Goal: Task Accomplishment & Management: Manage account settings

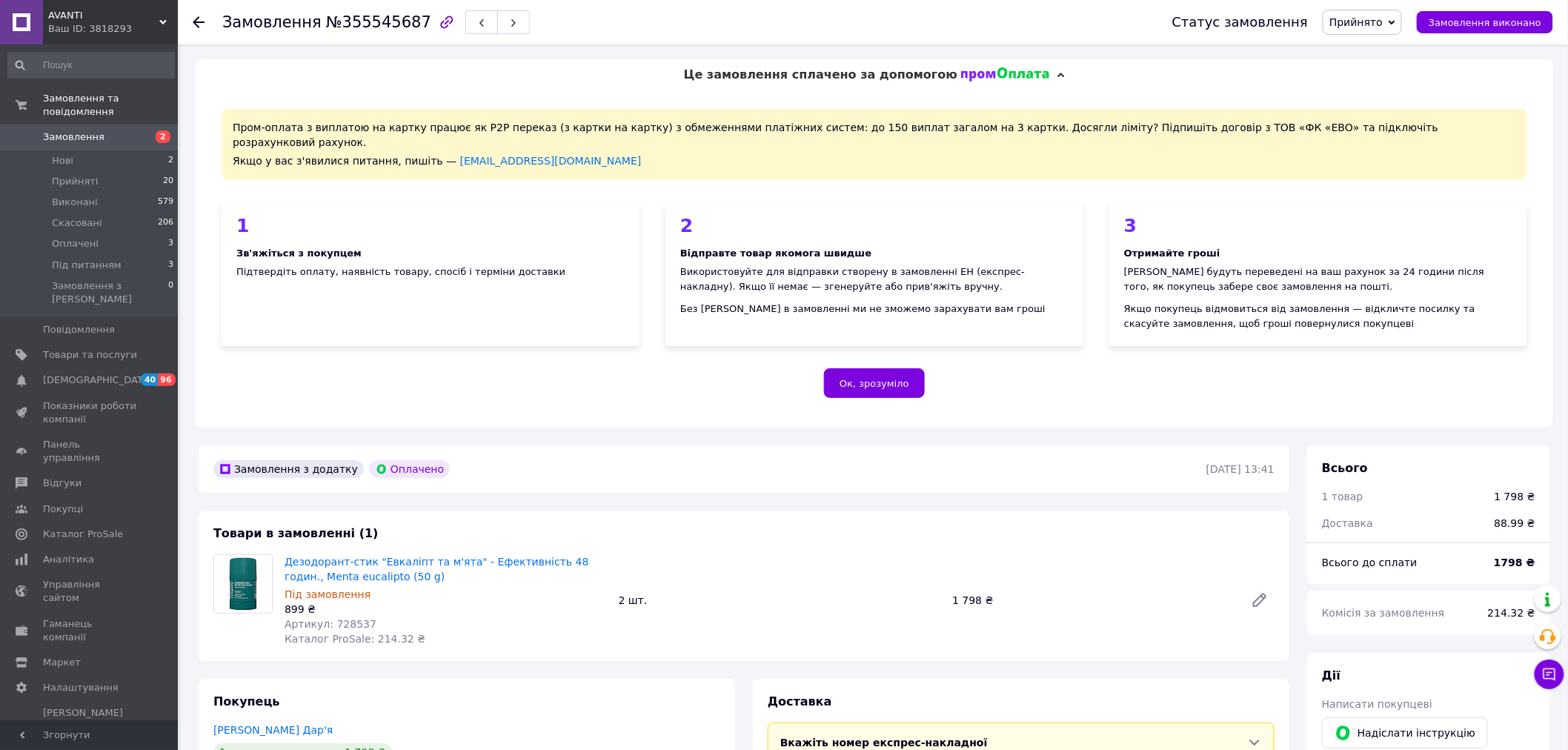
scroll to position [329, 0]
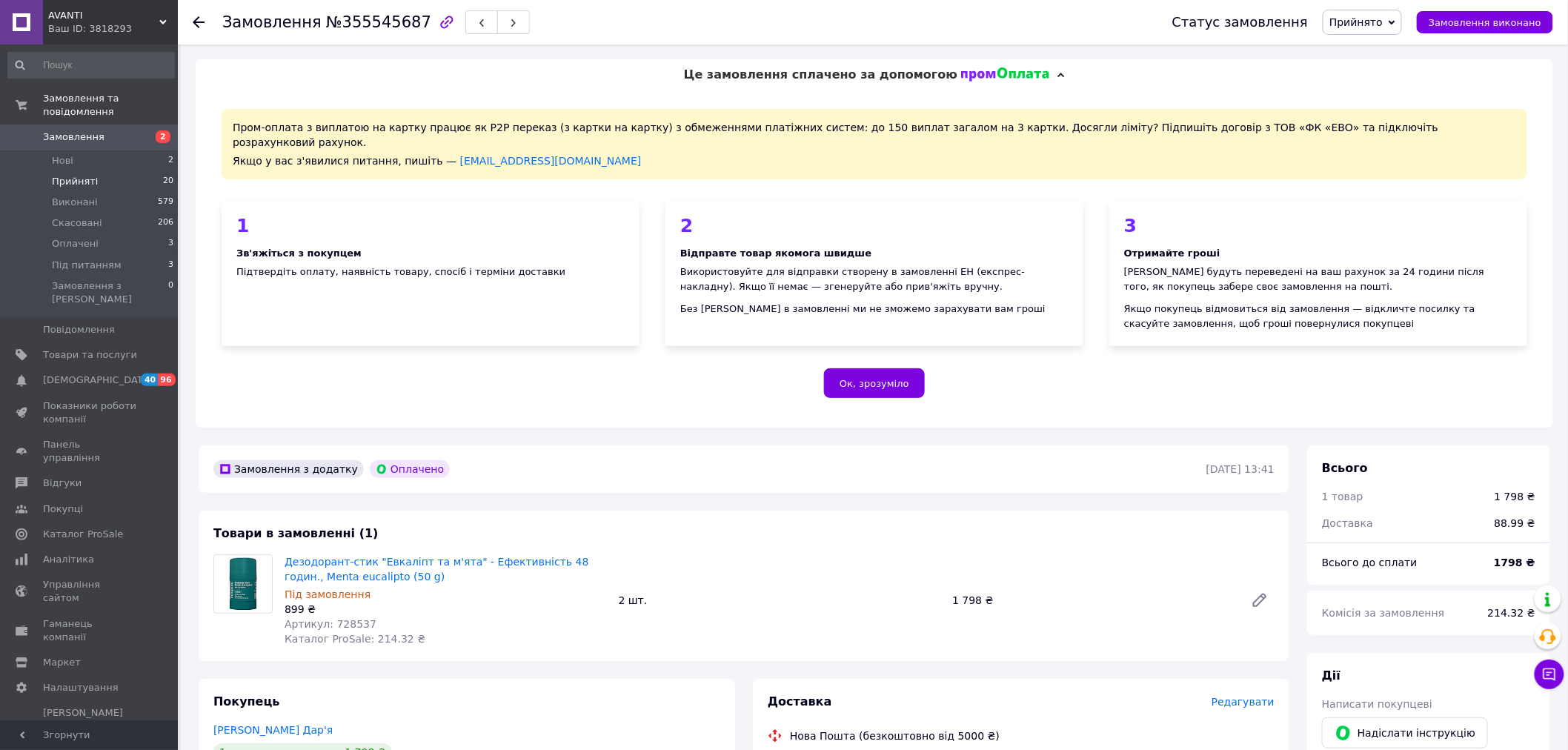
click at [100, 172] on li "Прийняті 20" at bounding box center [91, 182] width 183 height 21
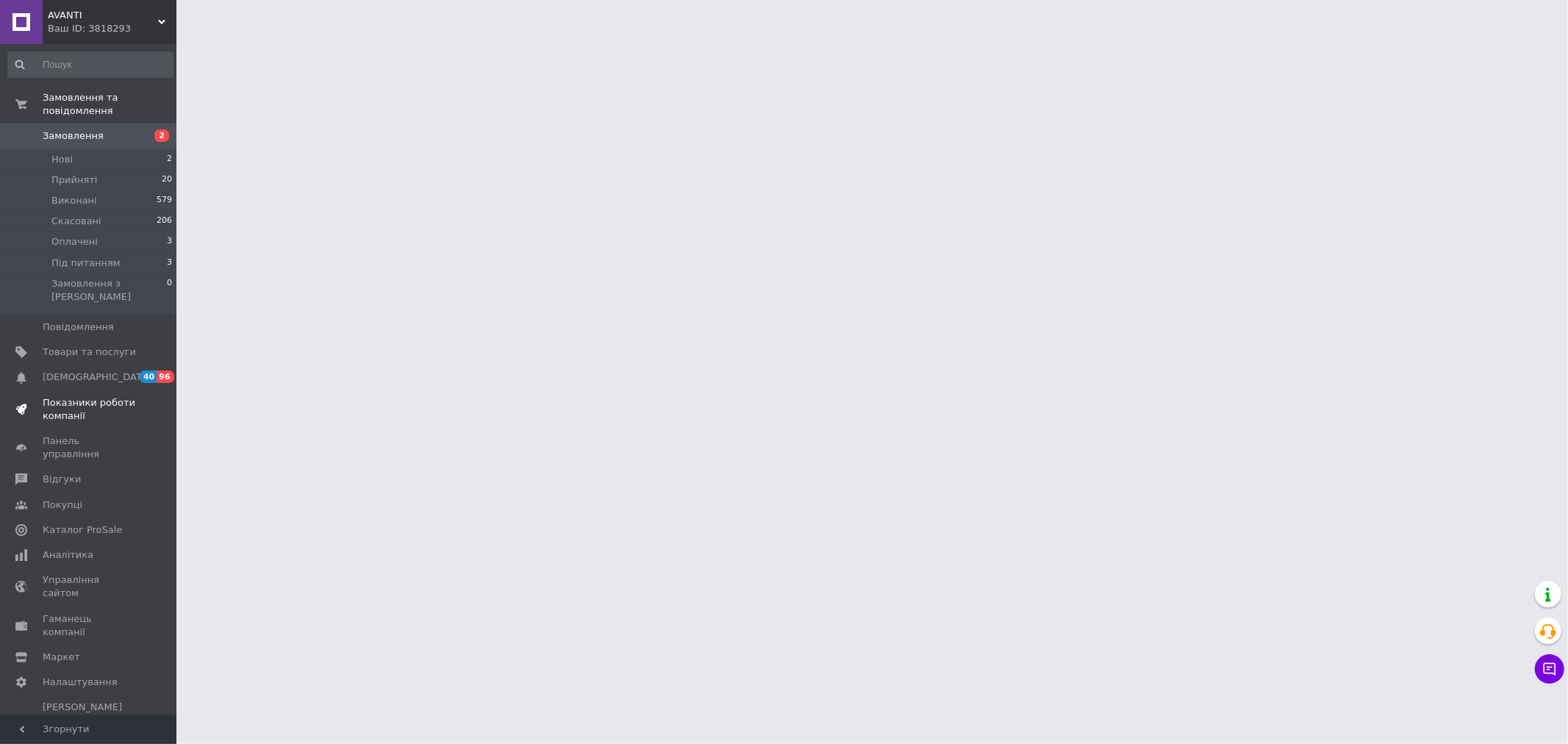
click at [64, 397] on span "Показники роботи компанії" at bounding box center [89, 410] width 94 height 26
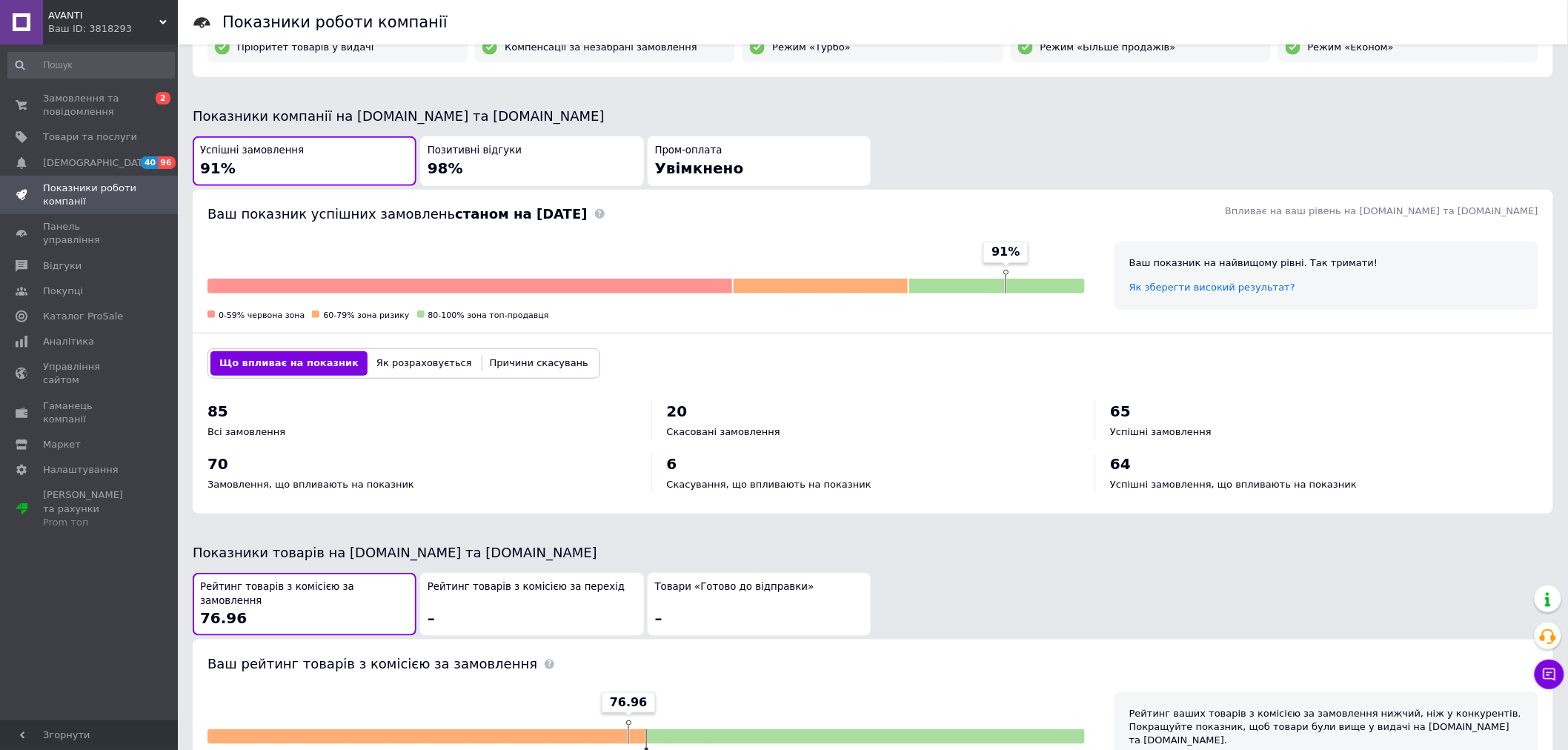
scroll to position [290, 0]
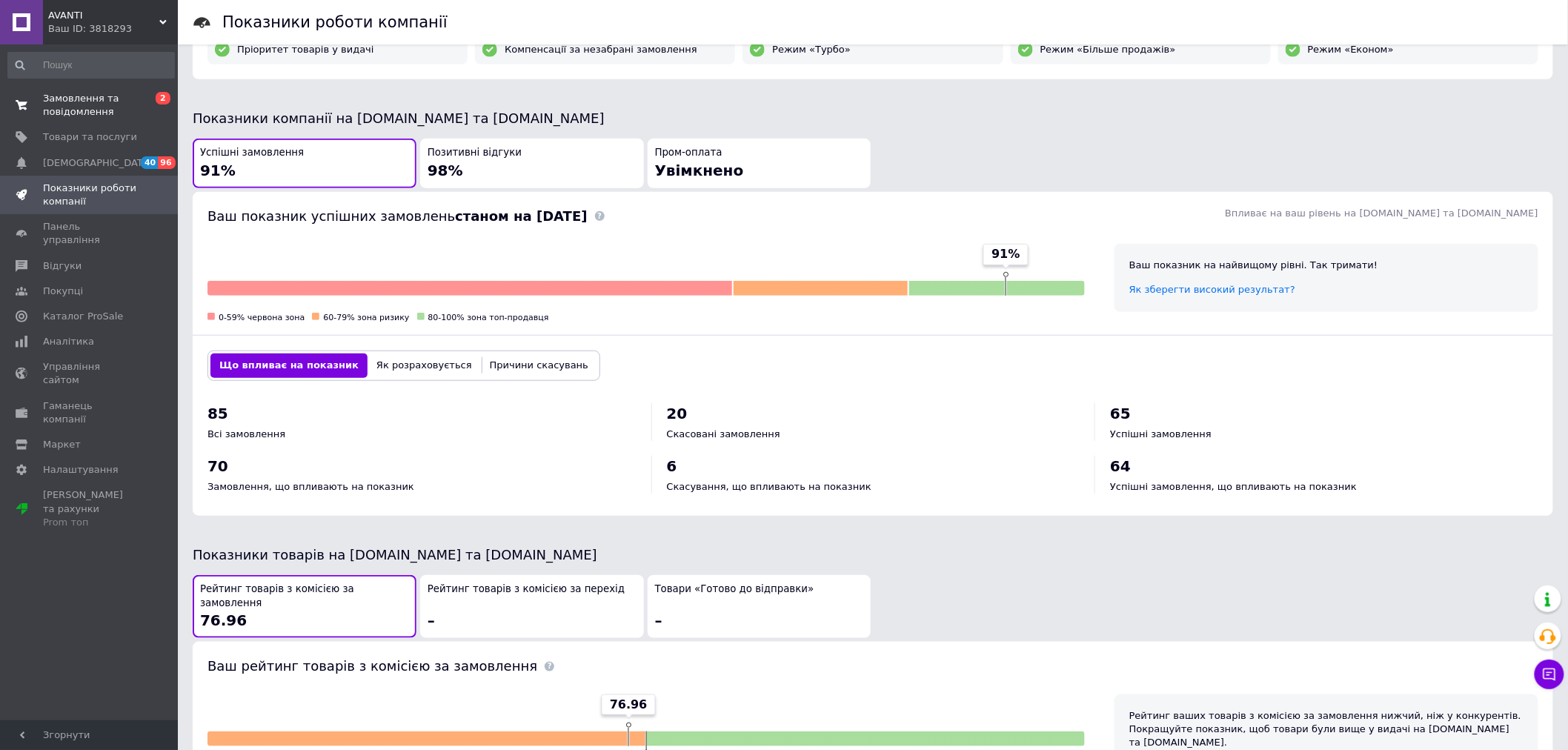
click at [95, 105] on span "Замовлення та повідомлення" at bounding box center [90, 105] width 94 height 26
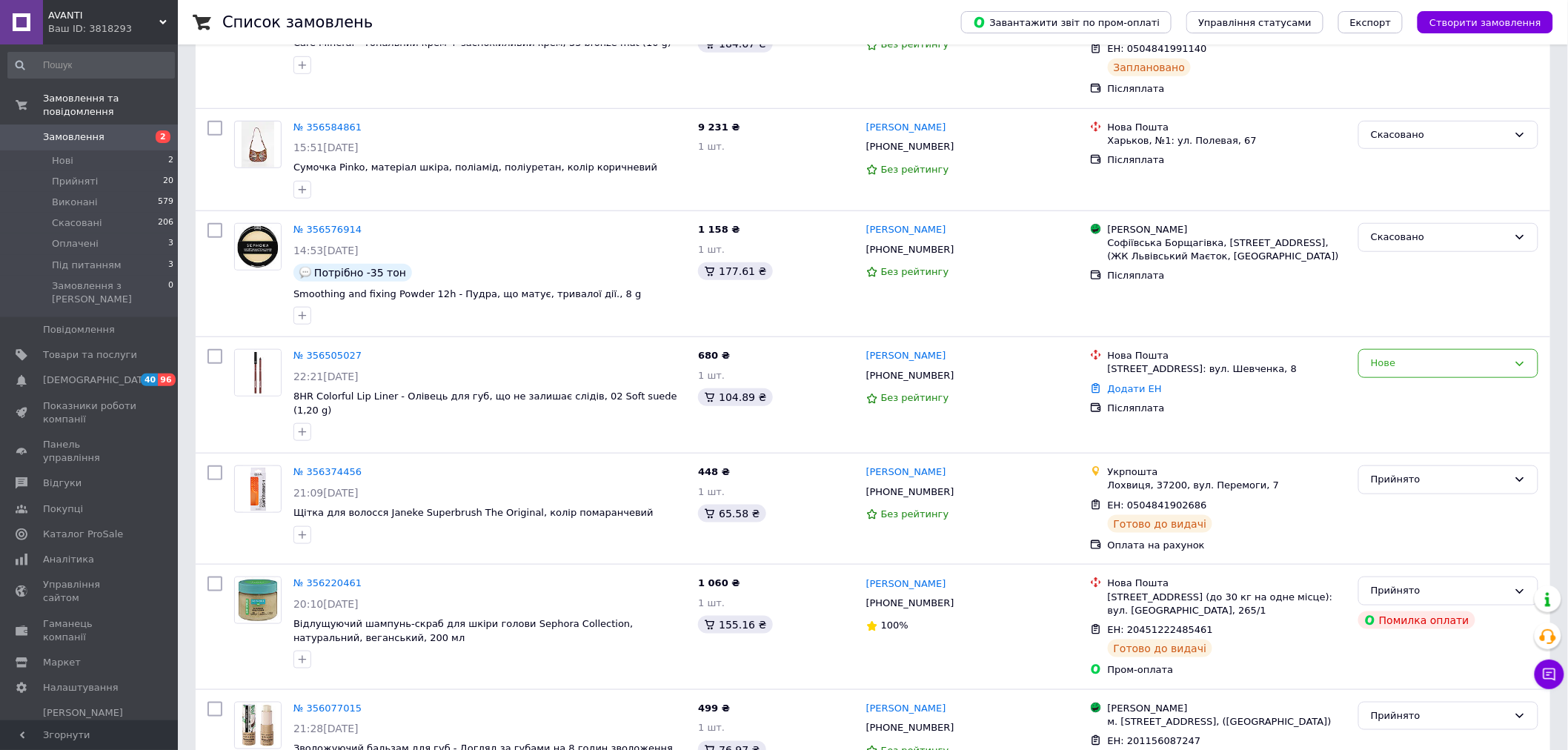
scroll to position [494, 0]
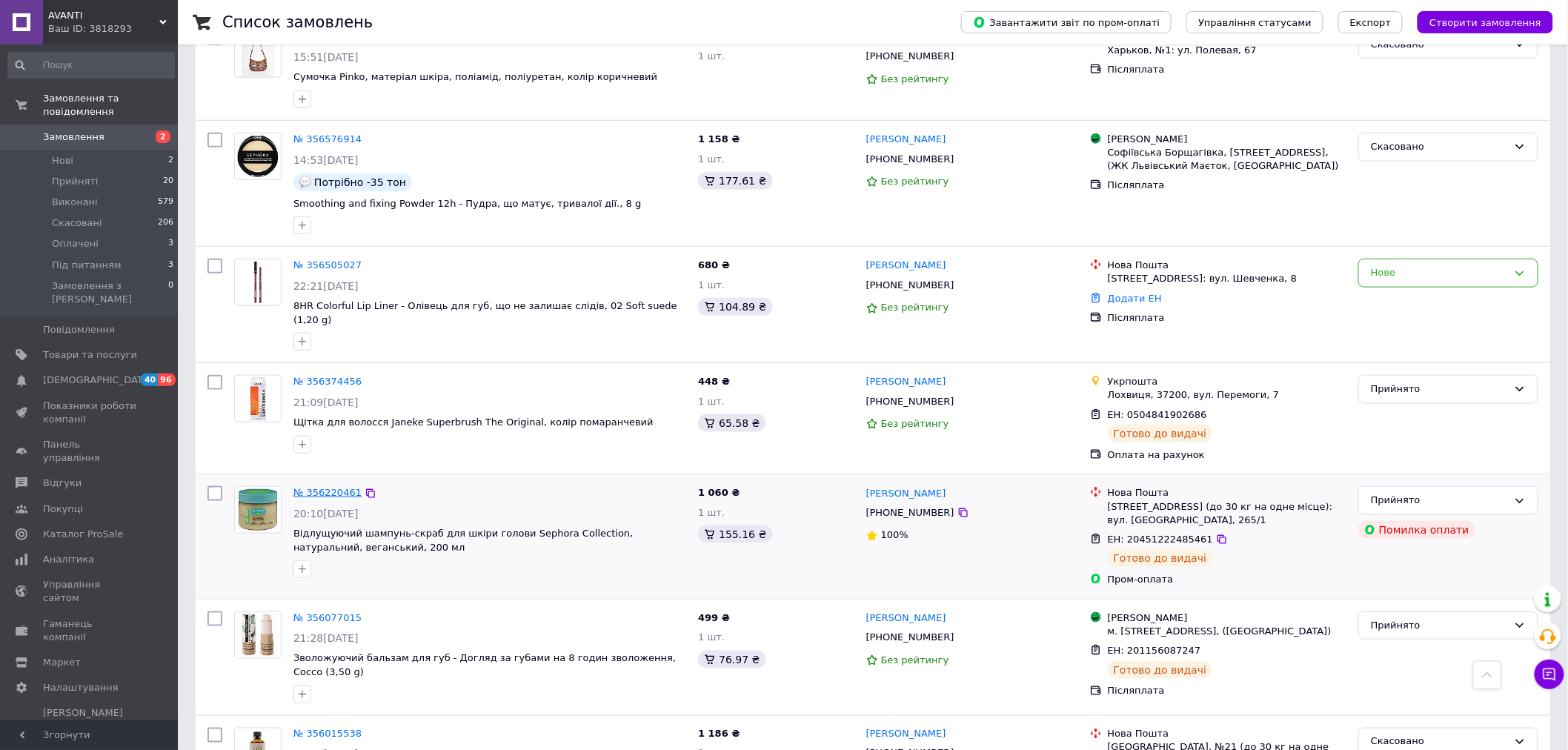
click at [326, 487] on link "№ 356220461" at bounding box center [327, 492] width 68 height 11
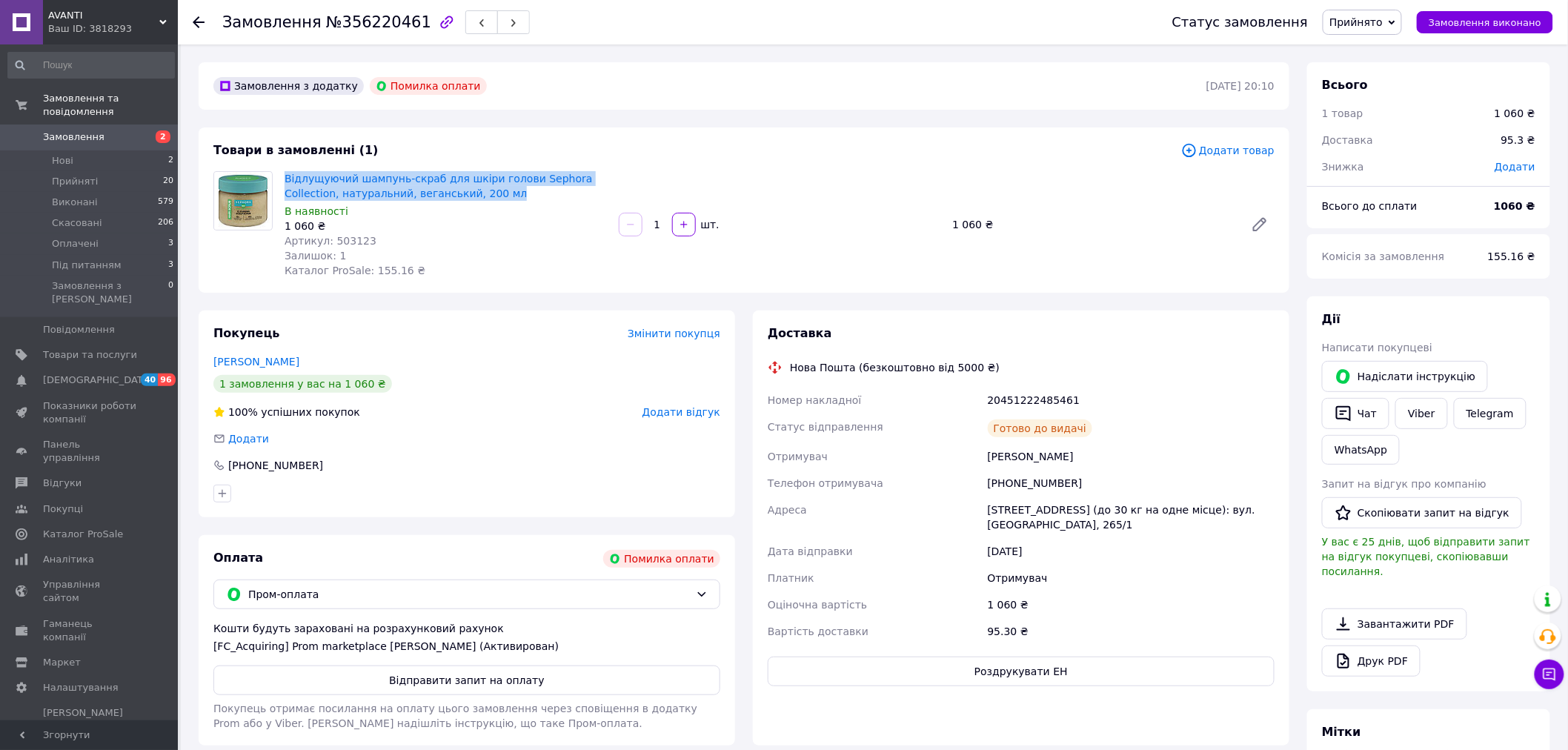
drag, startPoint x: 278, startPoint y: 176, endPoint x: 442, endPoint y: 193, distance: 164.9
click at [442, 193] on div "Відлущуючий шампунь-скраб для шкіри голови Sephora Collection, натуральний, вег…" at bounding box center [445, 225] width 334 height 113
copy link "Відлущуючий шампунь-скраб для шкіри голови Sephora Collection, натуральний, вег…"
click at [133, 349] on span "Товари та послуги" at bounding box center [90, 355] width 94 height 13
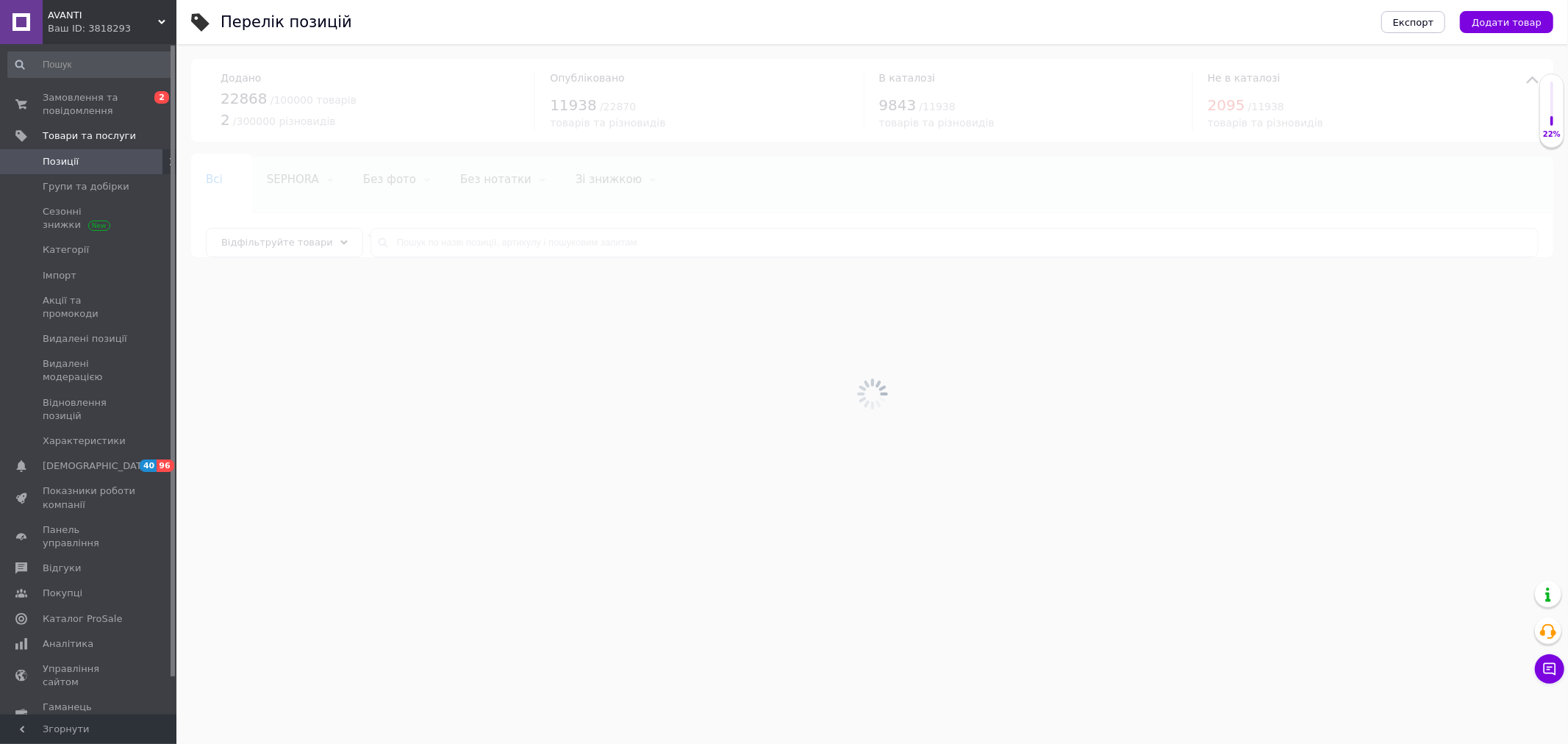
click at [483, 242] on div at bounding box center [872, 394] width 1391 height 700
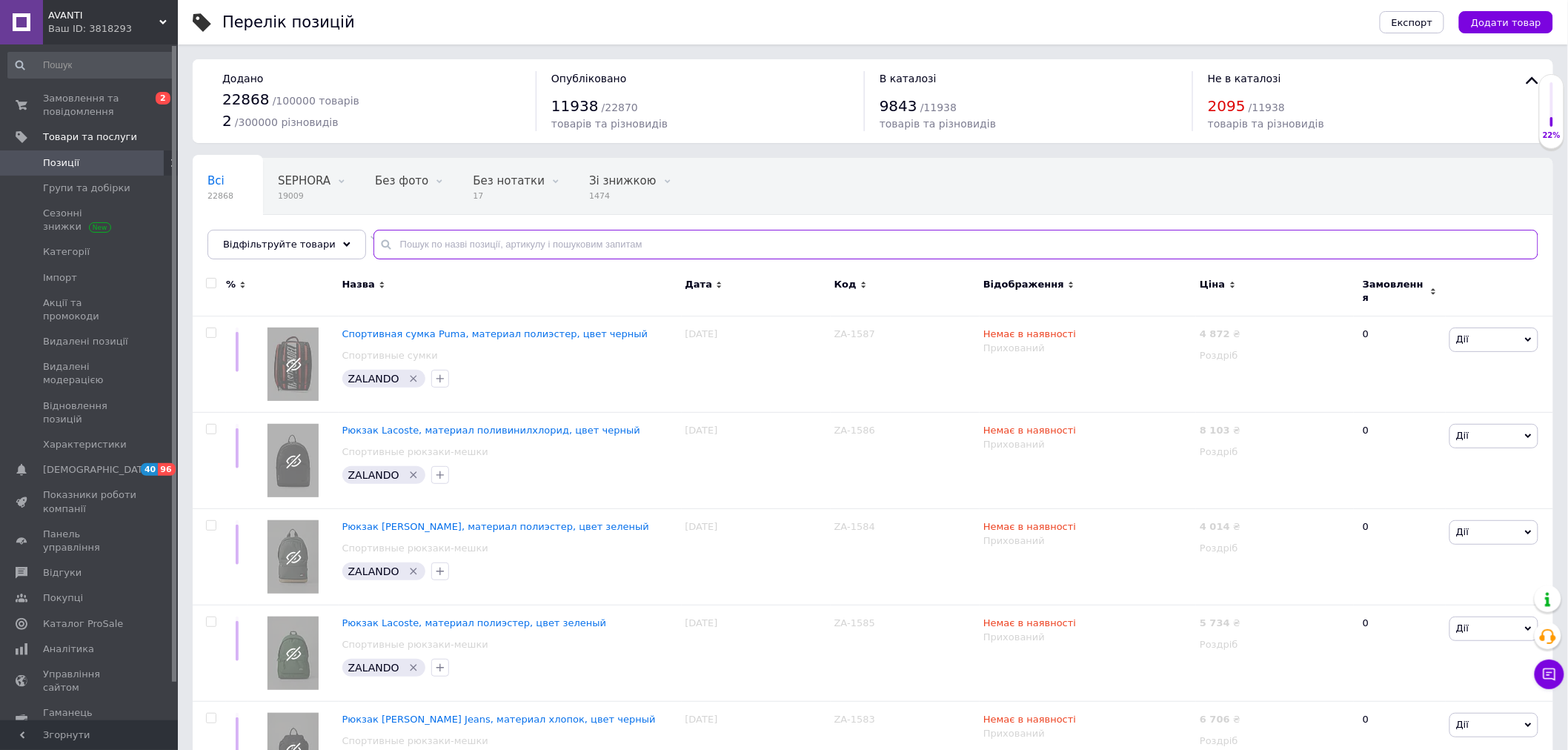
click at [487, 244] on input "text" at bounding box center [955, 244] width 1165 height 30
paste input "Відлущуючий шампунь-скраб для шкіри голови Sephora Collection, натуральний, вег…"
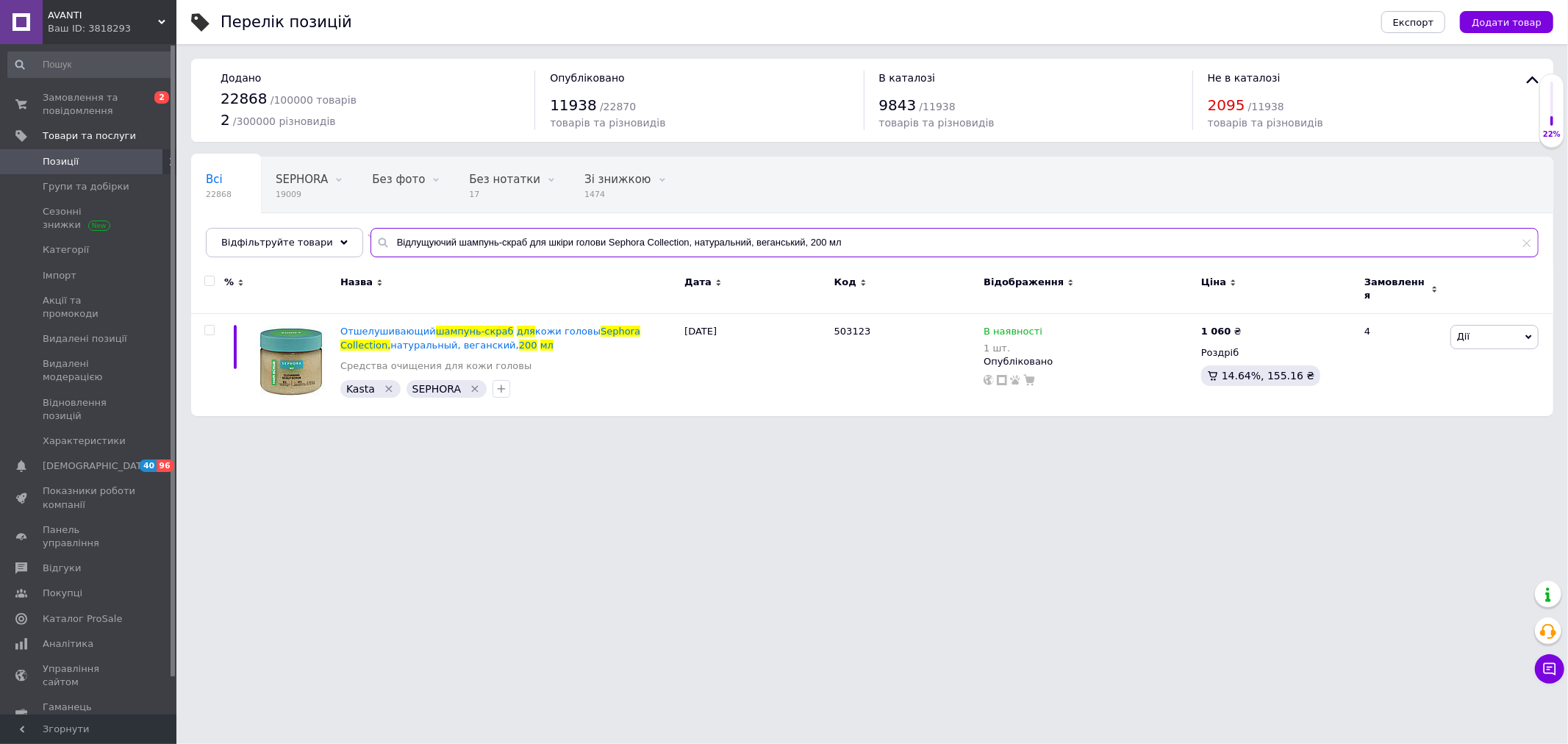
drag, startPoint x: 872, startPoint y: 245, endPoint x: 365, endPoint y: 242, distance: 507.0
click at [370, 242] on div "Відлущуючий шампунь-скраб для шкіри голови Sephora Collection, натуральний, вег…" at bounding box center [954, 242] width 1168 height 30
paste input "влажняющий праймер для макияжа MILK MAKEUP Hydro Grip Primer"
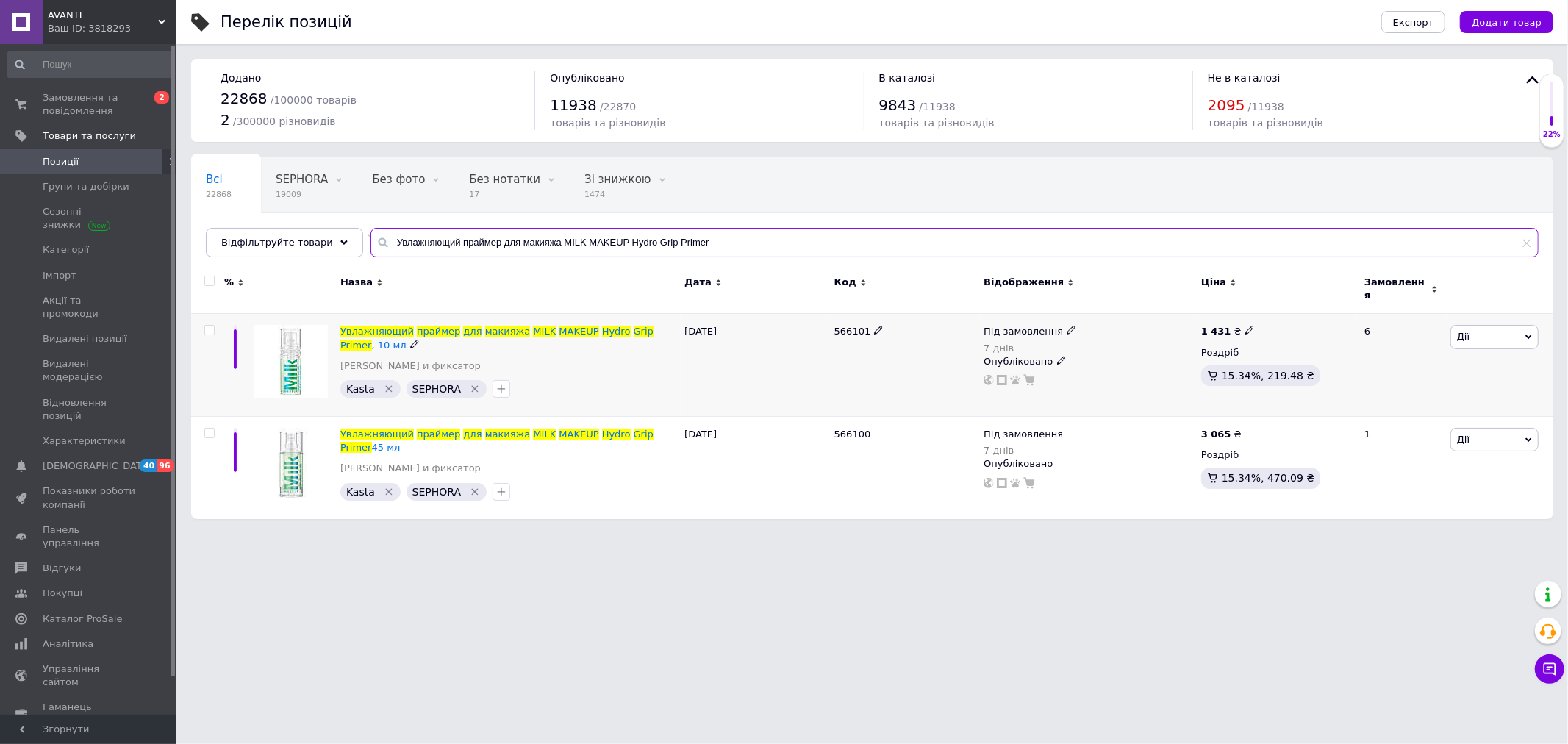
type input "Увлажняющий праймер для макияжа MILK MAKEUP Hydro Grip Primer"
click at [1067, 326] on icon at bounding box center [1071, 330] width 9 height 9
click at [1120, 313] on li "В наявності" at bounding box center [1150, 322] width 140 height 21
click at [1118, 380] on input at bounding box center [1135, 377] width 112 height 30
type input "2"
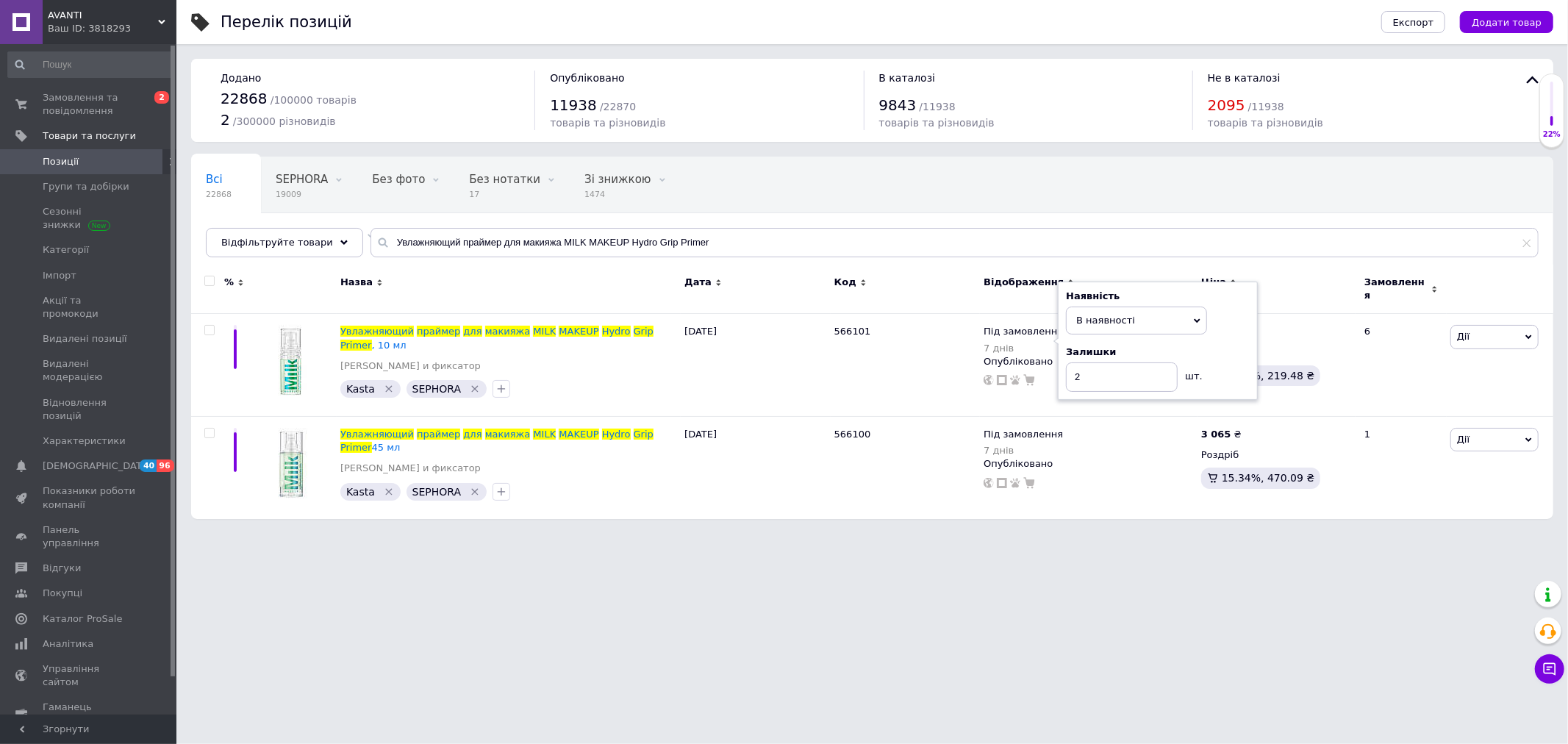
click at [1117, 534] on html "AVANTI Ваш ID: 3818293 Сайт AVANTI Кабінет покупця Перевірити стан системи Стор…" at bounding box center [784, 267] width 1568 height 534
click at [74, 485] on span "Показники роботи компанії" at bounding box center [89, 498] width 94 height 26
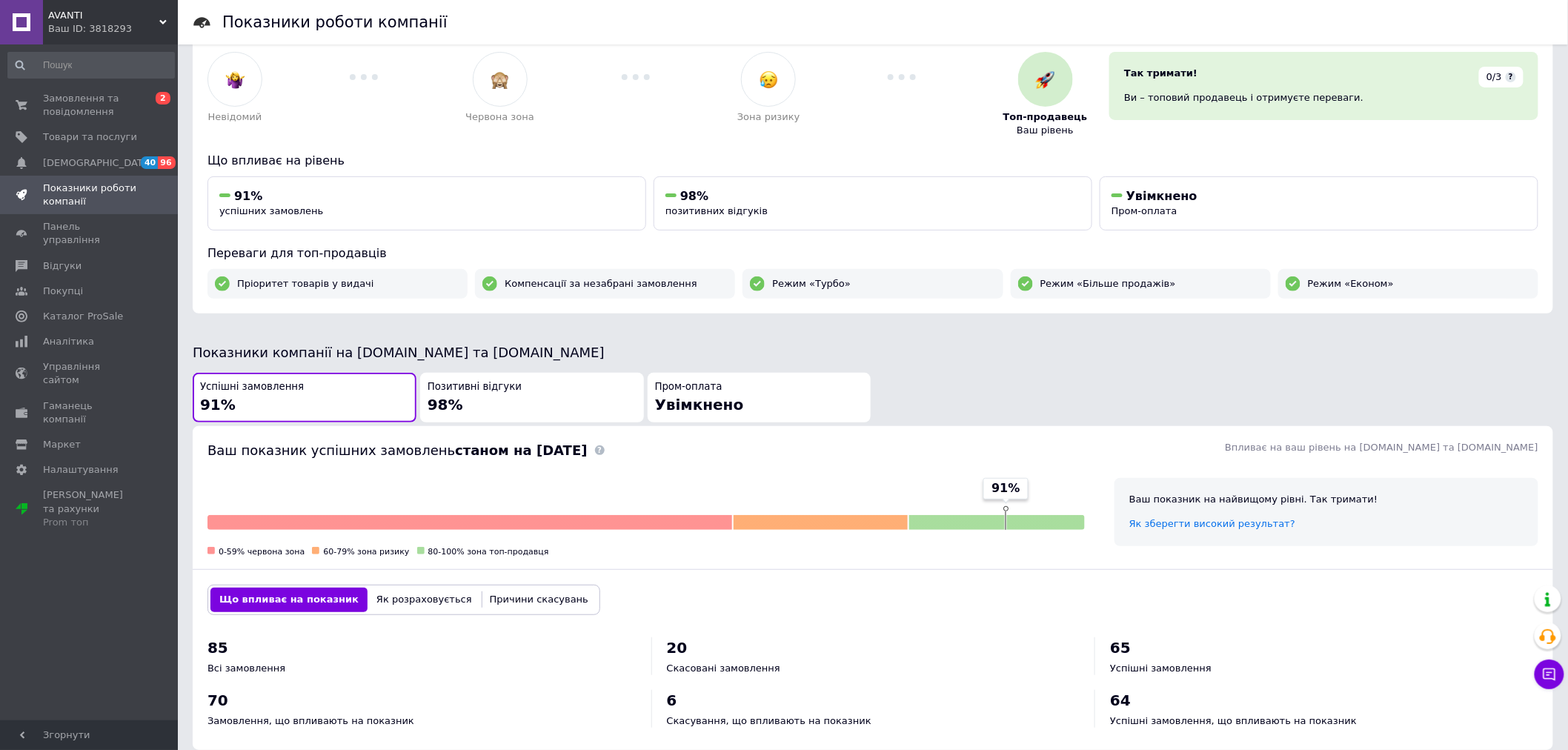
scroll to position [82, 0]
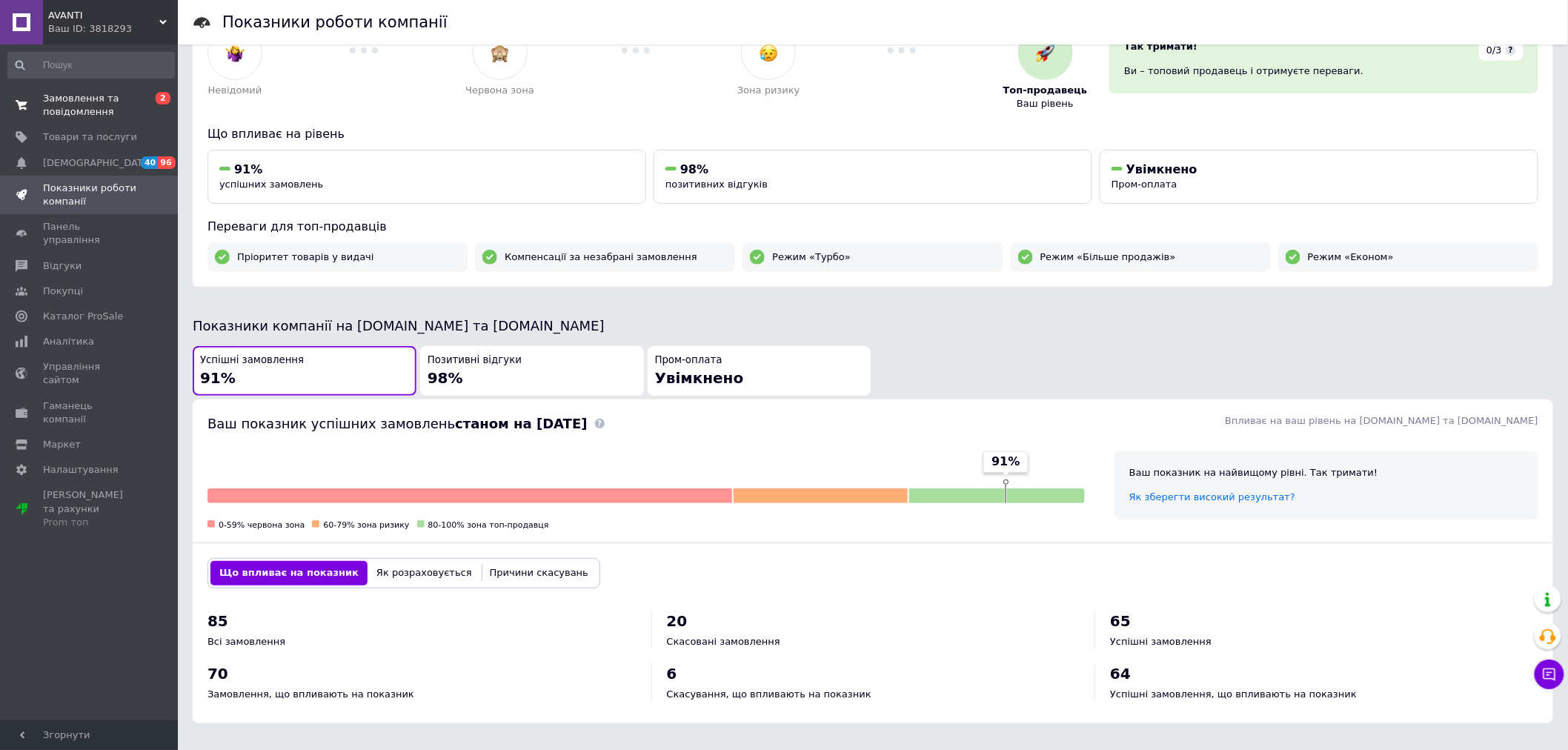
click at [83, 101] on span "Замовлення та повідомлення" at bounding box center [90, 105] width 94 height 26
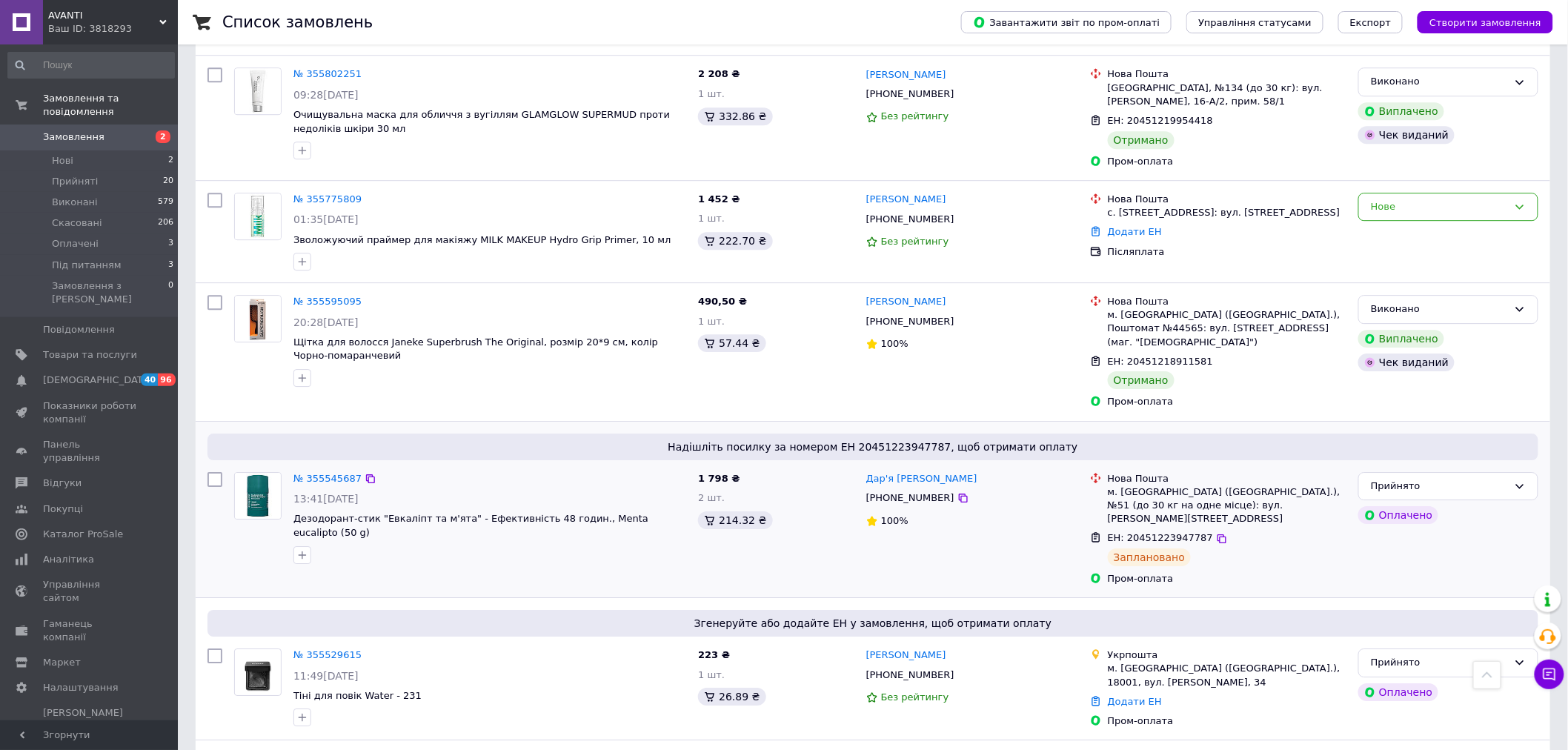
scroll to position [1811, 0]
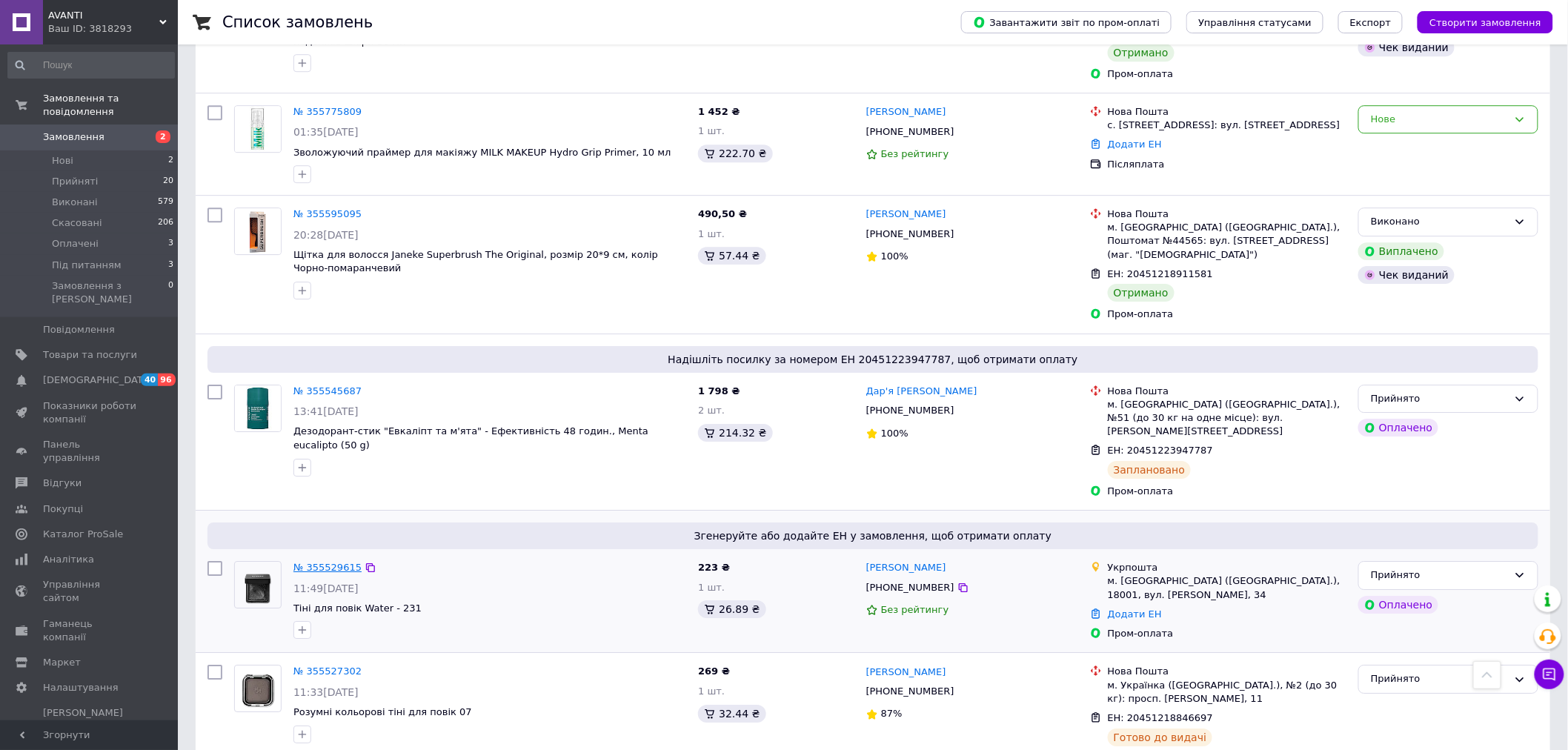
click at [323, 562] on link "№ 355529615" at bounding box center [327, 567] width 68 height 11
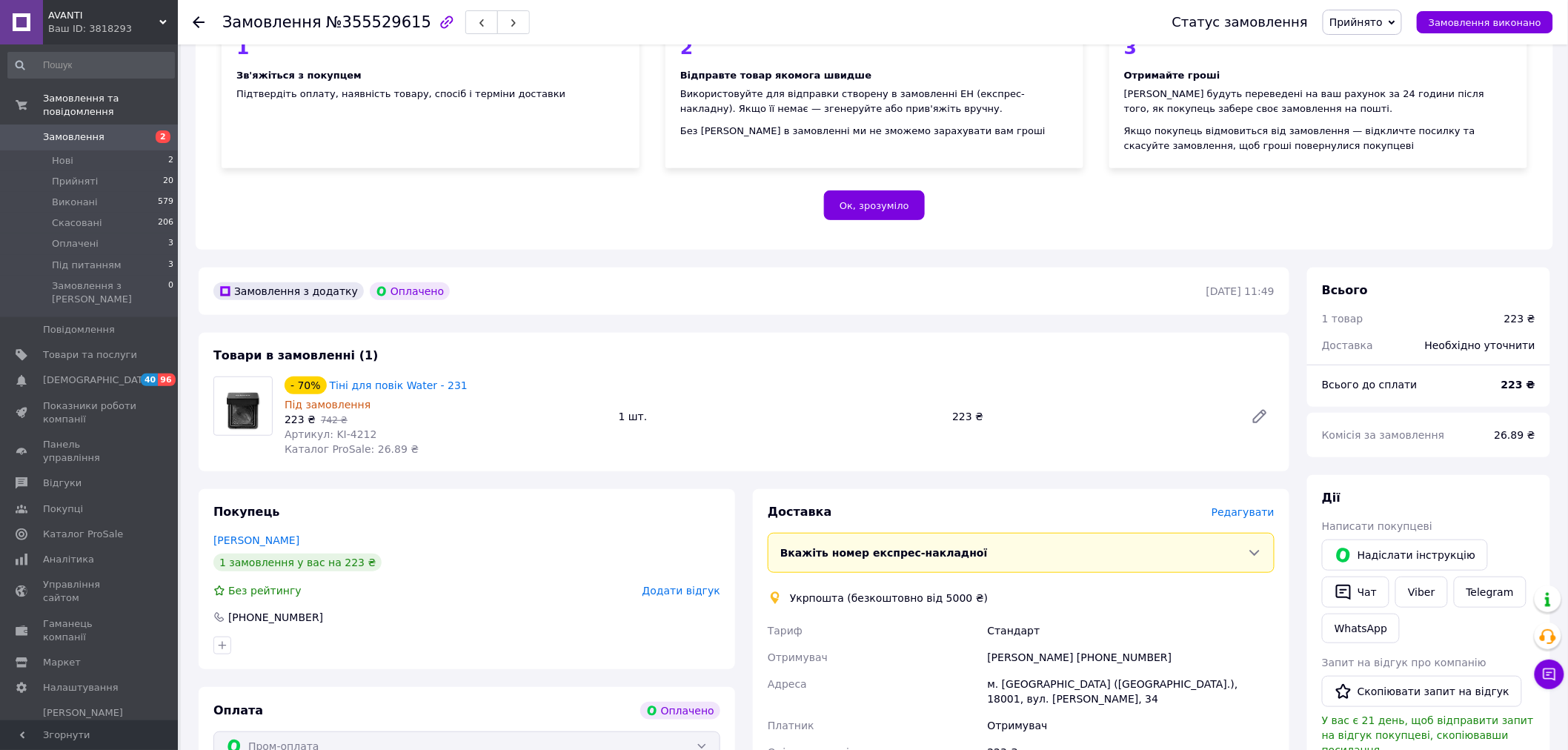
scroll to position [247, 0]
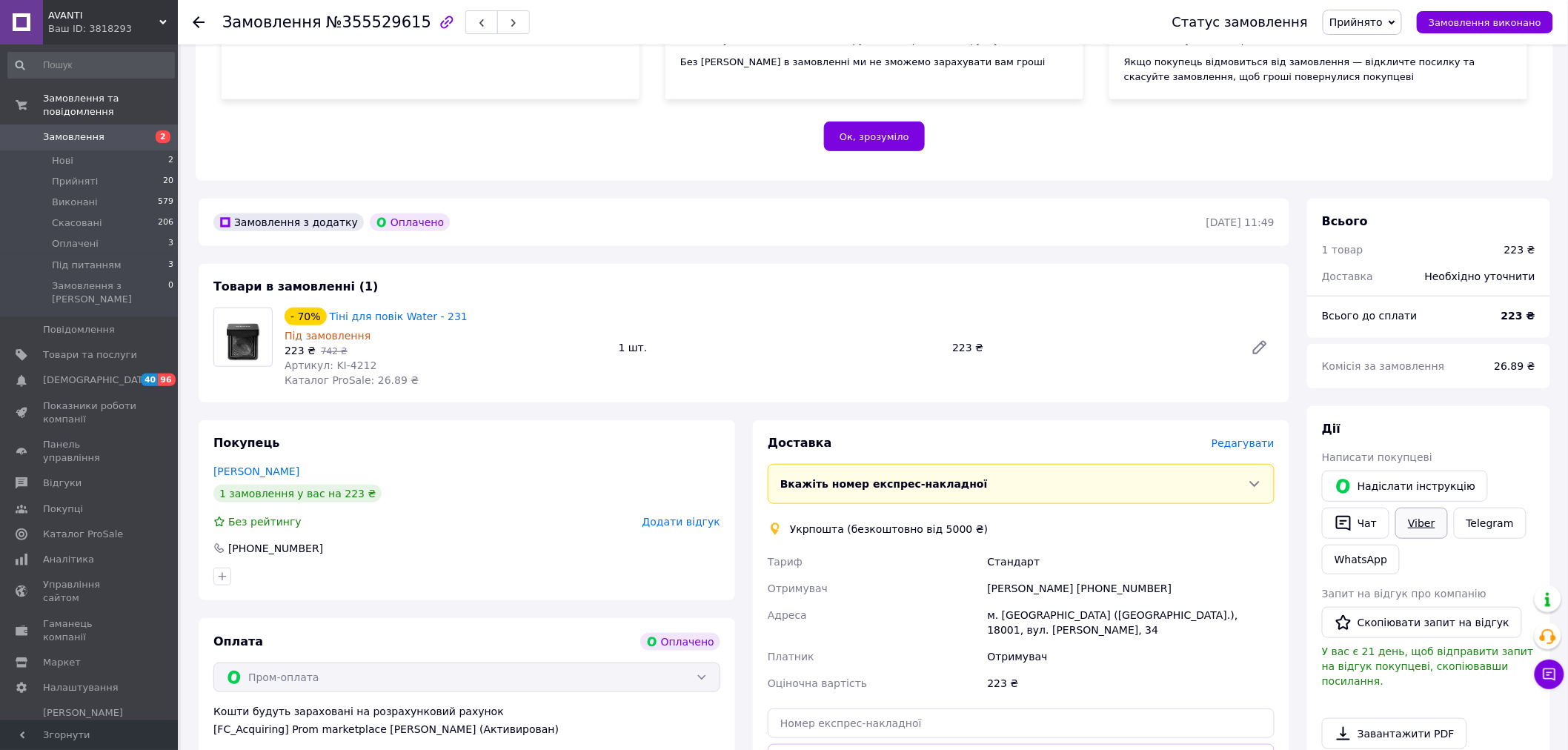
click at [1427, 508] on link "Viber" at bounding box center [1421, 523] width 52 height 31
click at [63, 439] on span "Панель управління" at bounding box center [90, 452] width 94 height 26
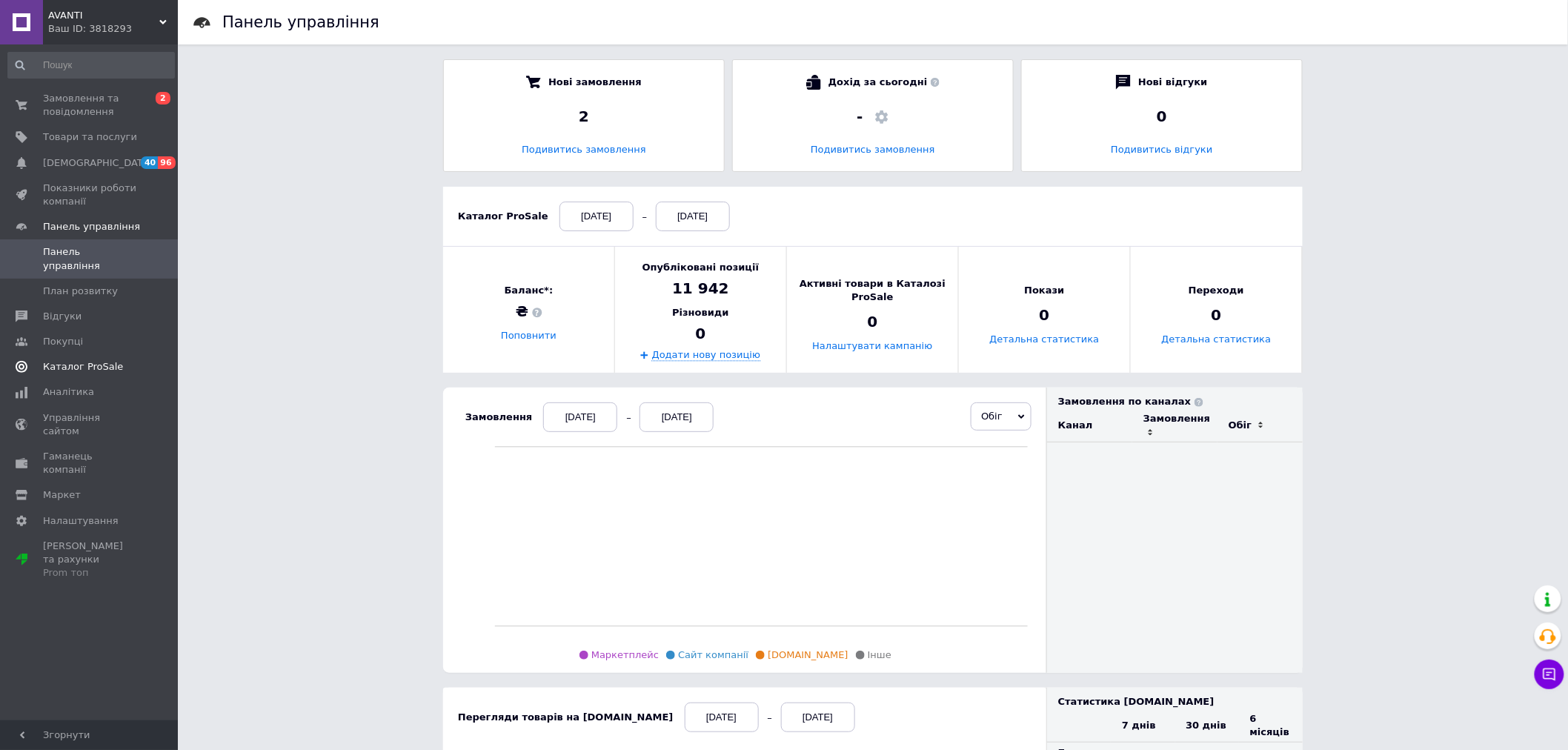
click at [59, 362] on link "Каталог ProSale" at bounding box center [91, 367] width 183 height 26
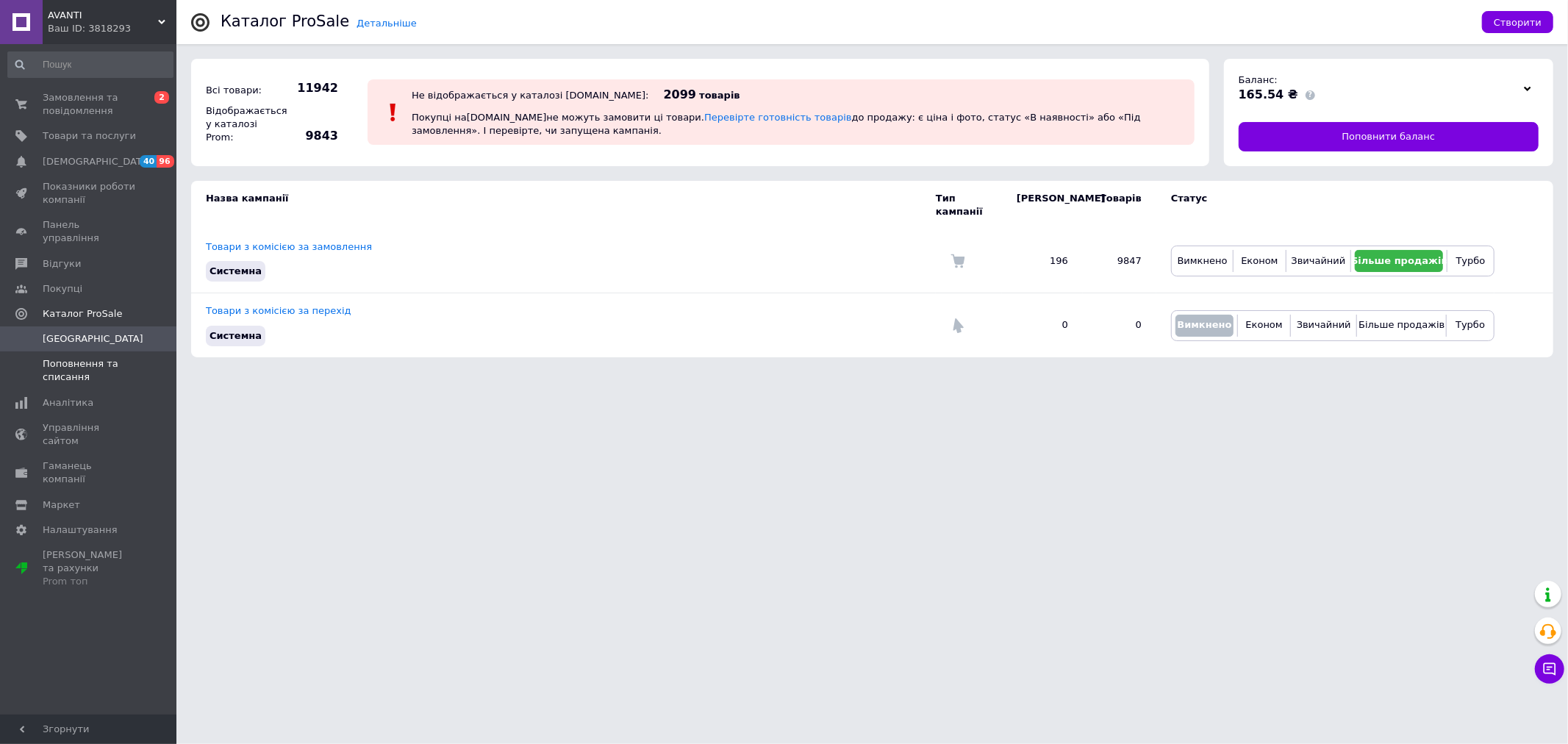
click at [60, 358] on span "Поповнення та списання" at bounding box center [89, 370] width 94 height 26
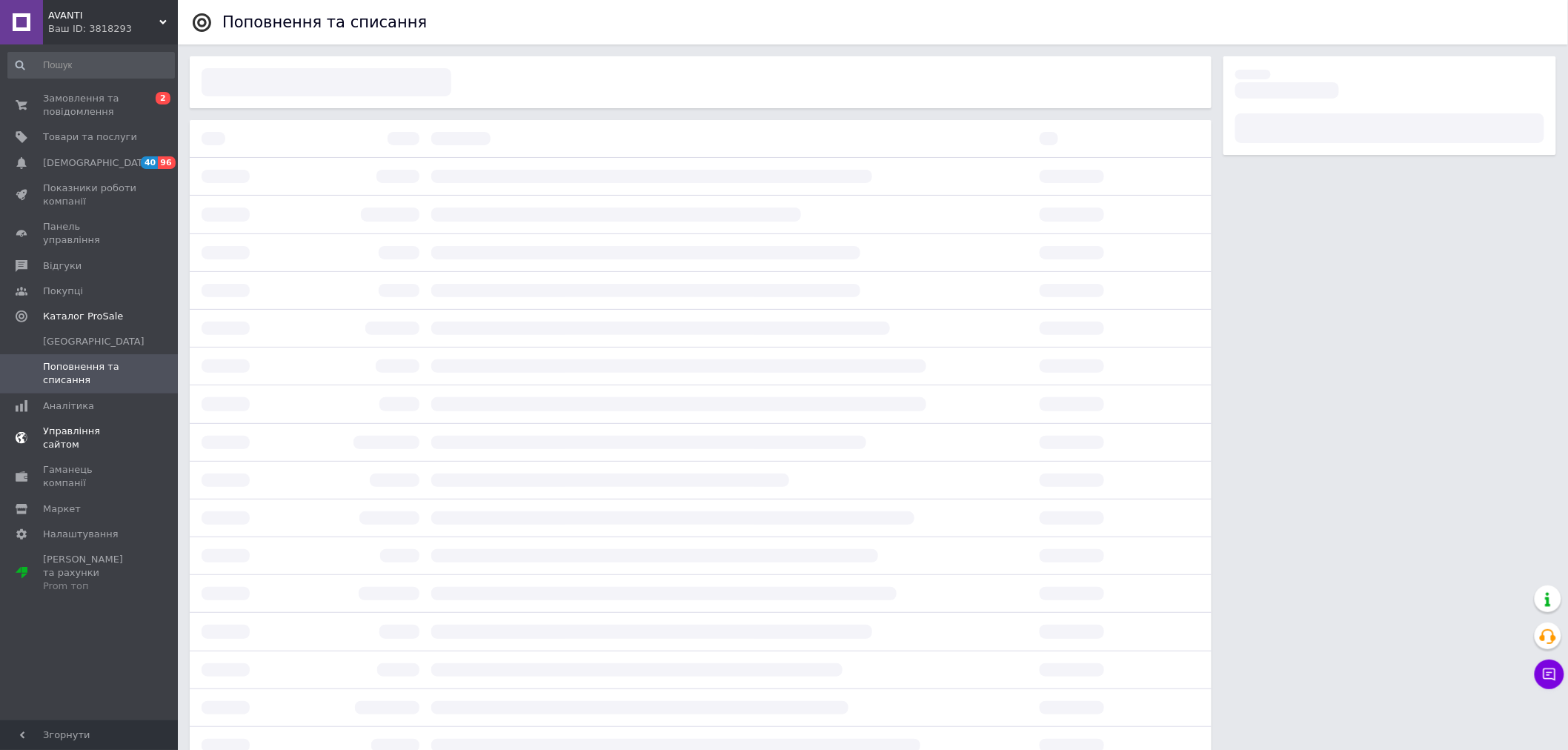
click at [62, 424] on span "Управління сайтом" at bounding box center [90, 438] width 94 height 26
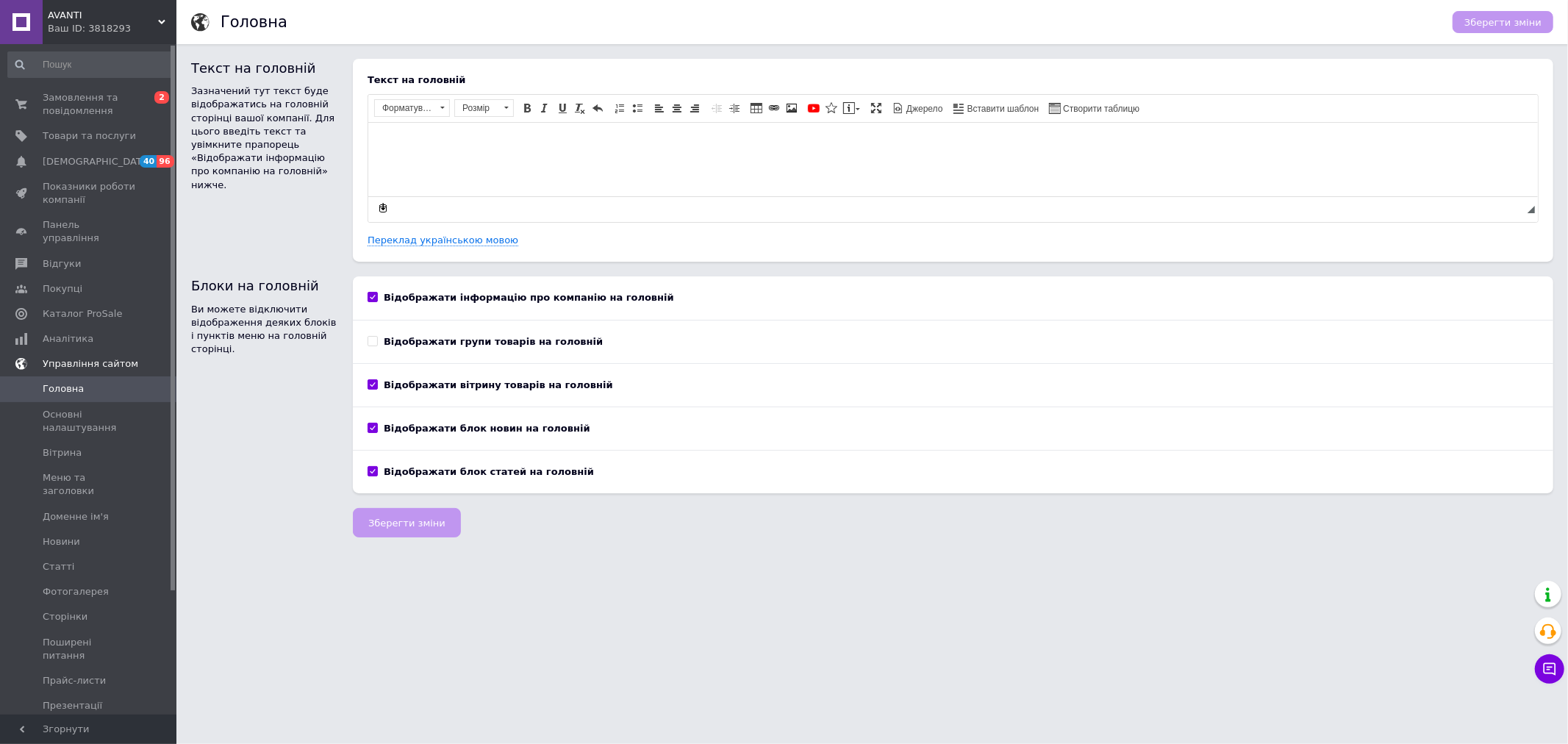
click at [64, 357] on span "Управління сайтом" at bounding box center [90, 363] width 95 height 13
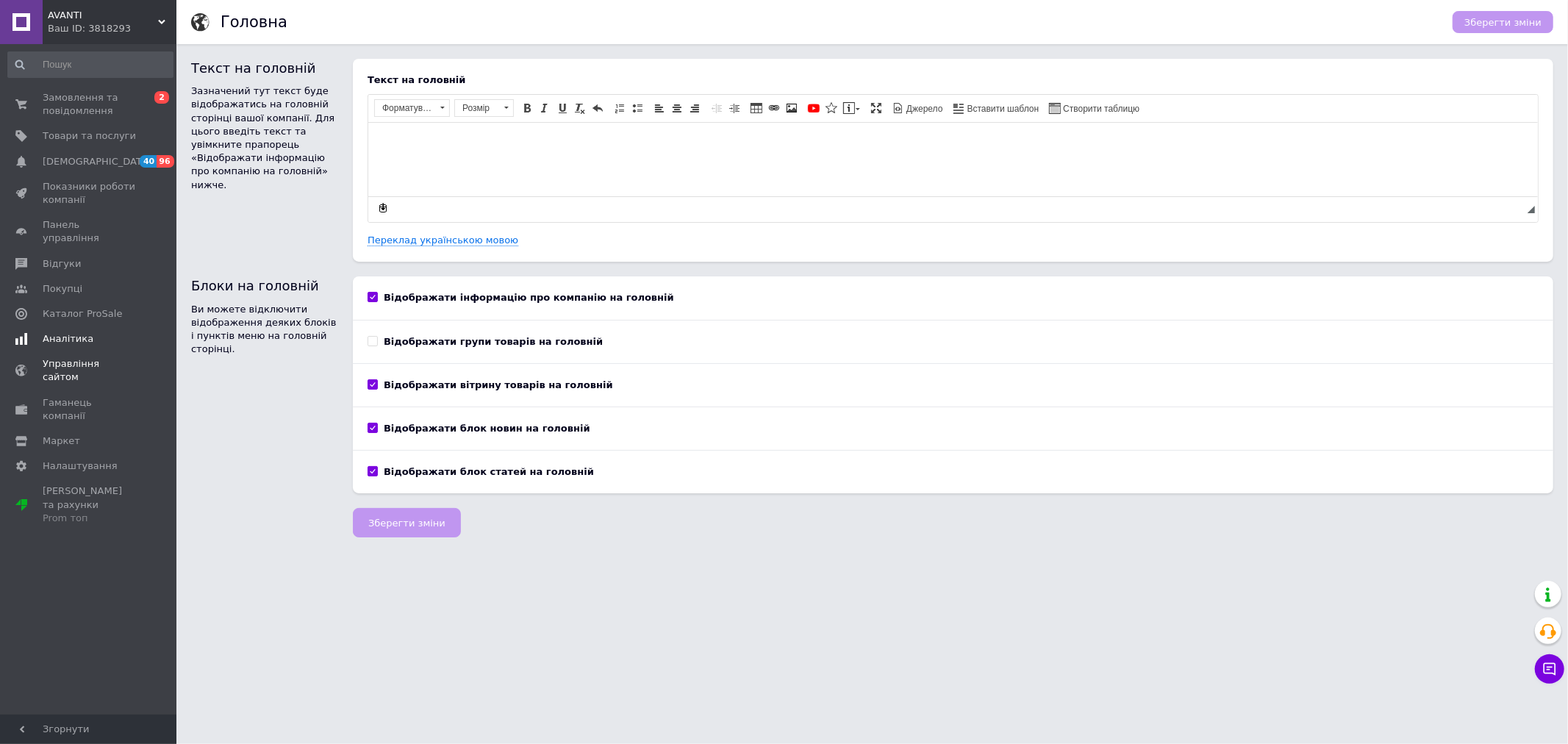
click at [57, 326] on link "Аналітика" at bounding box center [90, 339] width 181 height 25
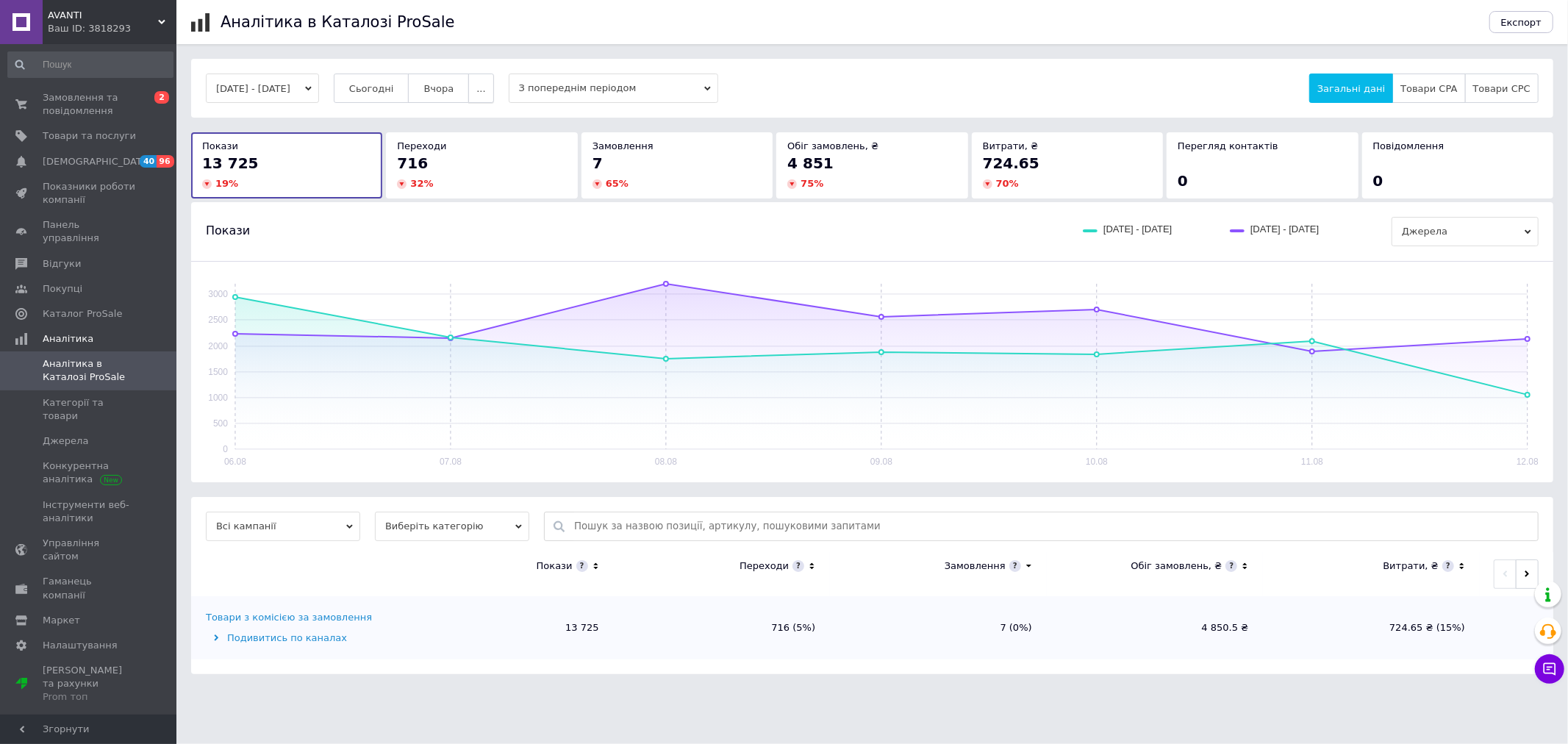
click at [486, 85] on span "..." at bounding box center [480, 88] width 9 height 11
click at [469, 117] on span "Місяць" at bounding box center [452, 117] width 34 height 11
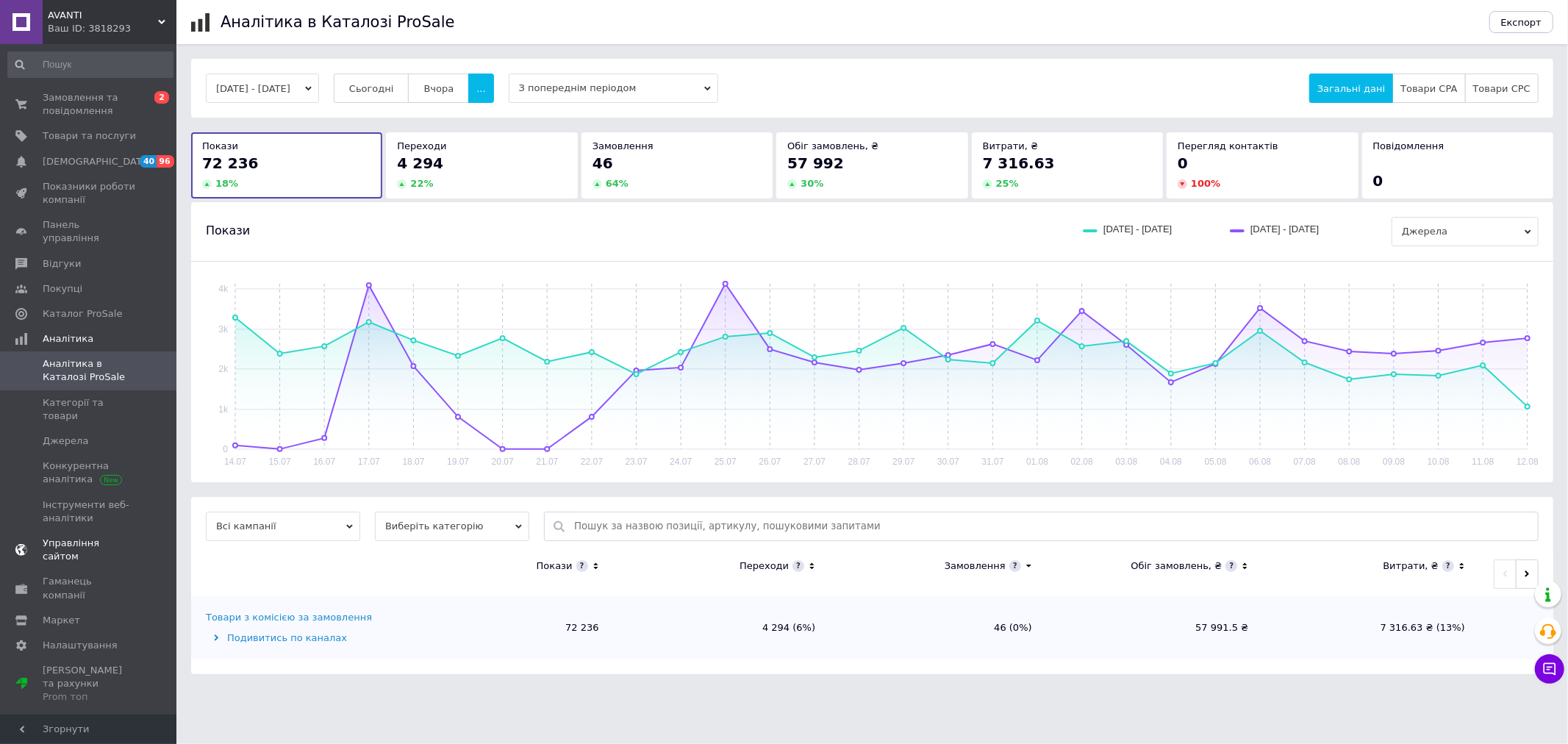
click at [92, 537] on span "Управління сайтом" at bounding box center [89, 550] width 94 height 26
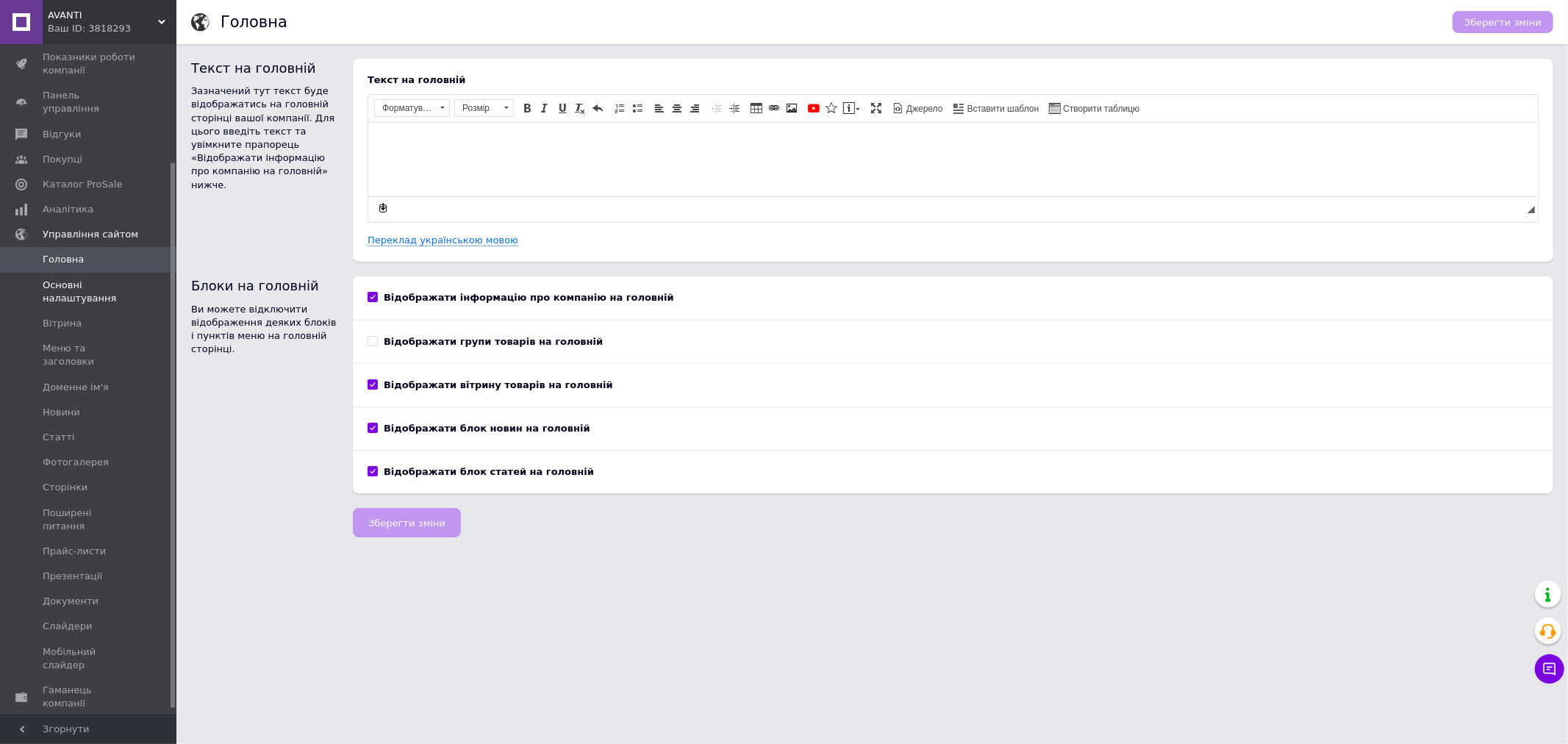
scroll to position [152, 0]
click at [88, 661] on span "Гаманець компанії" at bounding box center [89, 674] width 94 height 26
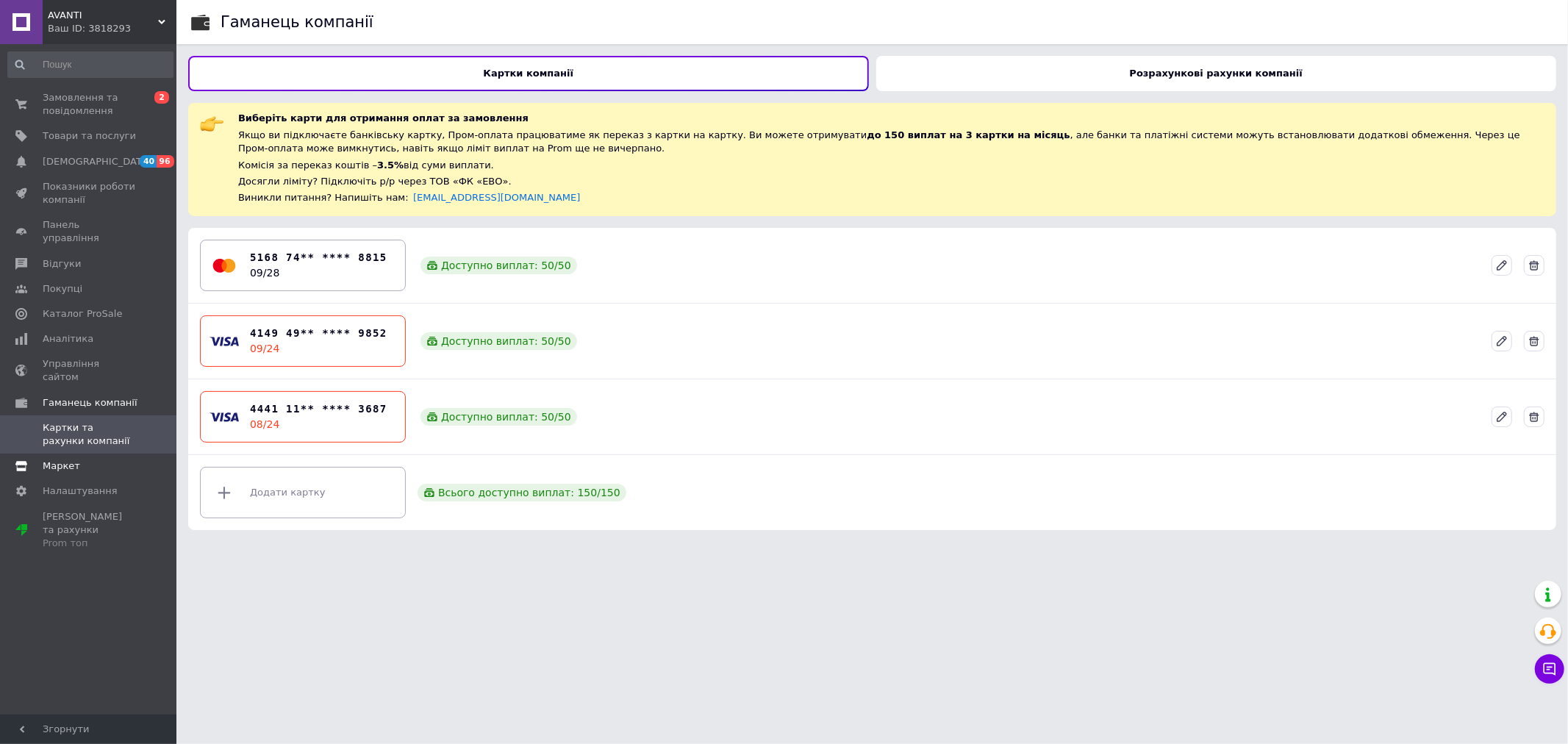
click at [64, 460] on span "Маркет" at bounding box center [61, 466] width 38 height 13
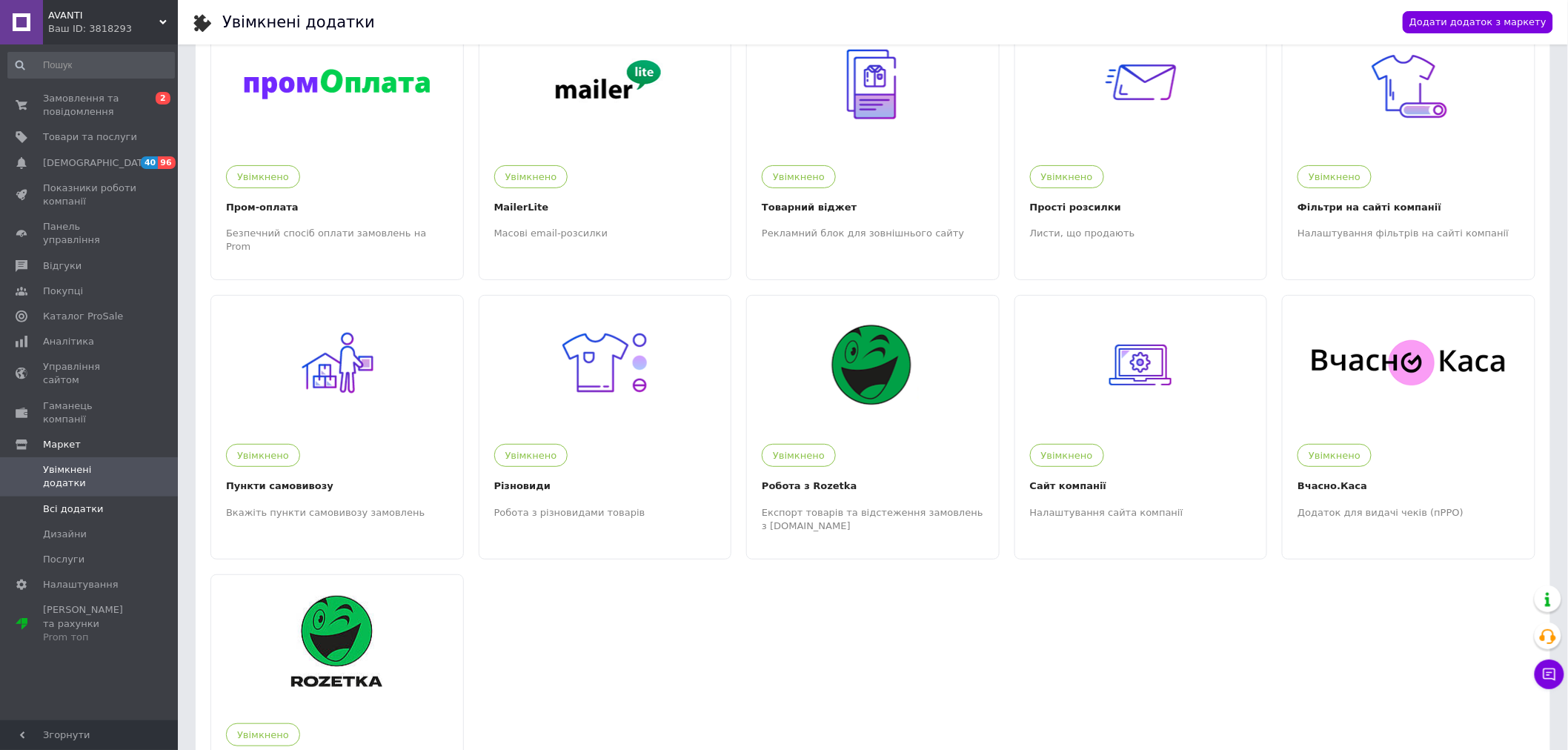
scroll to position [82, 0]
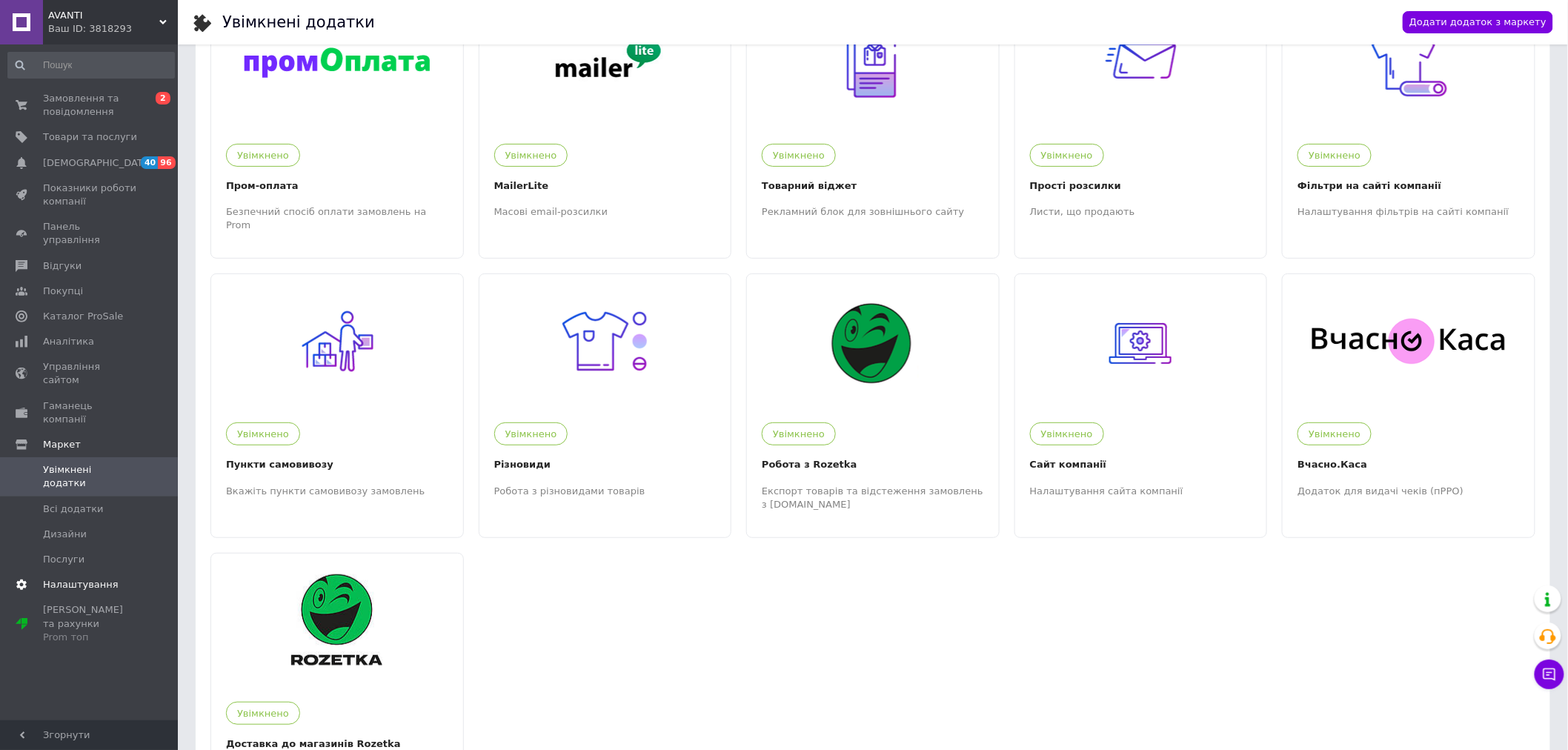
click at [69, 578] on span "Налаштування" at bounding box center [81, 584] width 76 height 13
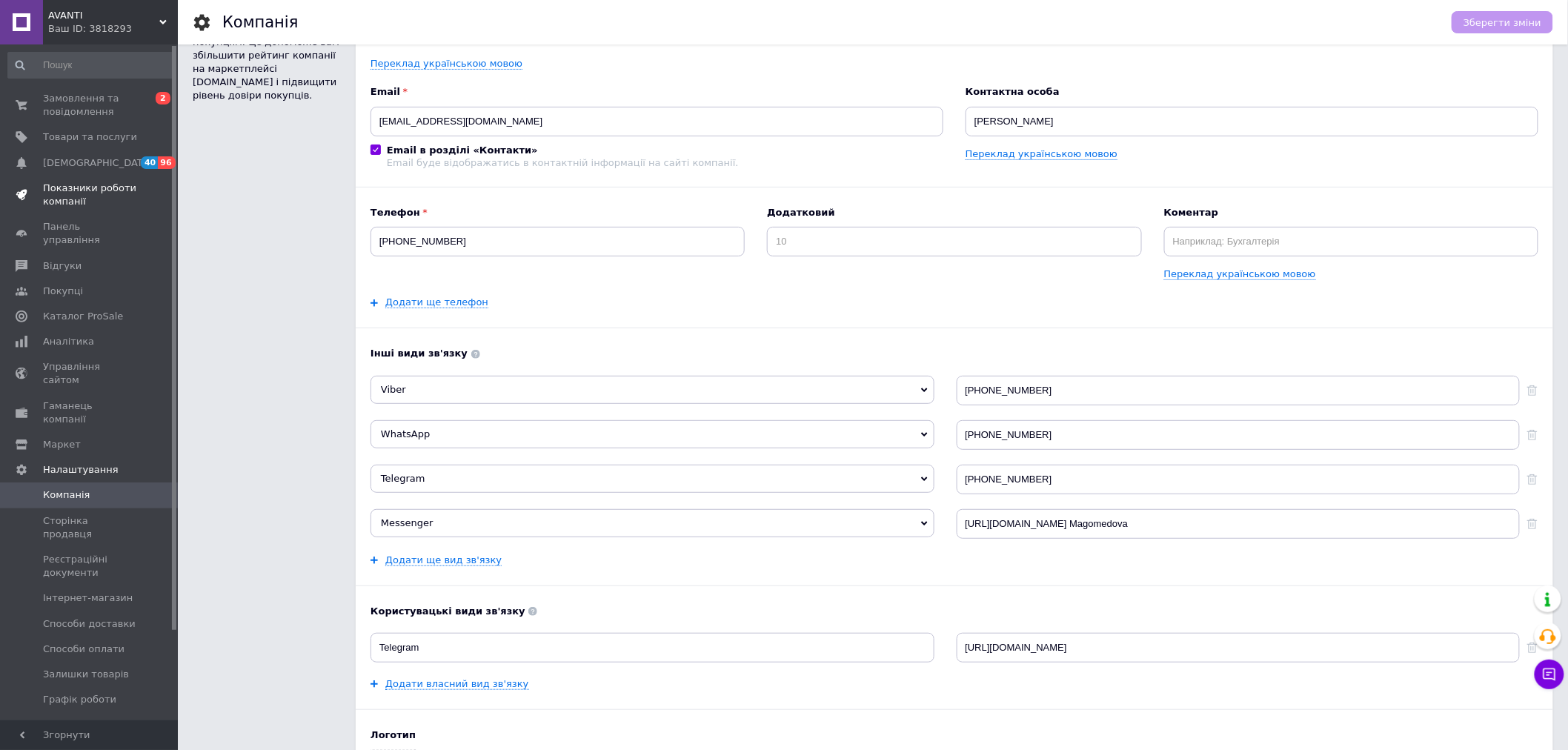
click at [72, 188] on span "Показники роботи компанії" at bounding box center [90, 195] width 94 height 26
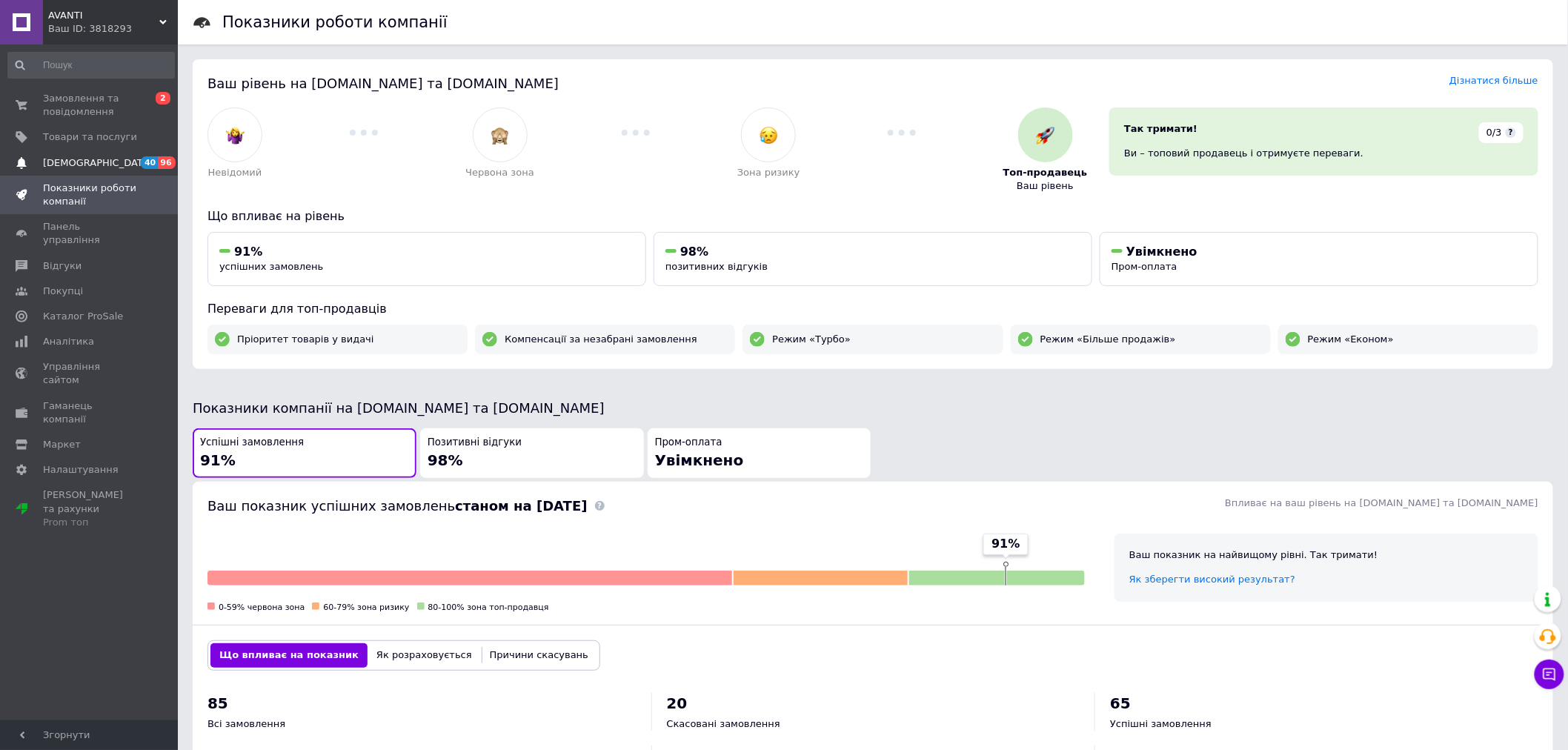
click at [71, 171] on link "Сповіщення 40 96" at bounding box center [91, 163] width 183 height 26
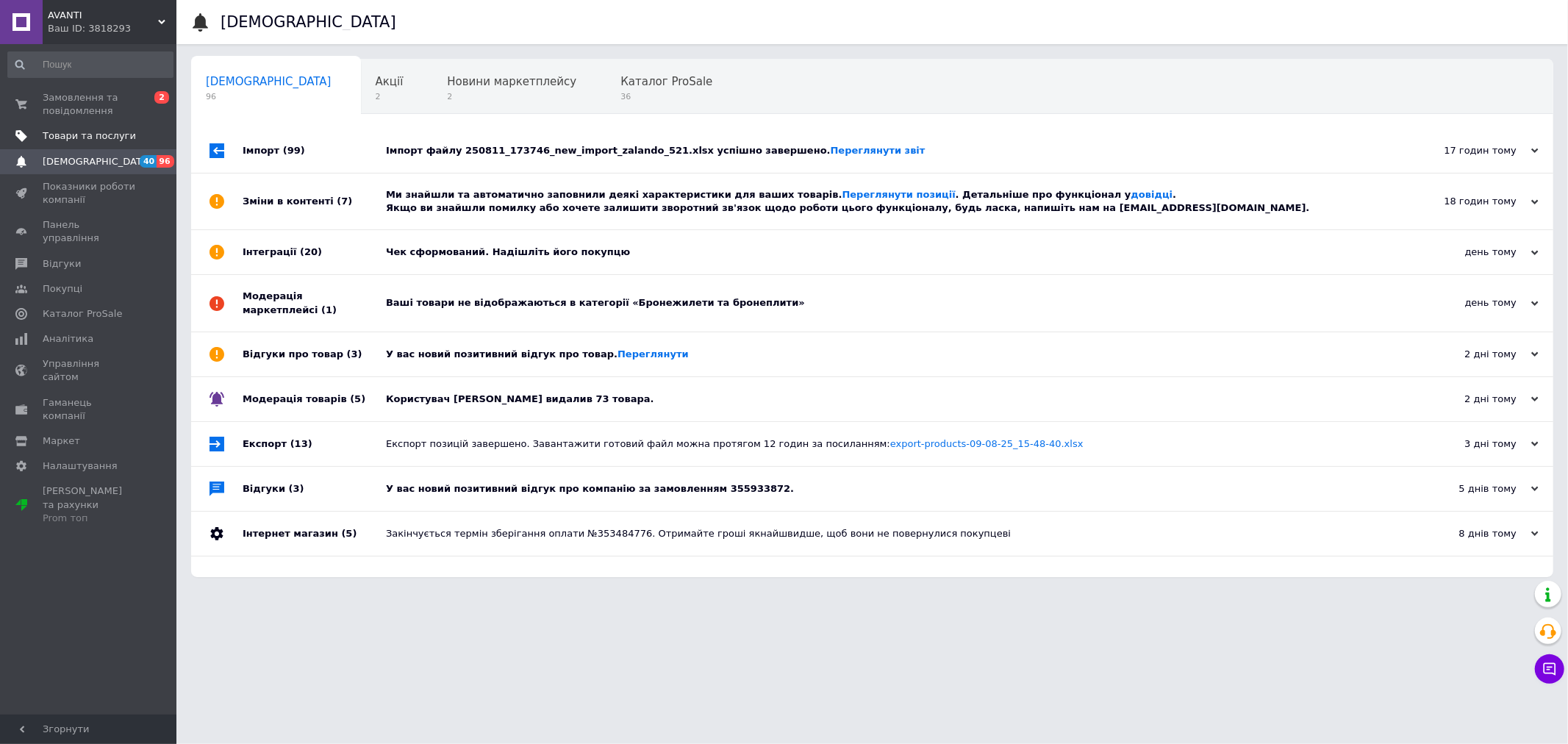
click at [70, 135] on span "Товари та послуги" at bounding box center [89, 136] width 94 height 13
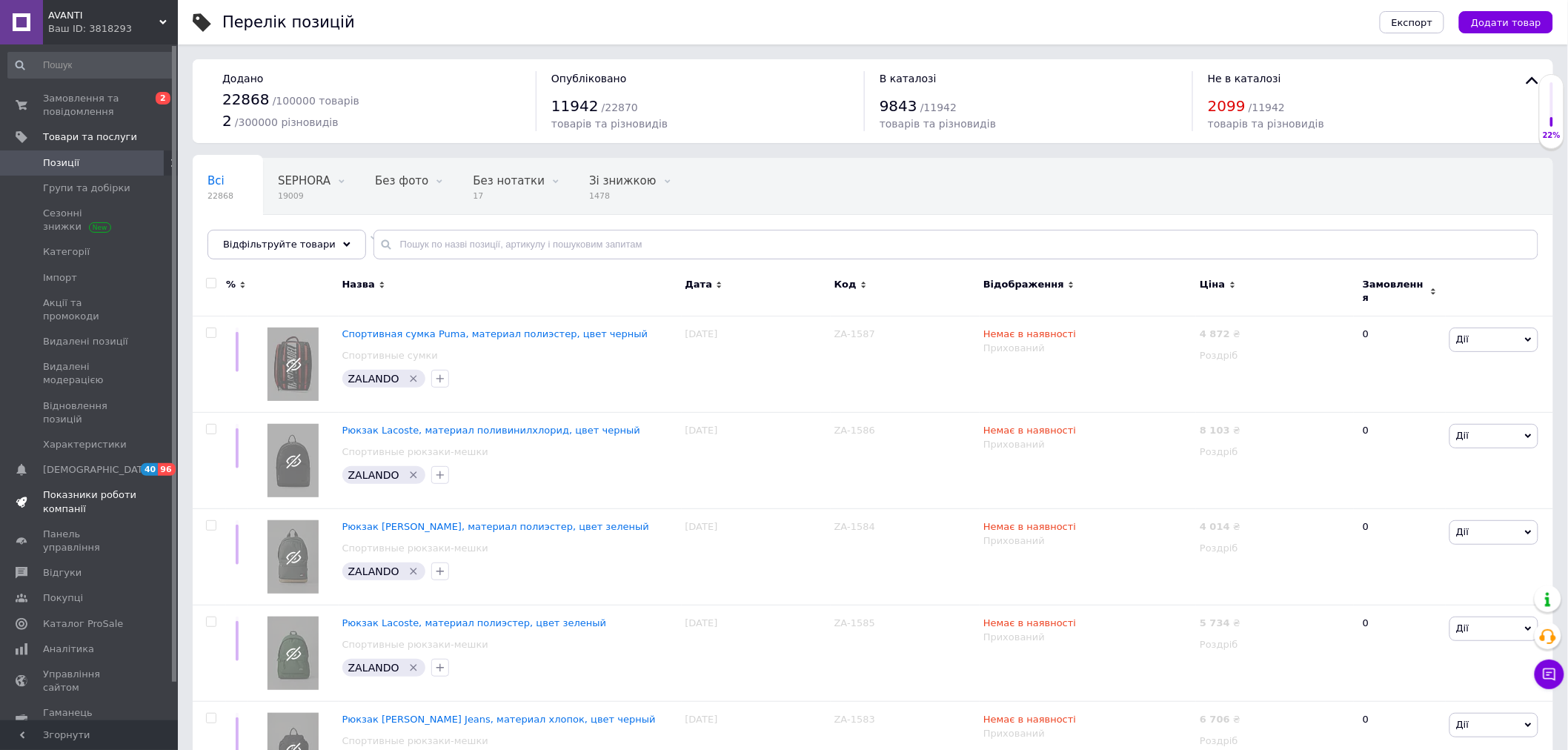
click at [68, 489] on span "Показники роботи компанії" at bounding box center [90, 502] width 94 height 26
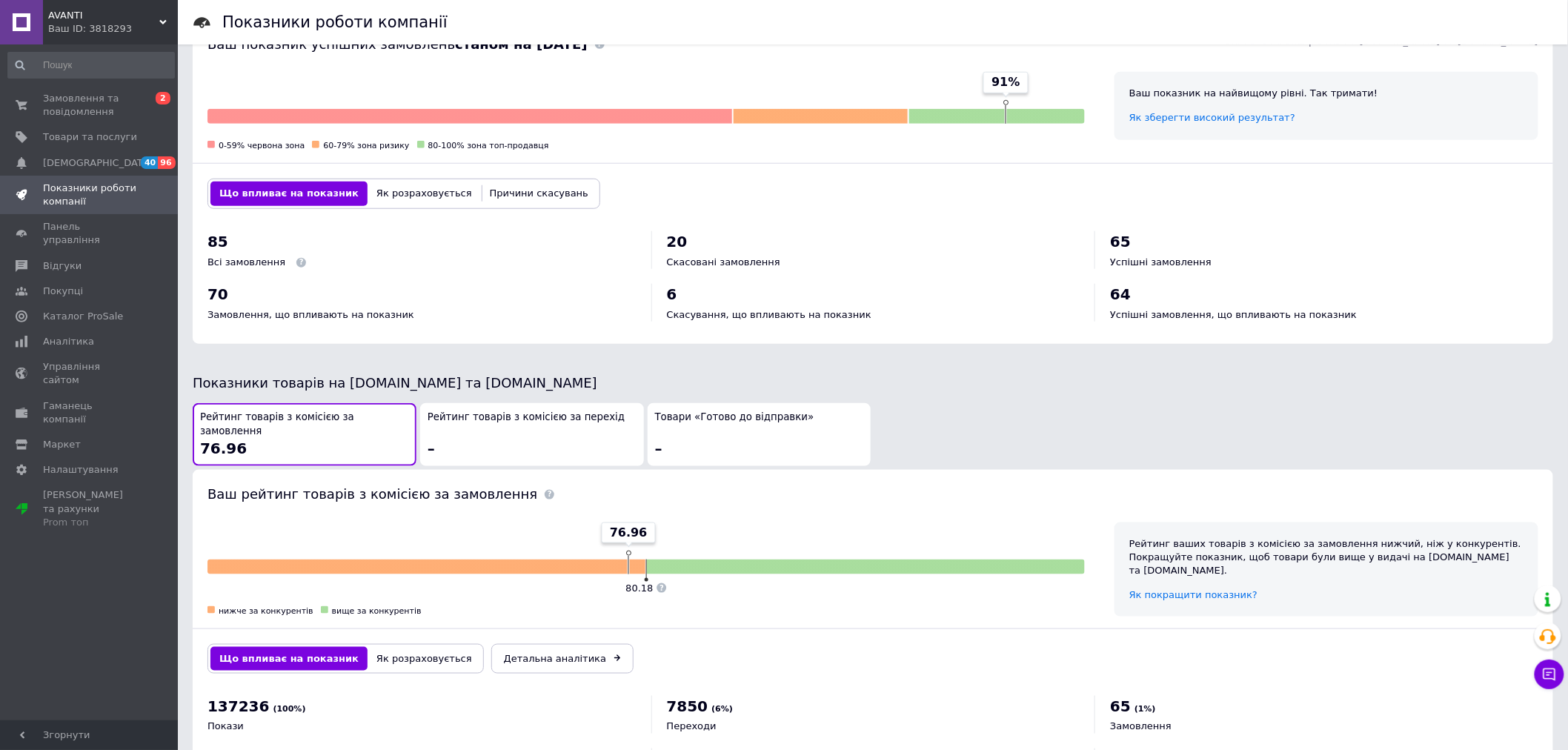
scroll to position [536, 0]
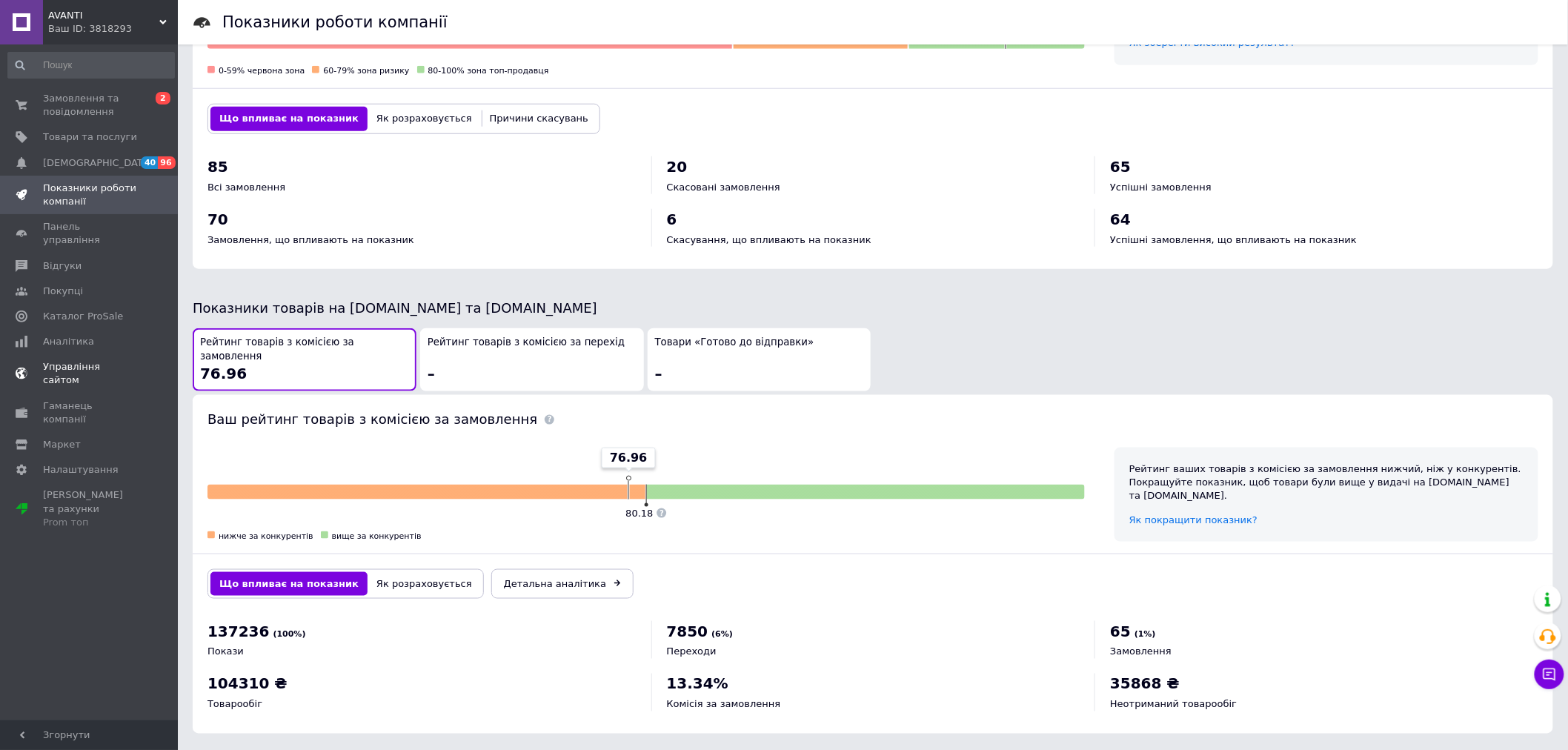
click at [62, 360] on span "Управління сайтом" at bounding box center [90, 373] width 94 height 26
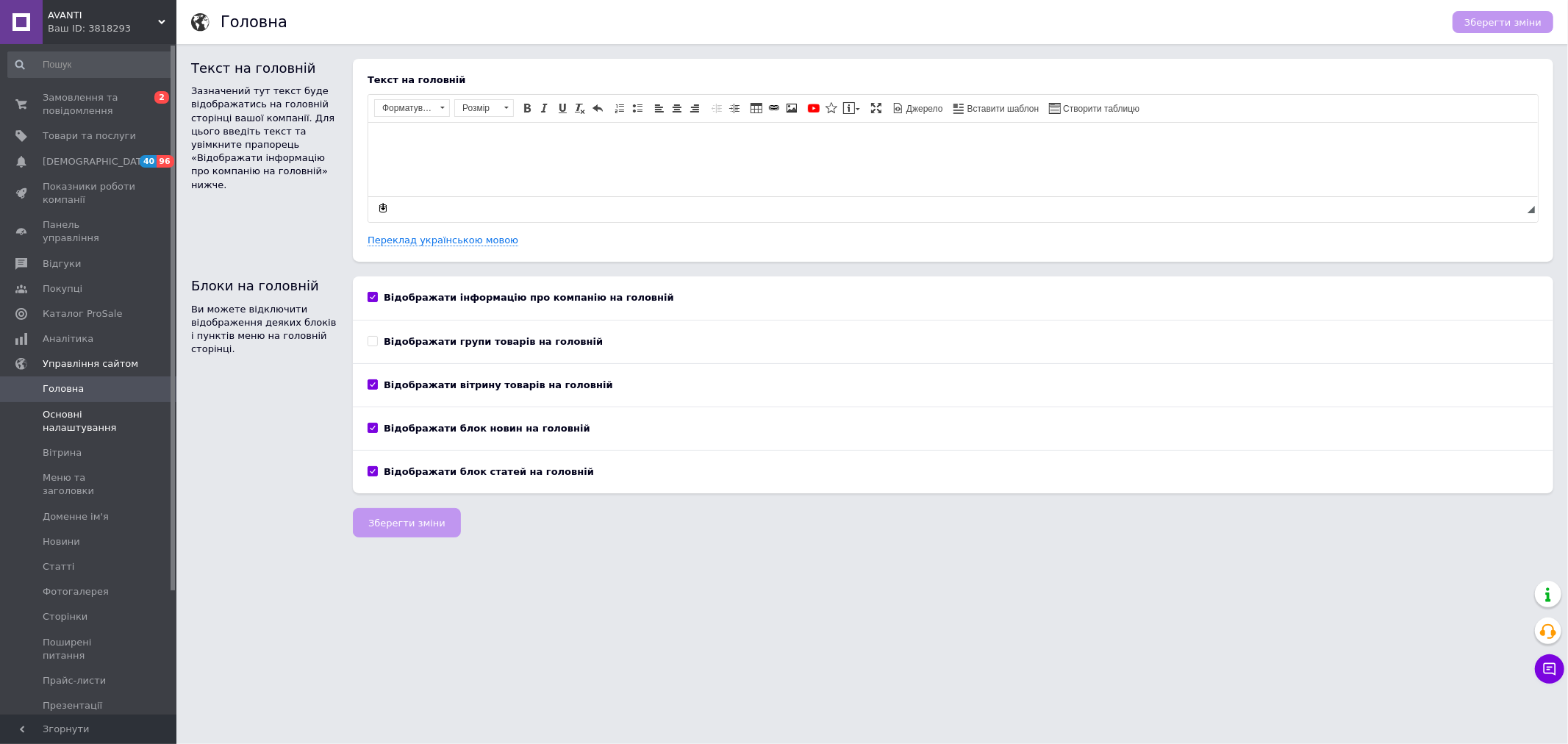
click at [60, 408] on span "Основні налаштування" at bounding box center [89, 421] width 94 height 26
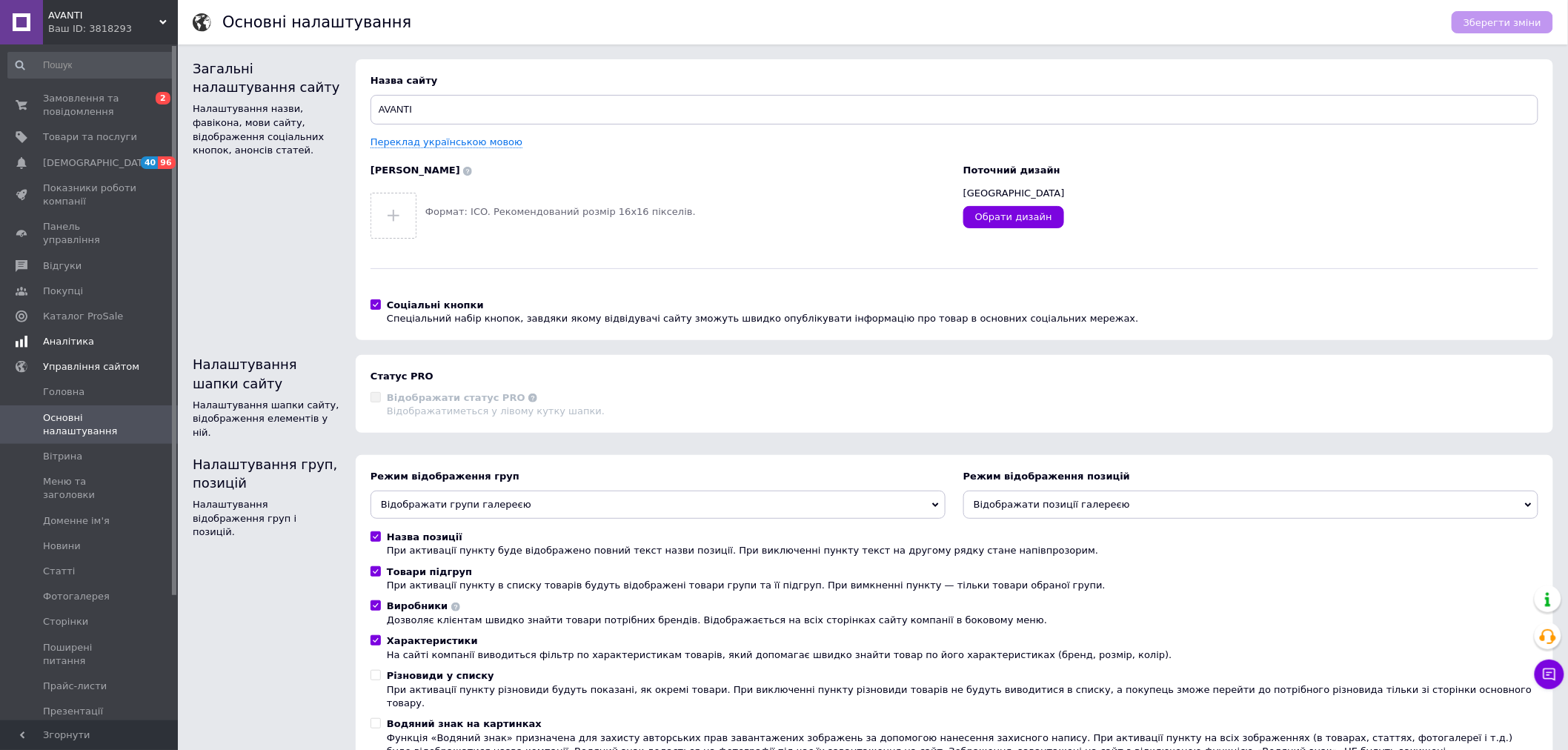
click at [63, 335] on span "Аналітика" at bounding box center [69, 341] width 51 height 13
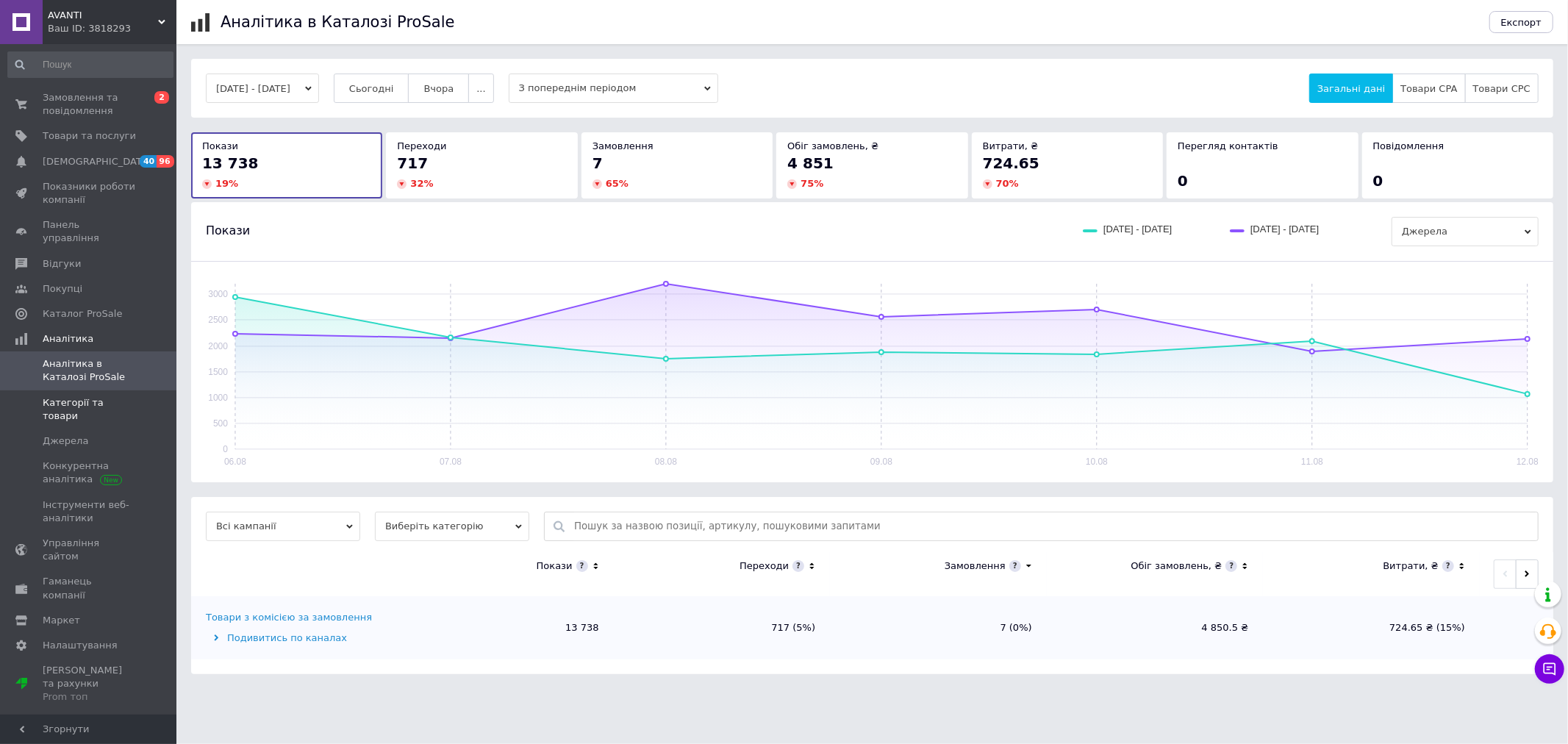
click at [69, 396] on link "Категорії та товари" at bounding box center [90, 410] width 181 height 39
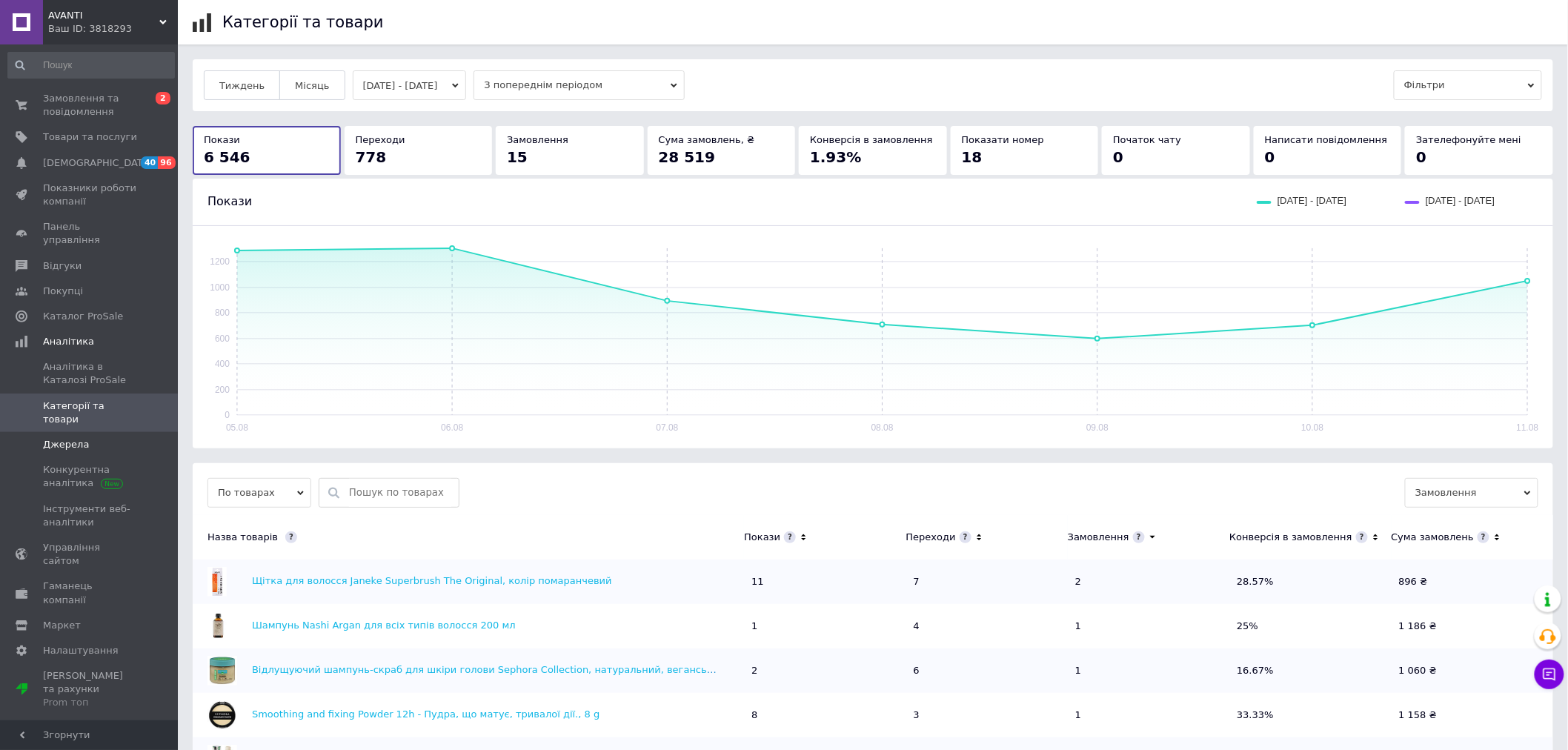
click at [61, 439] on span "Джерела" at bounding box center [66, 445] width 46 height 13
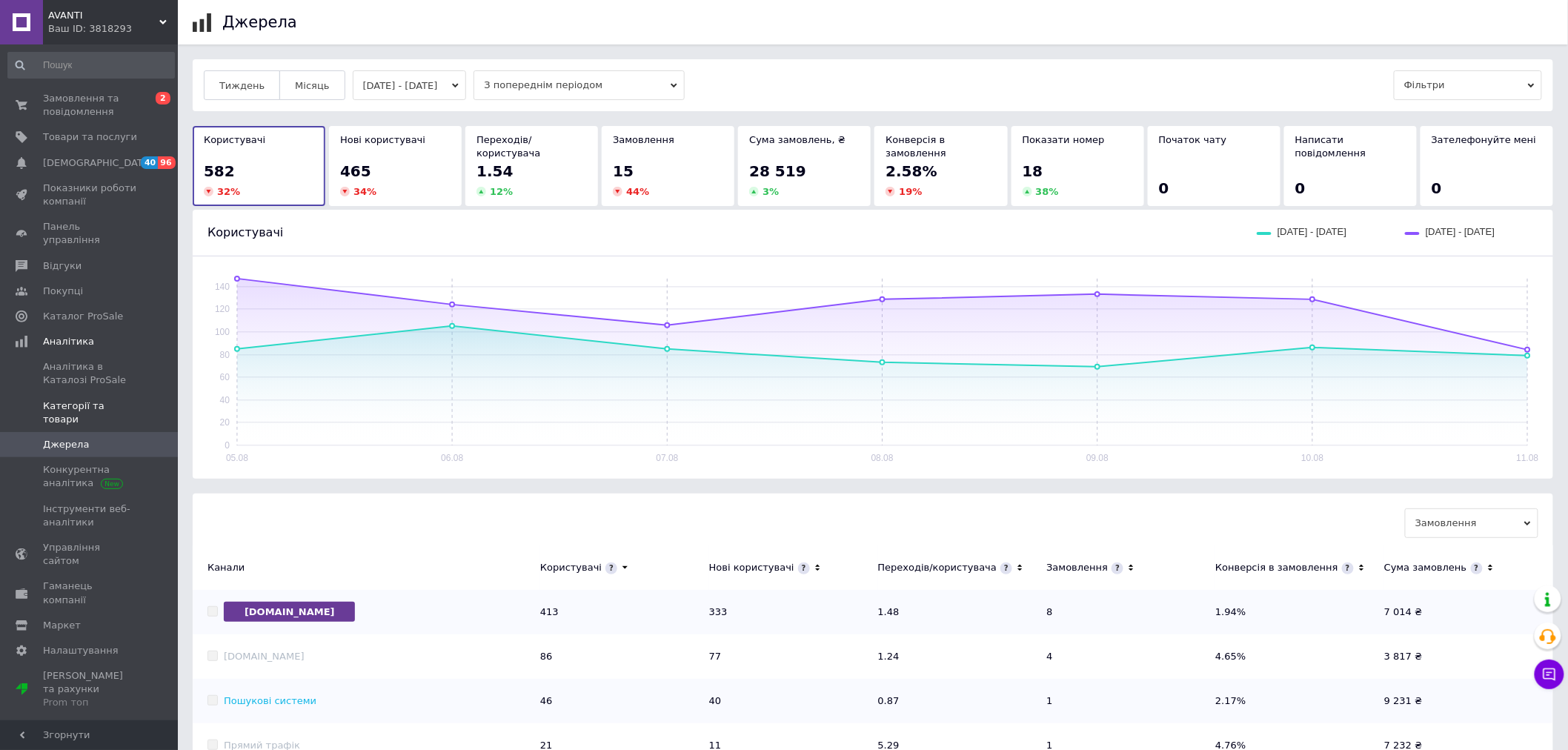
click at [63, 400] on span "Категорії та товари" at bounding box center [90, 413] width 94 height 26
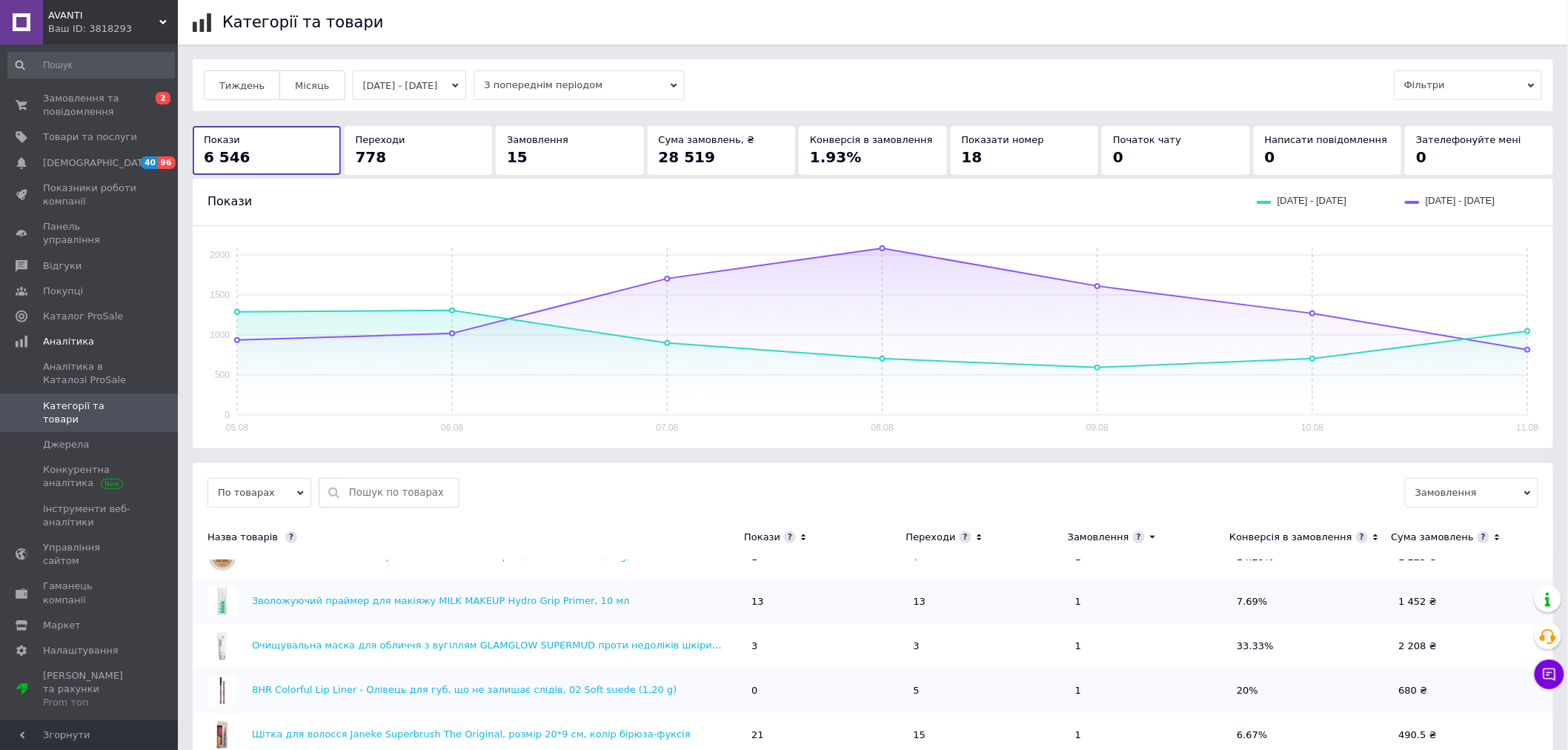
scroll to position [280, 0]
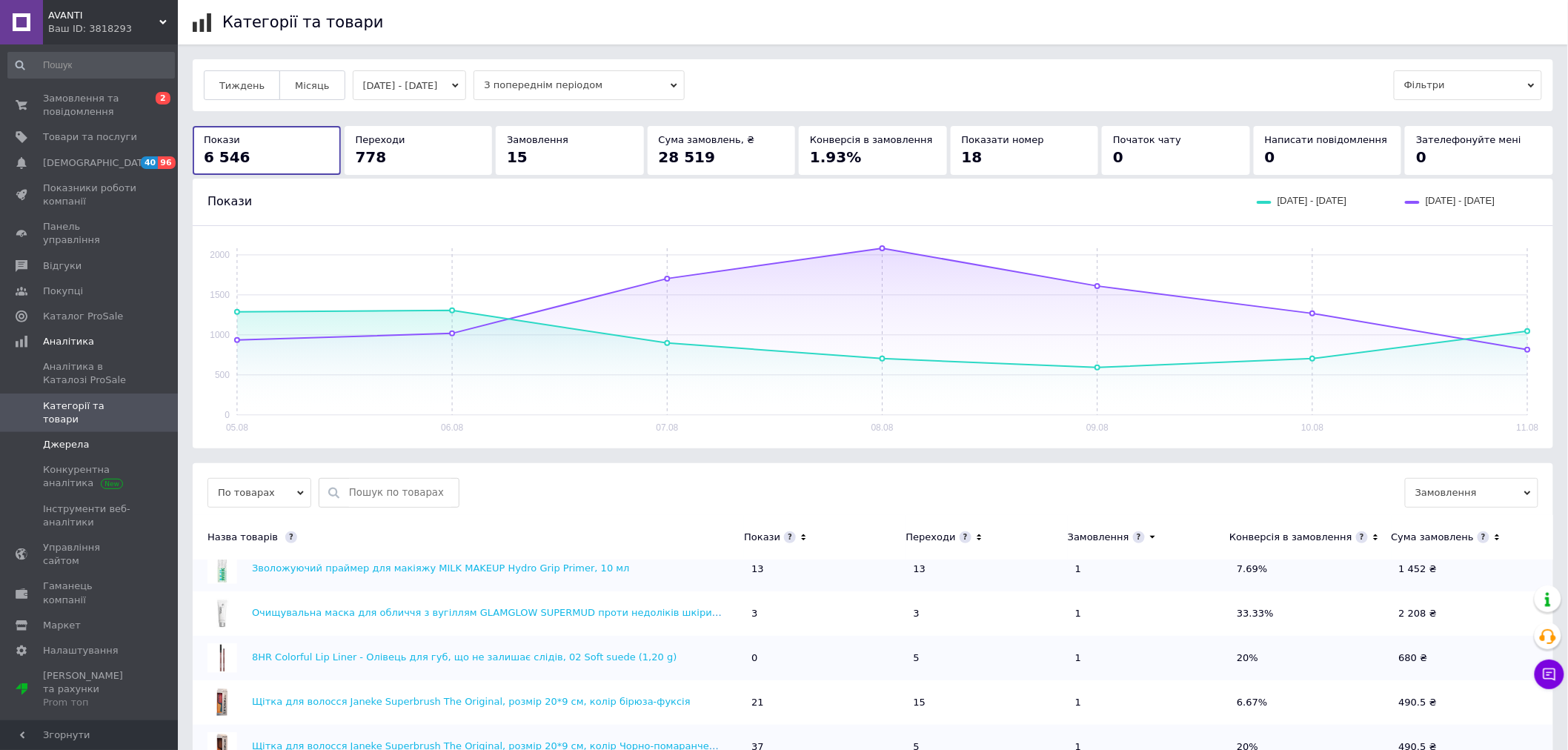
click at [64, 439] on span "Джерела" at bounding box center [66, 445] width 46 height 13
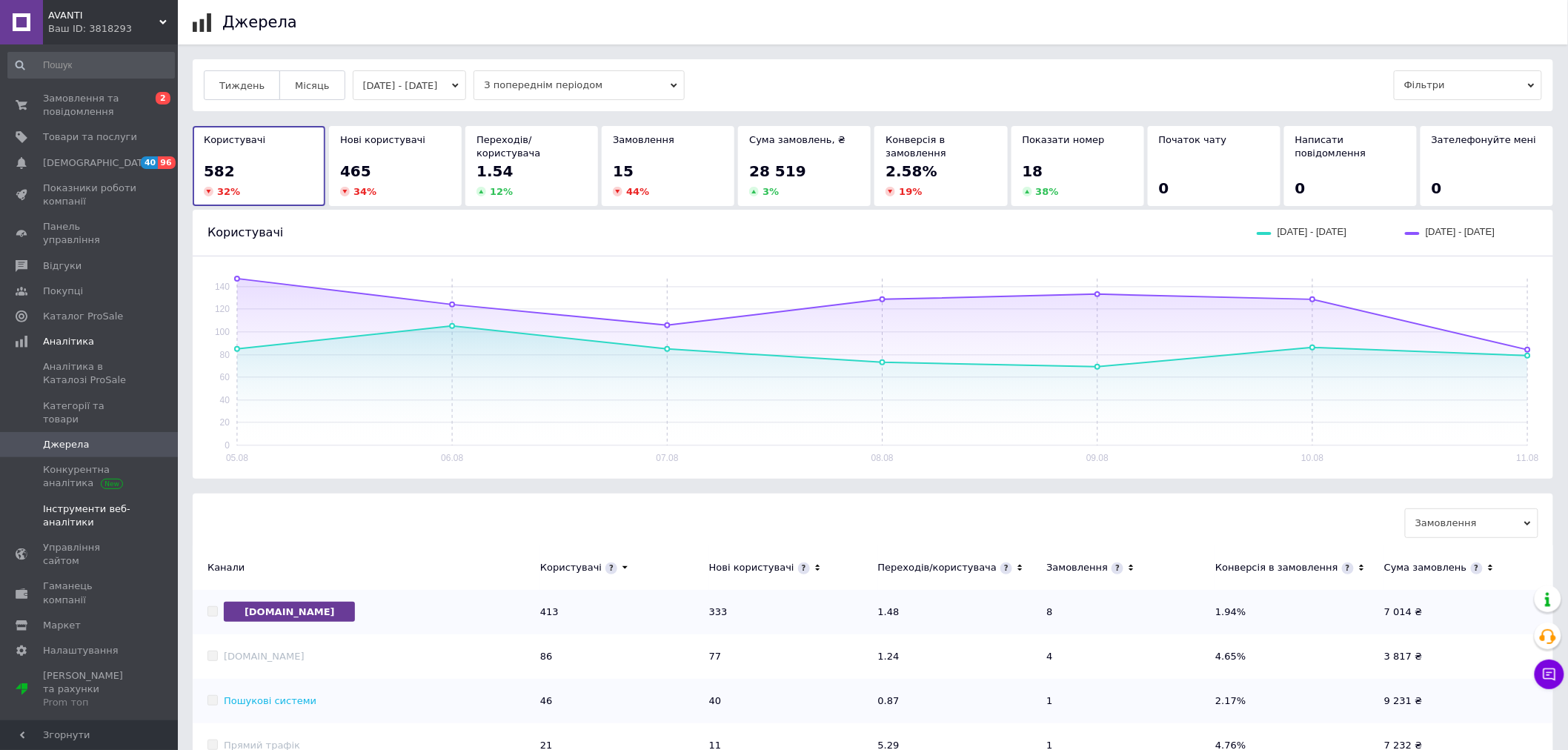
click at [58, 503] on span "Інструменти веб-аналітики" at bounding box center [90, 516] width 94 height 26
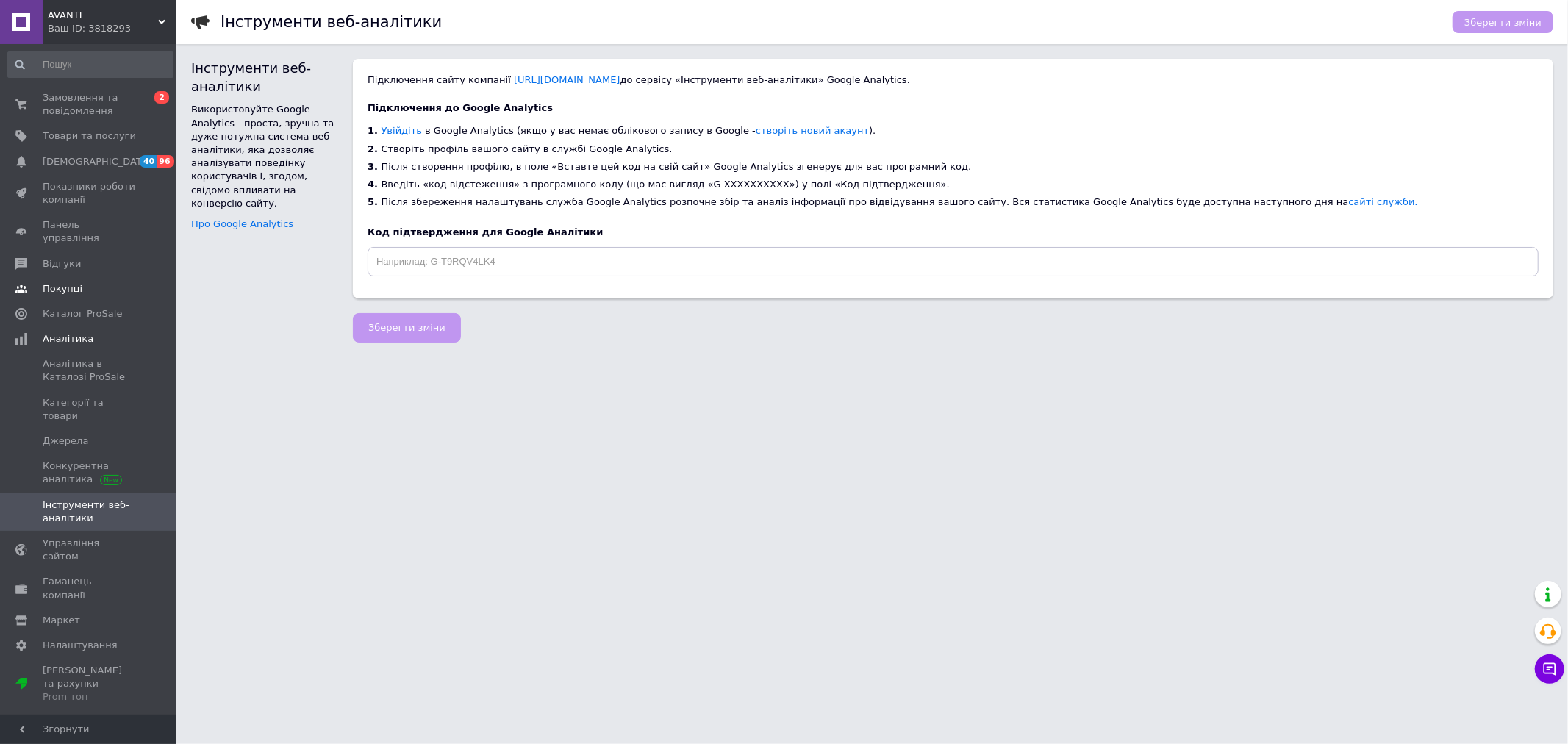
click at [52, 283] on span "Покупці" at bounding box center [62, 289] width 39 height 13
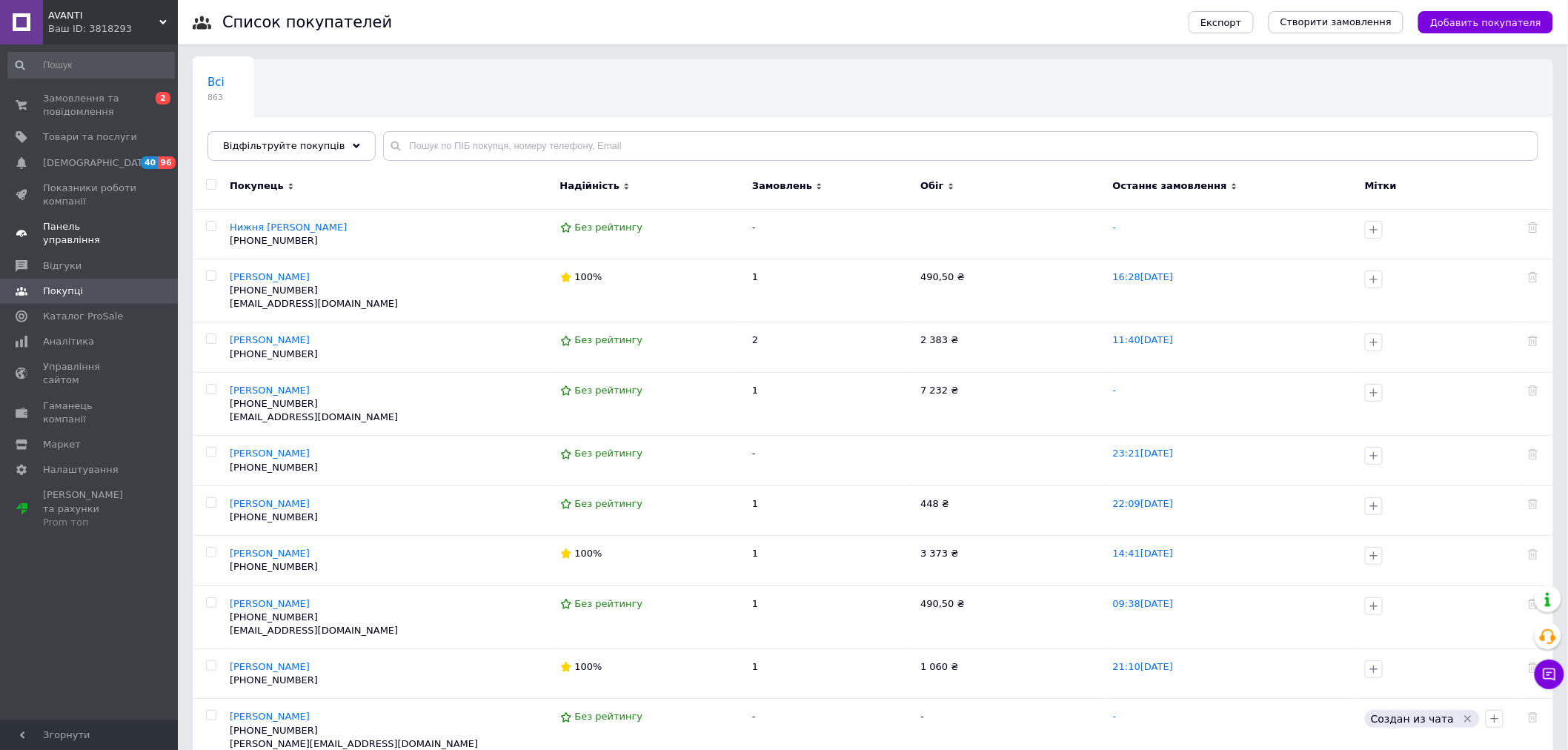
click at [78, 229] on span "Панель управління" at bounding box center [90, 234] width 94 height 26
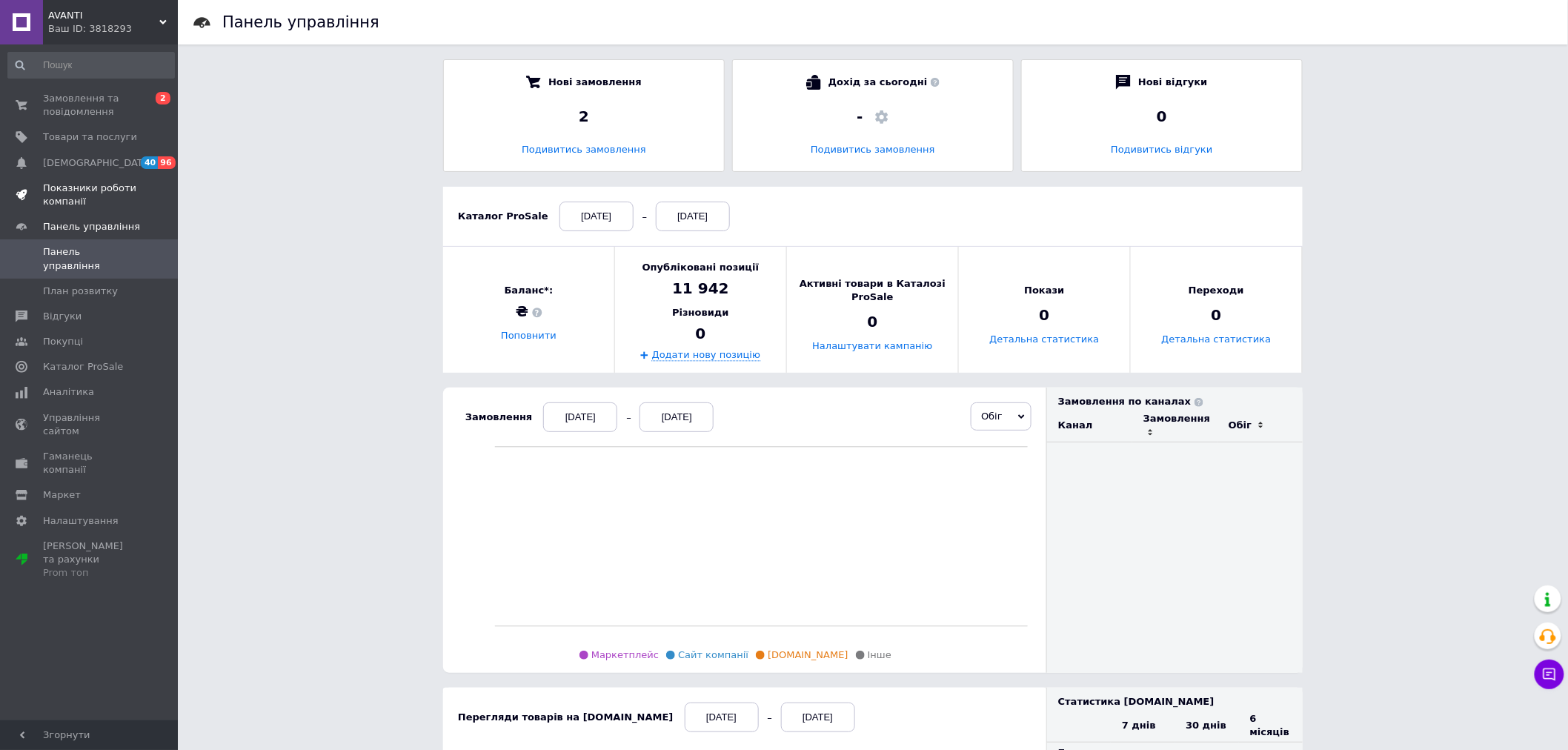
click at [71, 191] on span "Показники роботи компанії" at bounding box center [90, 195] width 94 height 26
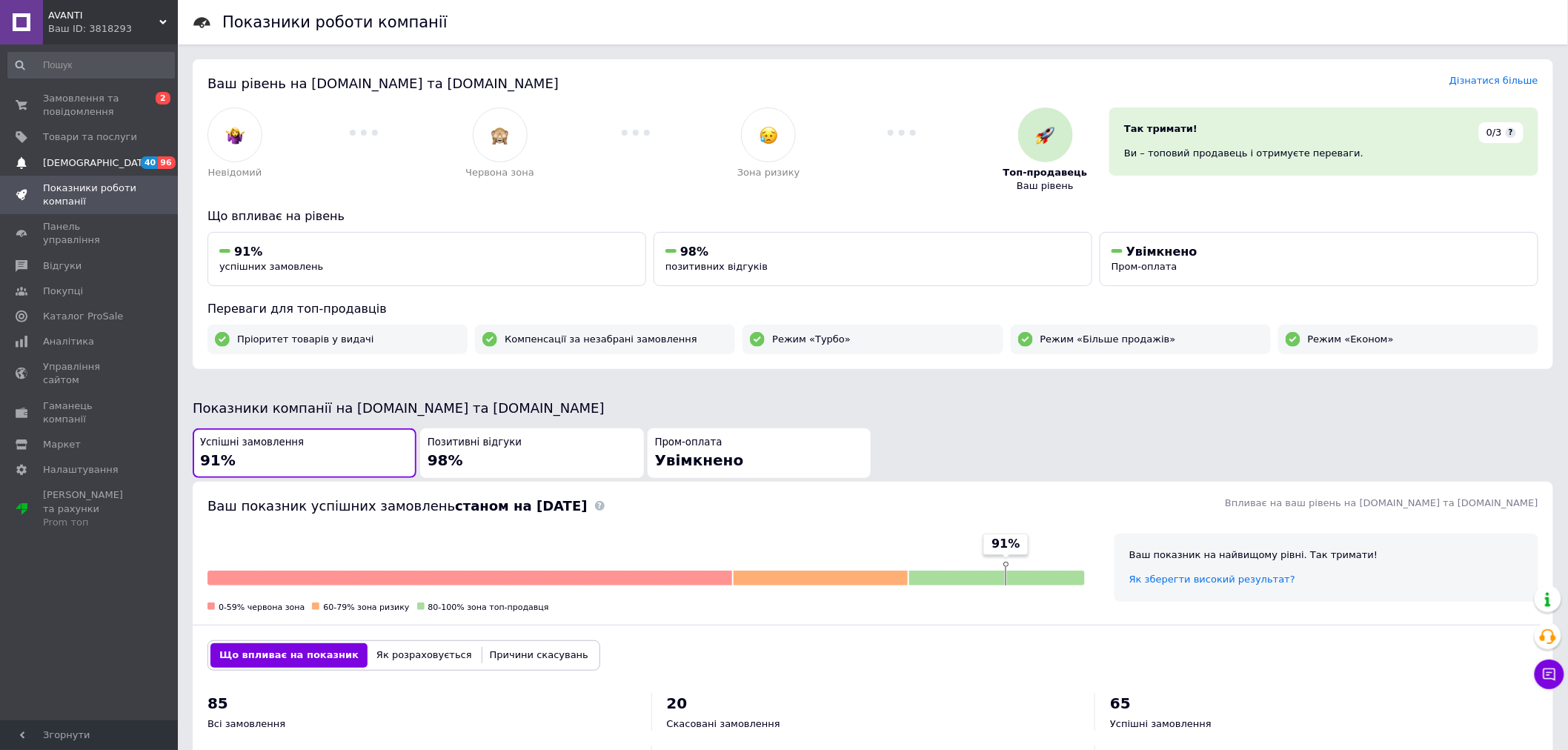
click at [70, 169] on span "[DEMOGRAPHIC_DATA]" at bounding box center [98, 162] width 109 height 13
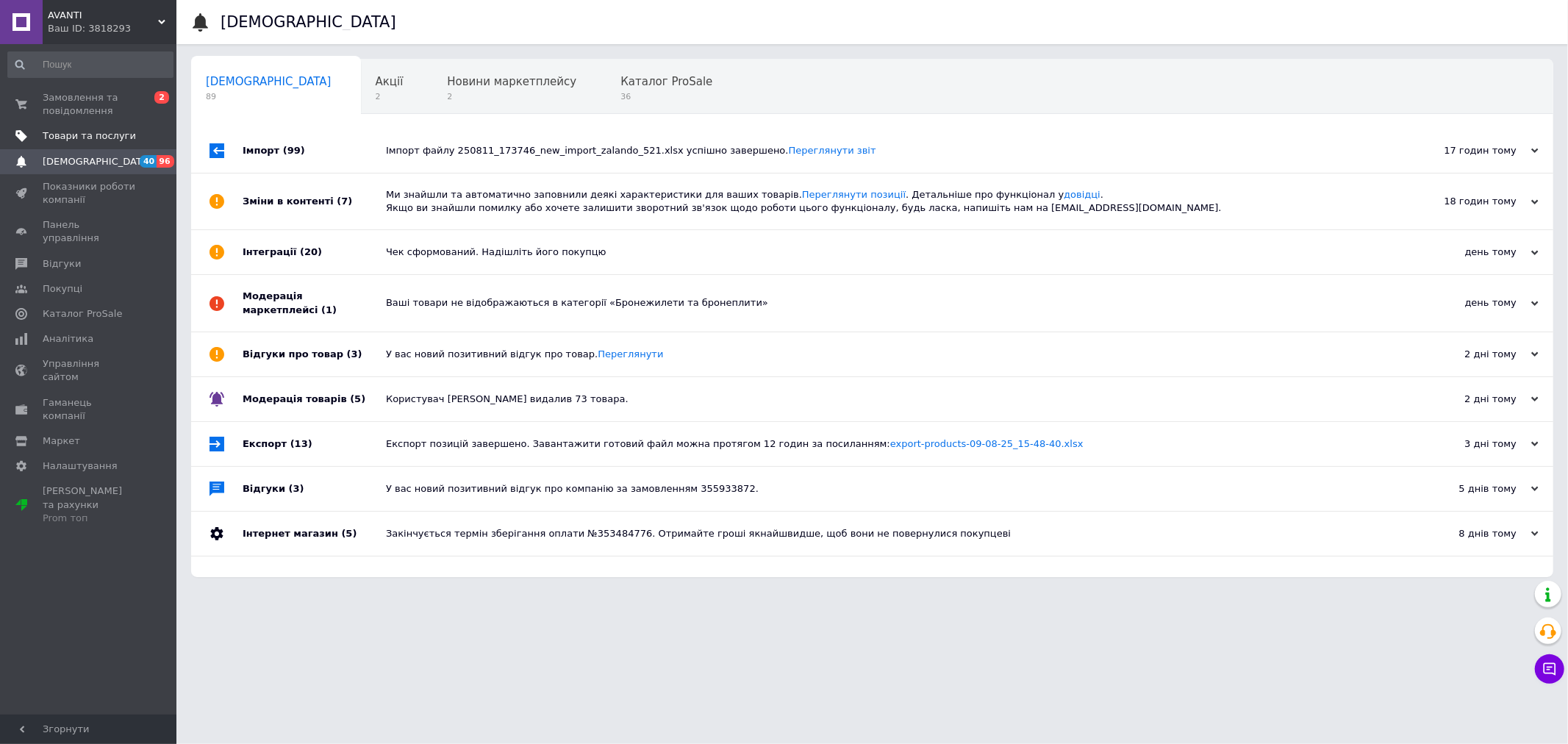
click at [75, 136] on span "Товари та послуги" at bounding box center [89, 136] width 94 height 13
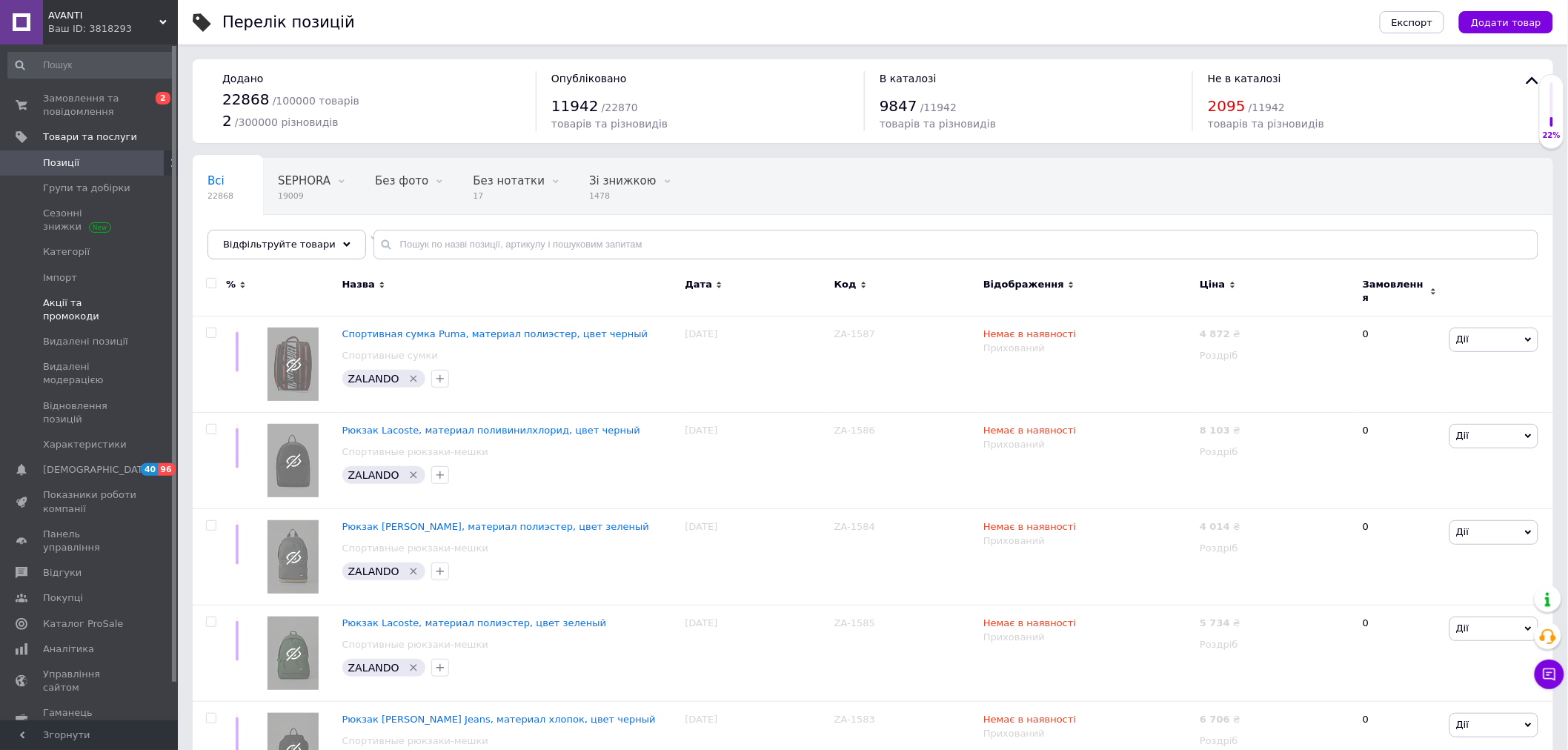
click at [86, 308] on span "Акції та промокоди" at bounding box center [90, 310] width 94 height 26
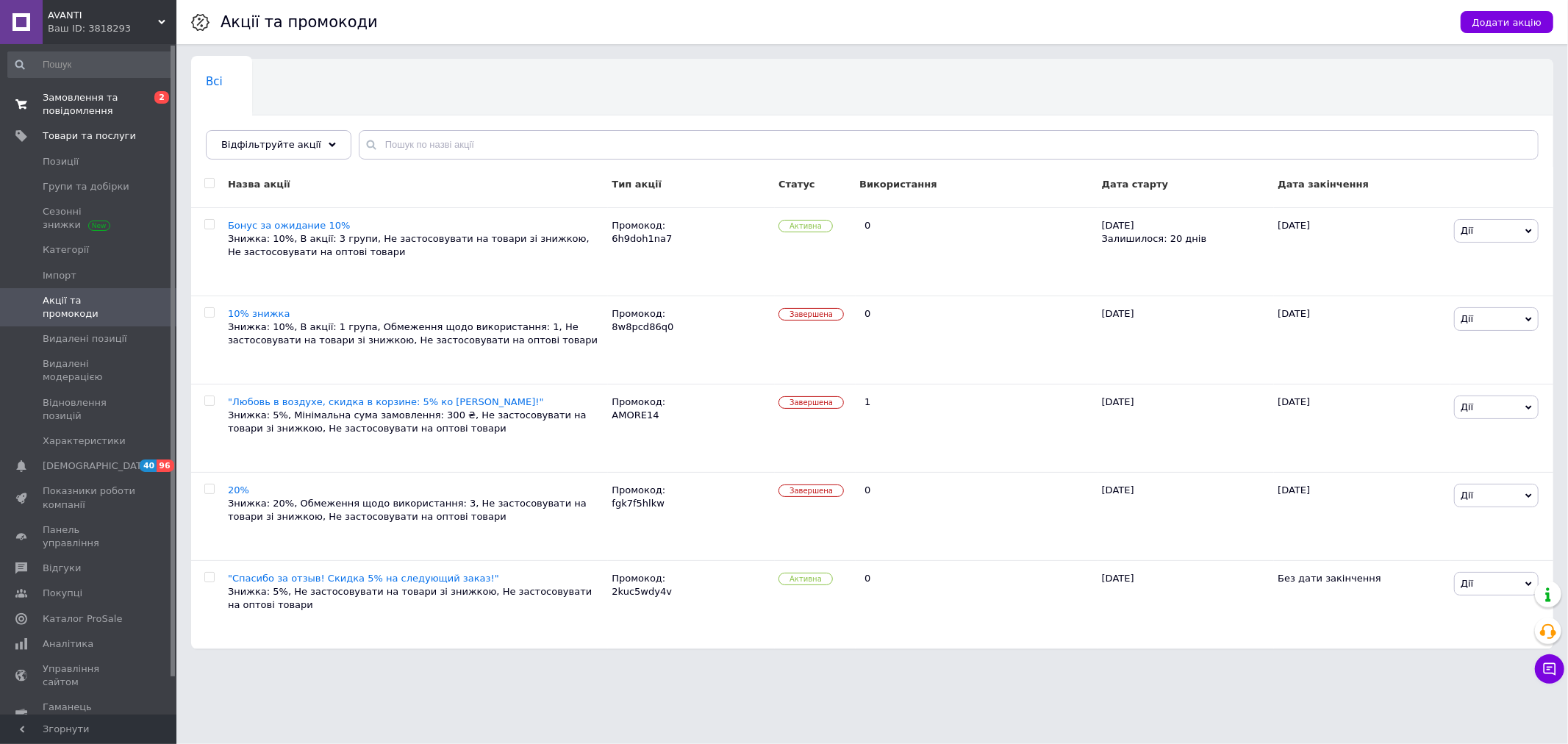
click at [83, 92] on span "Замовлення та повідомлення" at bounding box center [89, 104] width 94 height 26
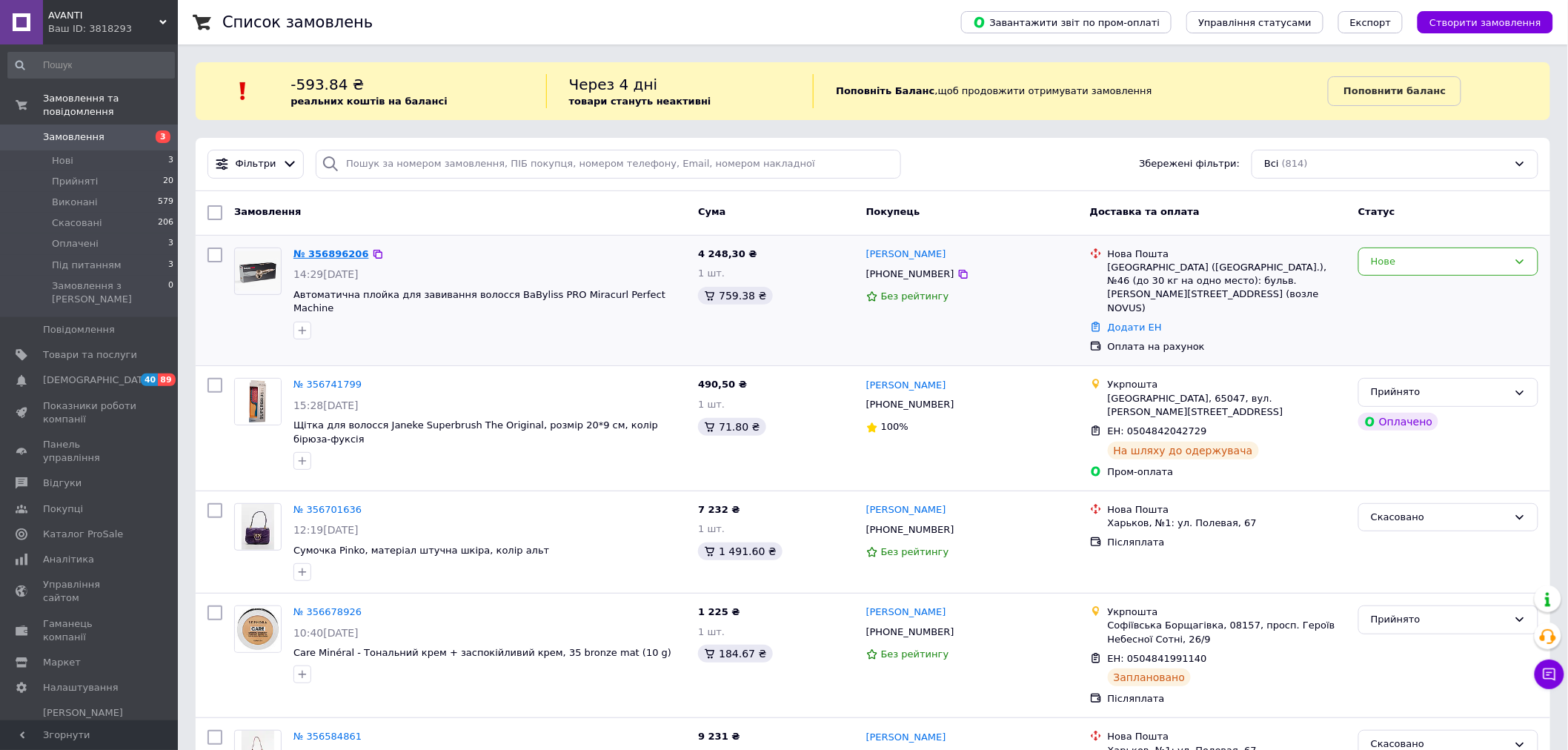
click at [331, 253] on link "№ 356896206" at bounding box center [332, 253] width 76 height 11
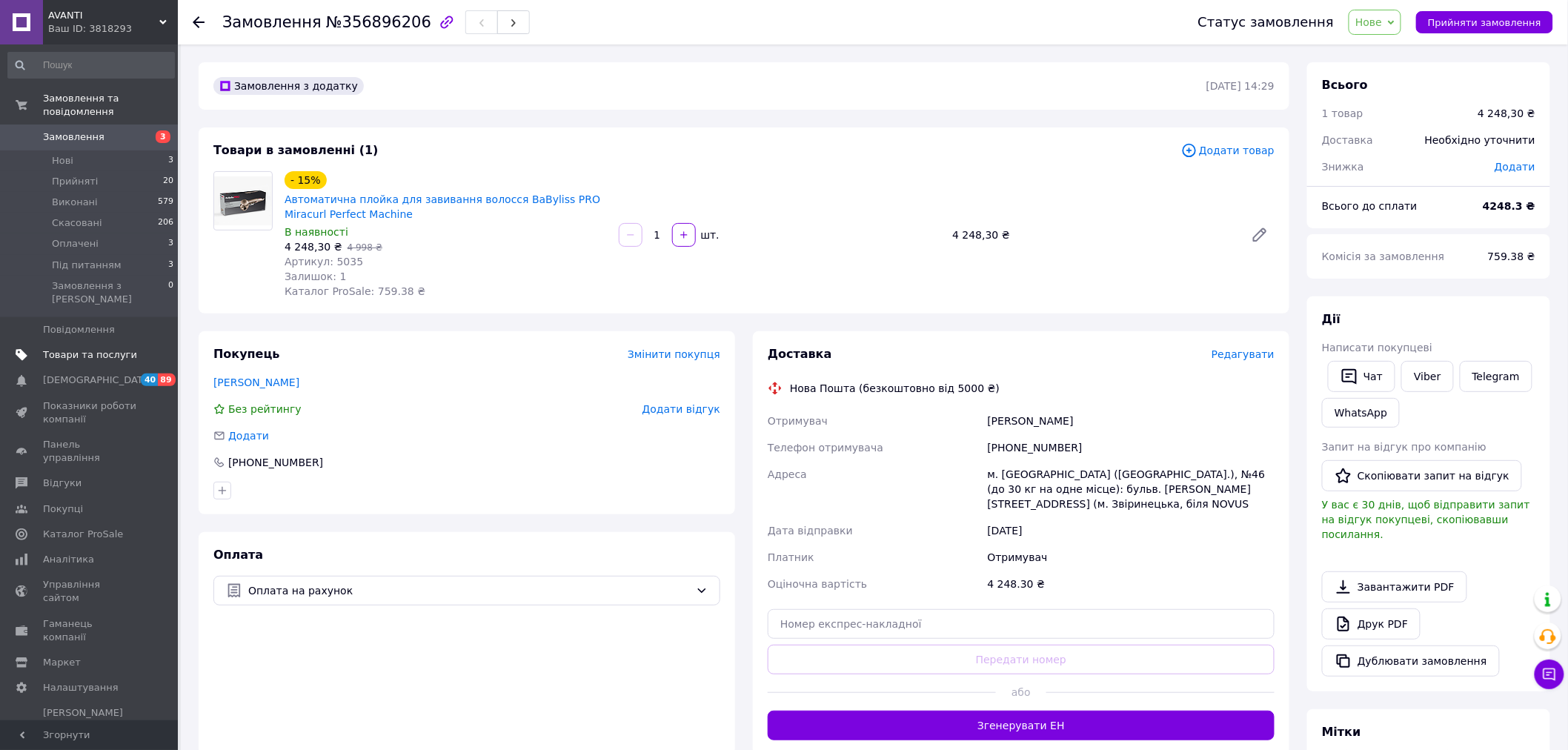
click at [87, 349] on span "Товари та послуги" at bounding box center [90, 355] width 94 height 13
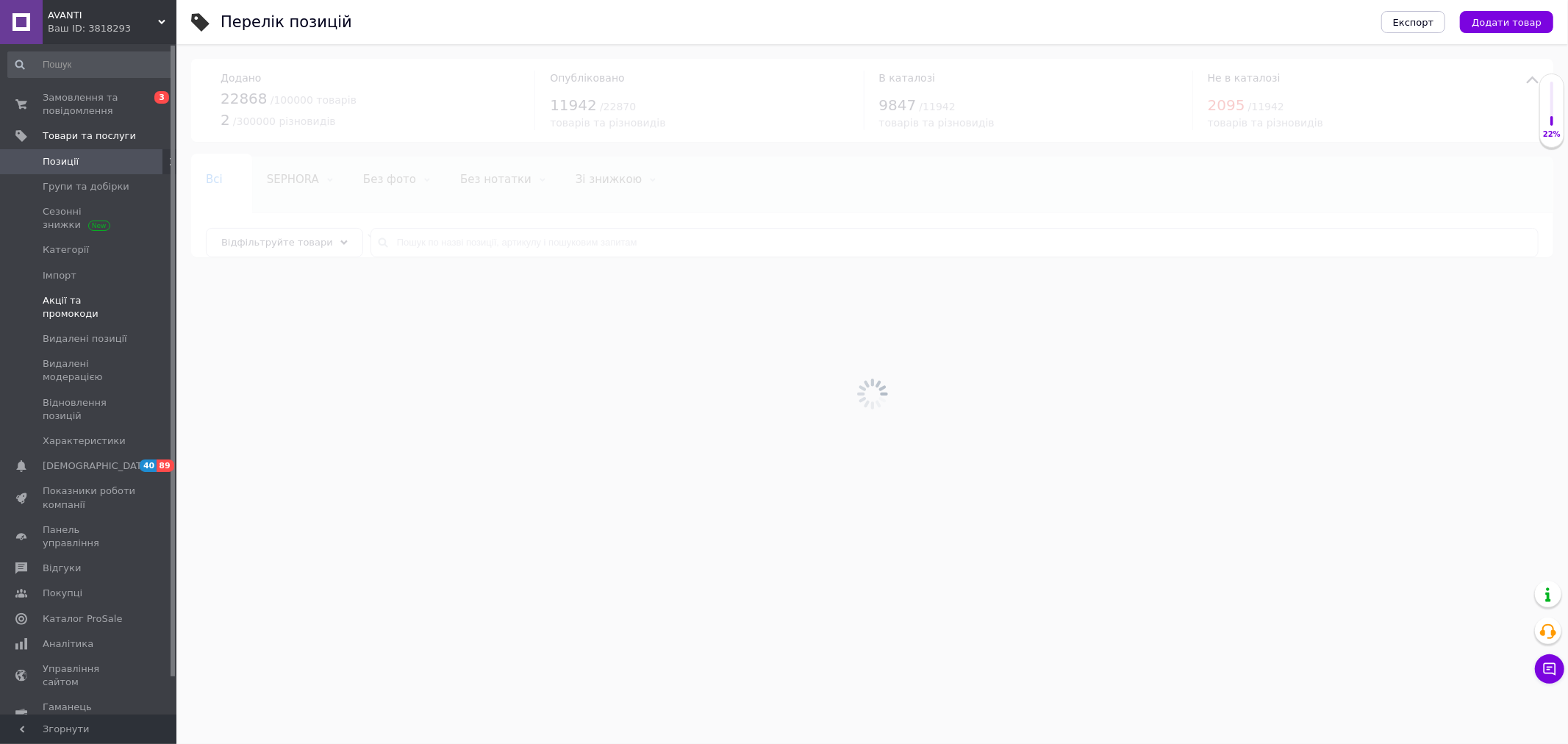
click at [79, 302] on span "Акції та промокоди" at bounding box center [89, 307] width 94 height 26
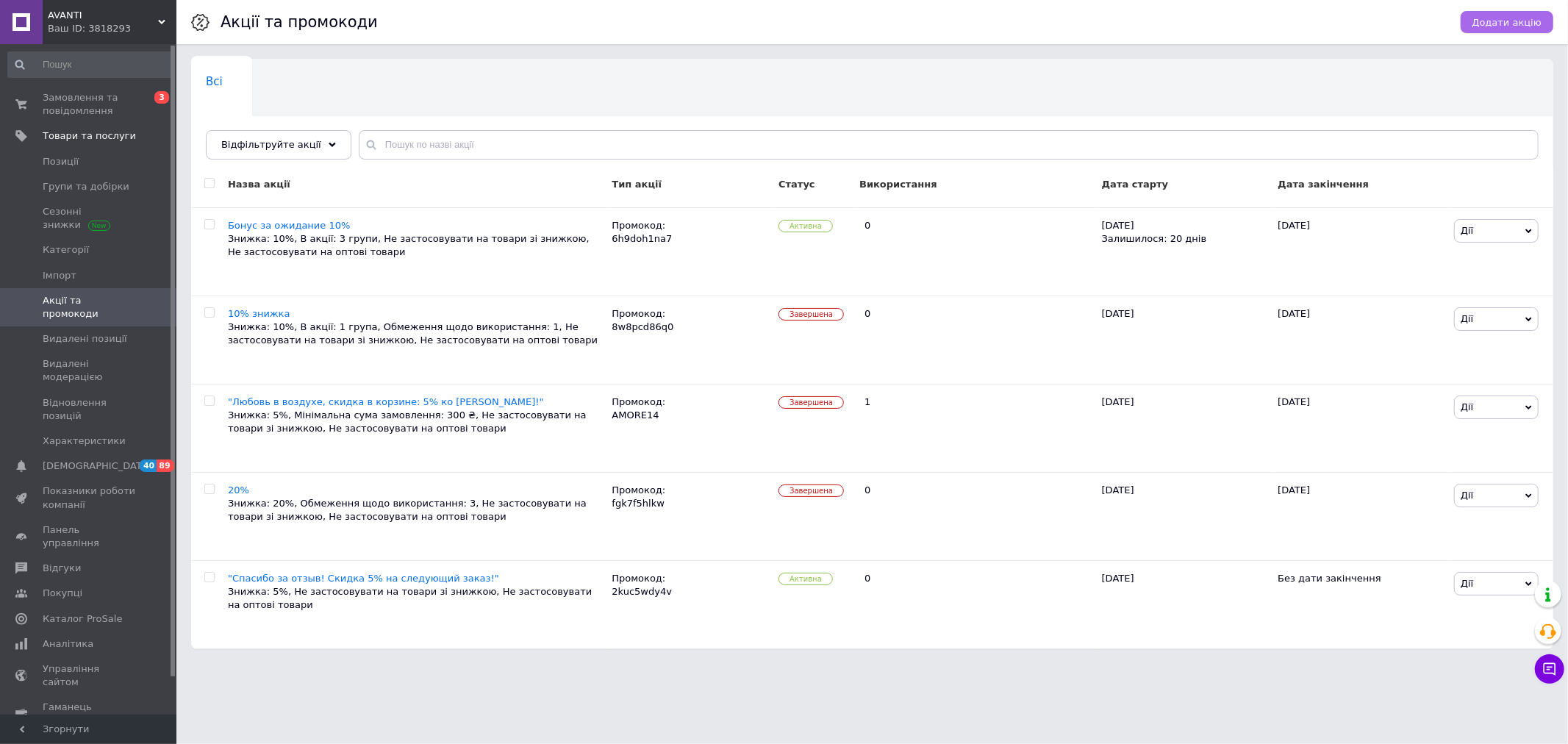
click at [1531, 24] on span "Додати акцію" at bounding box center [1507, 22] width 69 height 11
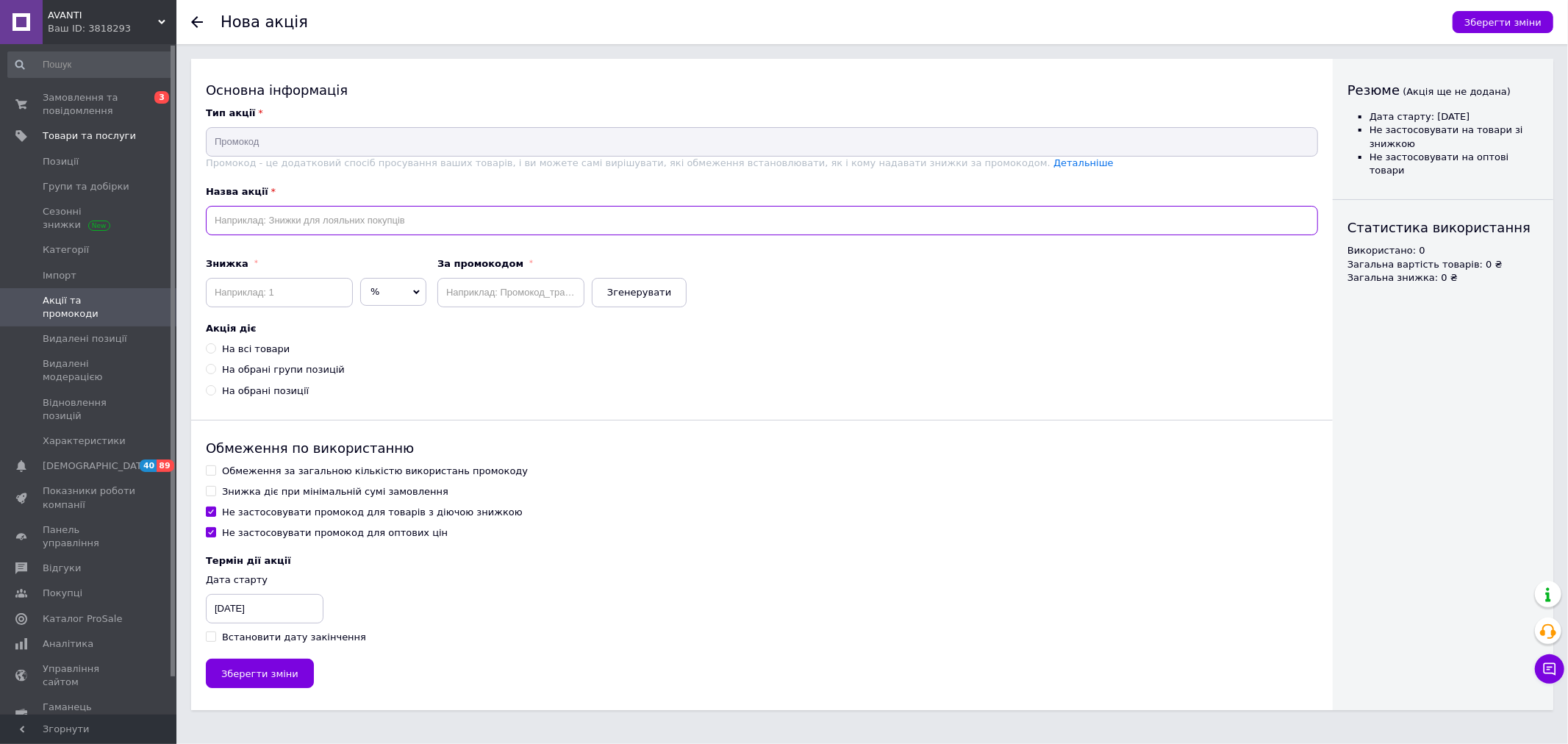
click at [255, 222] on input "text" at bounding box center [761, 221] width 1112 height 30
paste input "Компенсация за отмену"
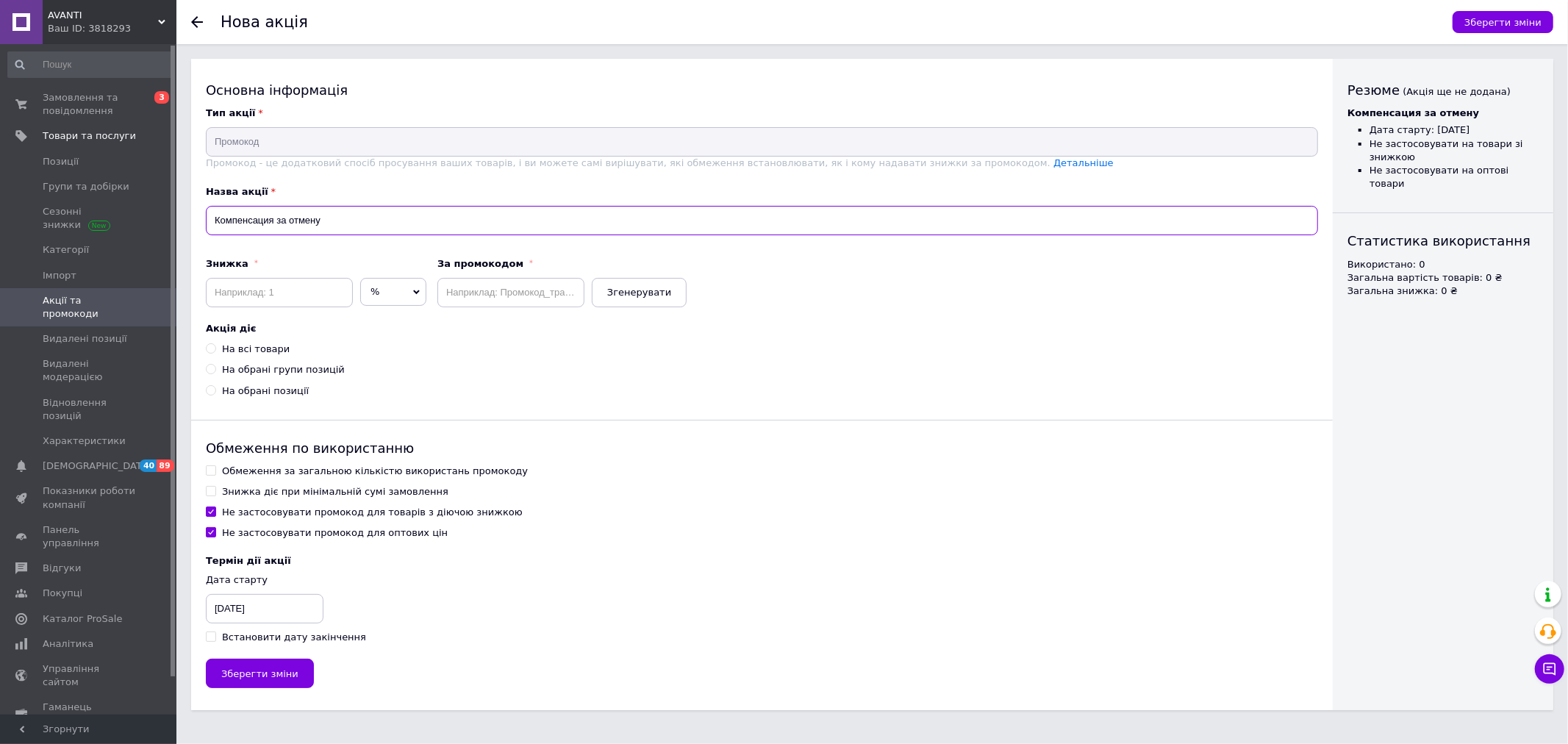
type input "Компенсация за отмену"
click at [329, 296] on input at bounding box center [279, 293] width 147 height 30
type input "10"
click at [616, 298] on span "Згенерувати" at bounding box center [639, 292] width 64 height 11
type input "ngfmqwp5om"
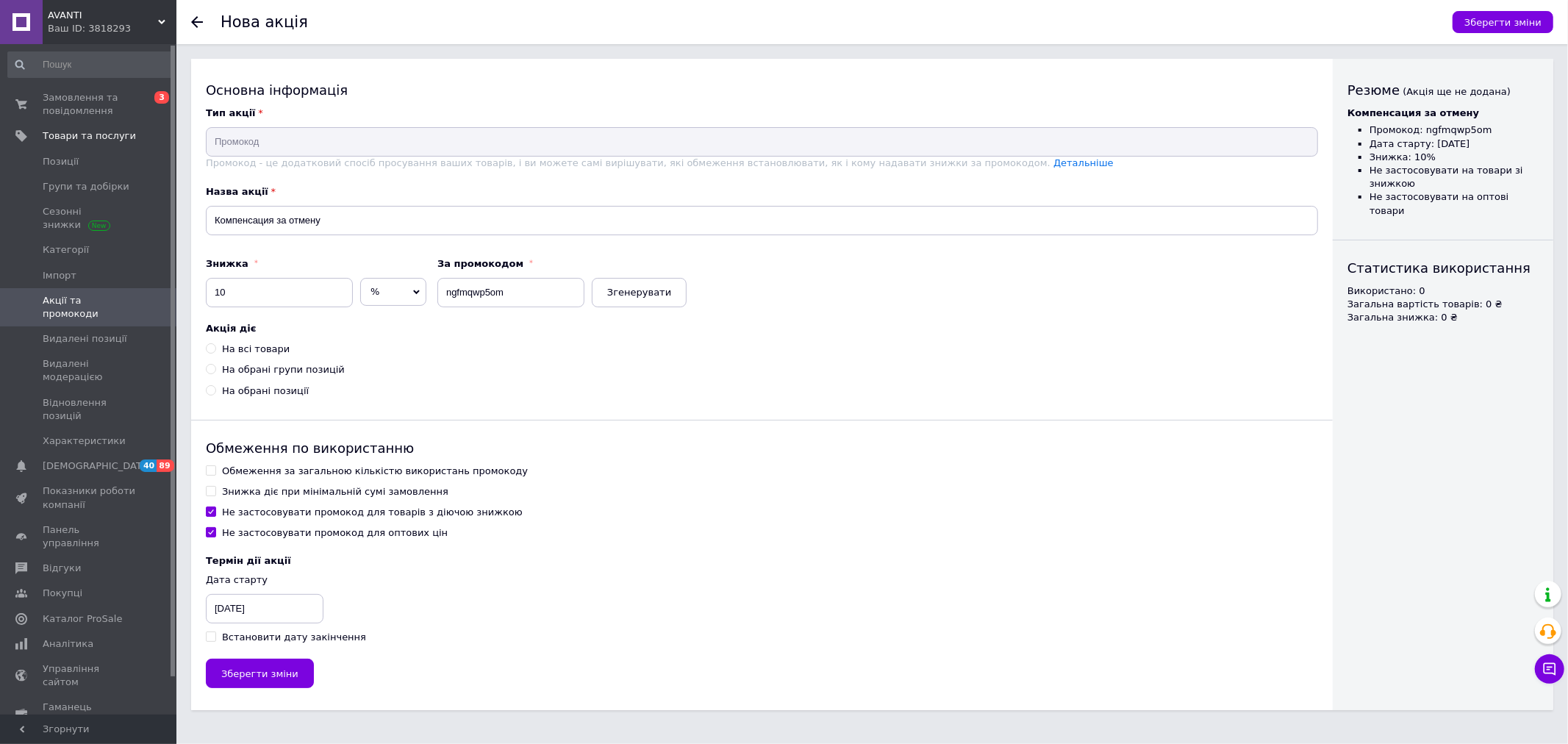
click at [211, 370] on input "На обрані групи позицій" at bounding box center [210, 368] width 10 height 10
radio input "true"
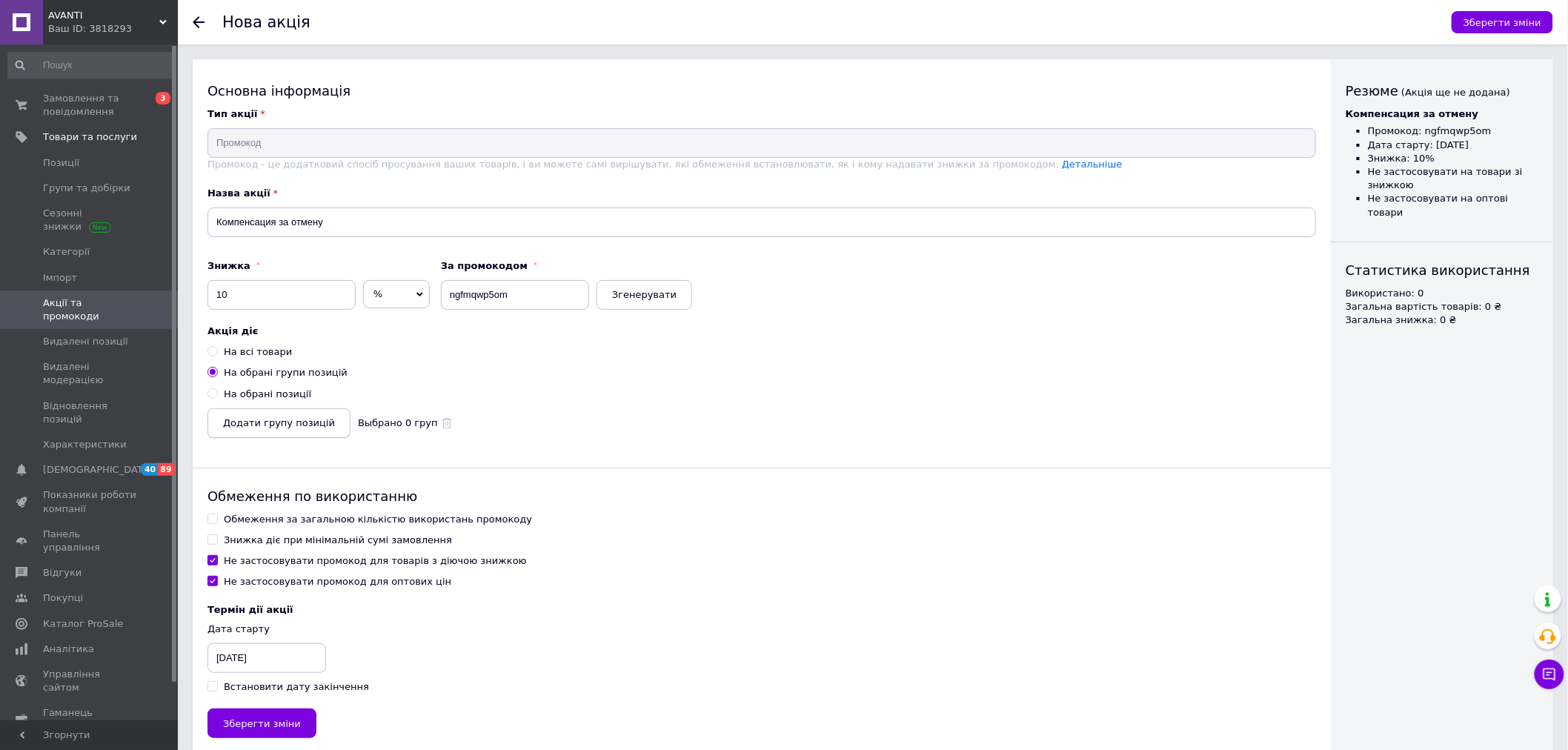
click at [287, 424] on span "Додати групу позицій" at bounding box center [279, 423] width 112 height 11
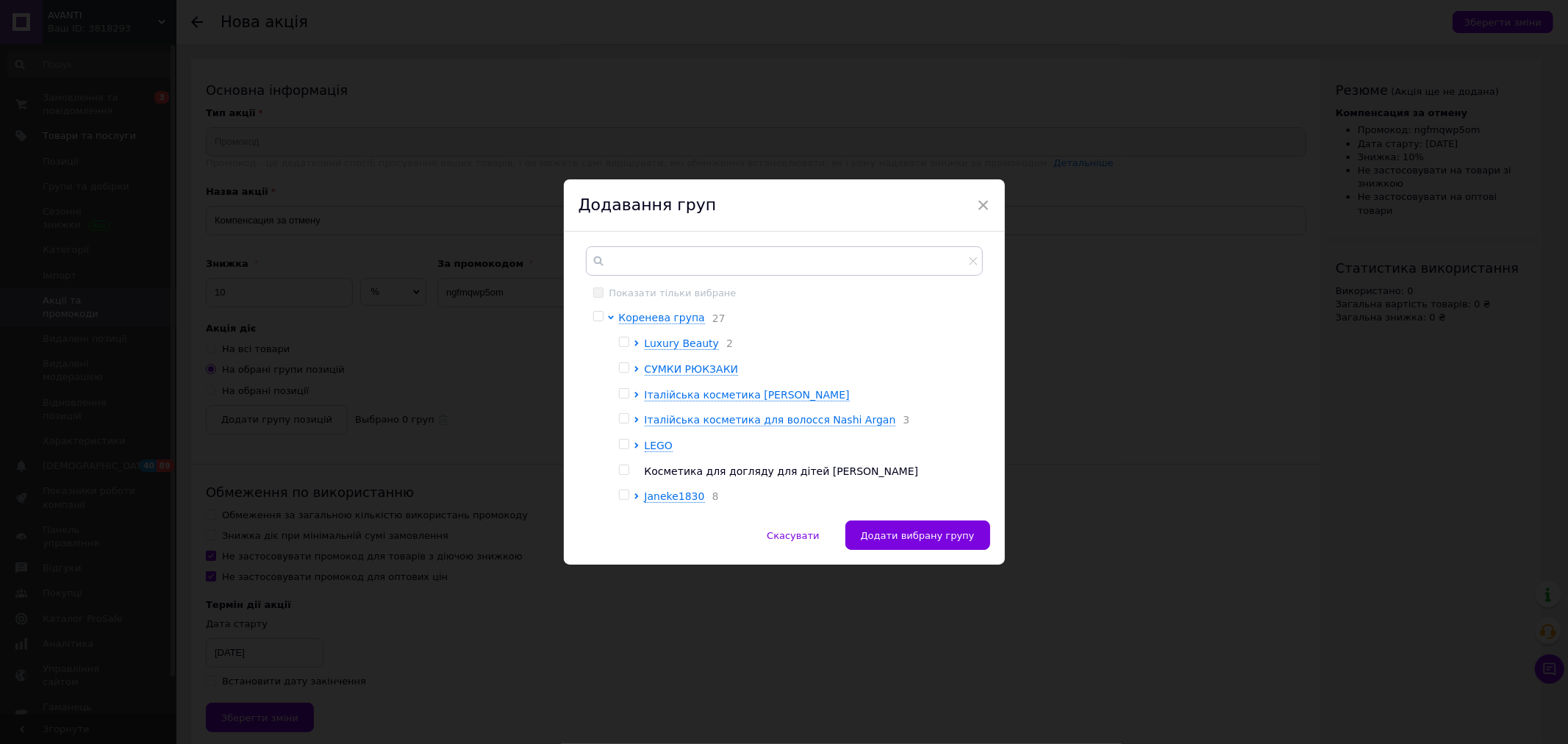
click at [620, 342] on input "checkbox" at bounding box center [623, 342] width 10 height 10
checkbox input "true"
click at [620, 402] on div at bounding box center [626, 396] width 15 height 15
click at [622, 398] on input "checkbox" at bounding box center [623, 393] width 10 height 10
checkbox input "true"
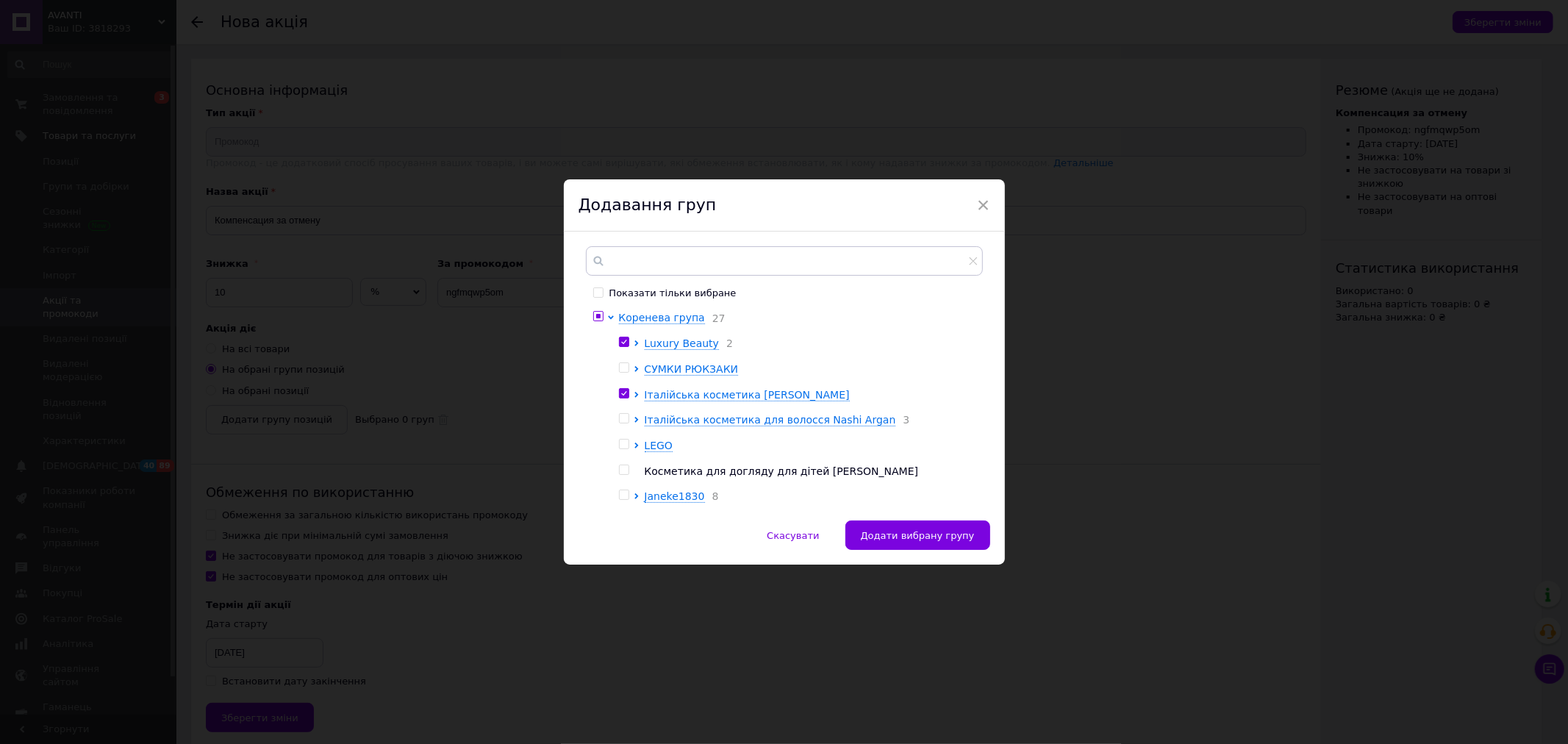
click at [622, 423] on input "checkbox" at bounding box center [623, 418] width 10 height 10
checkbox input "true"
click at [620, 500] on input "checkbox" at bounding box center [623, 495] width 10 height 10
checkbox input "false"
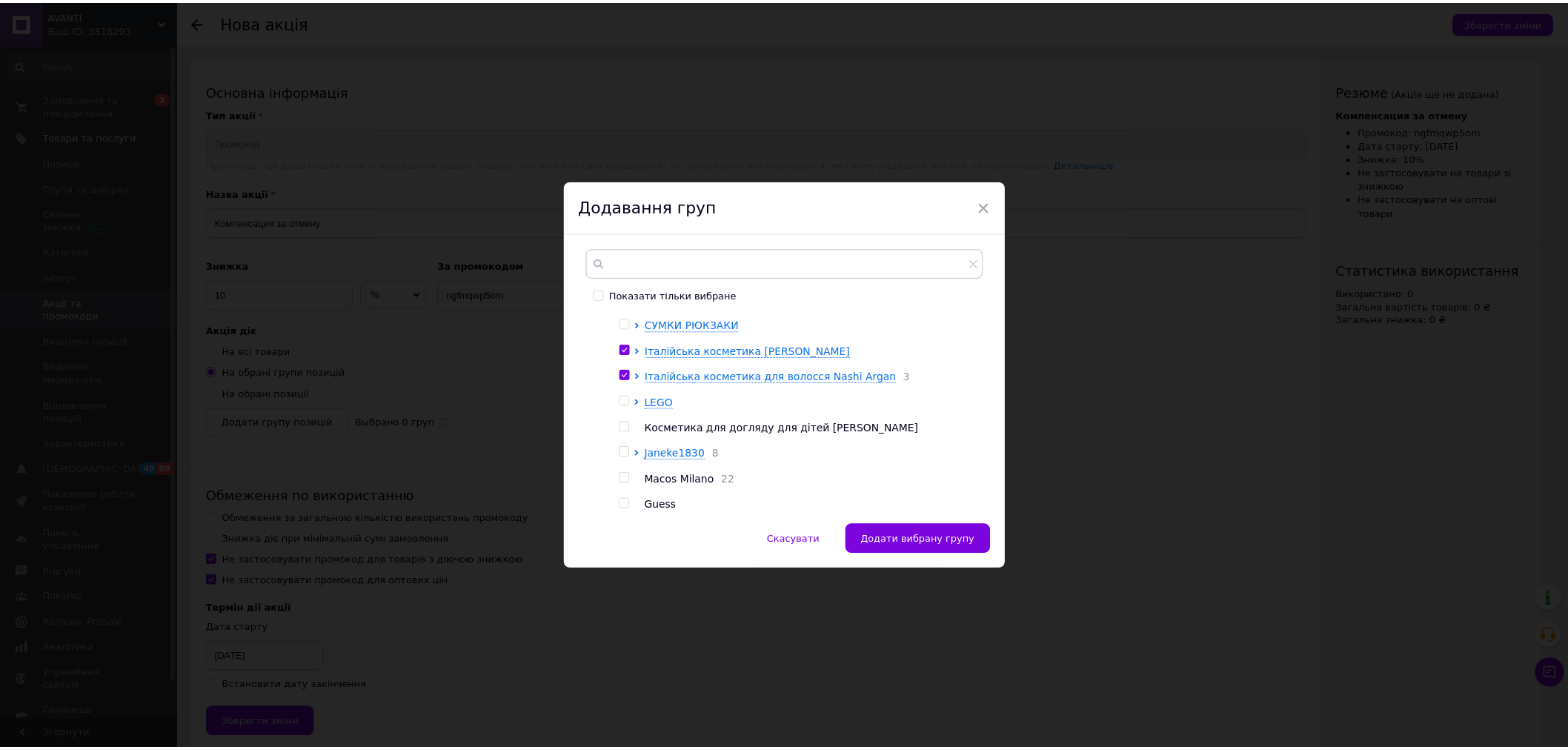
scroll to position [82, 0]
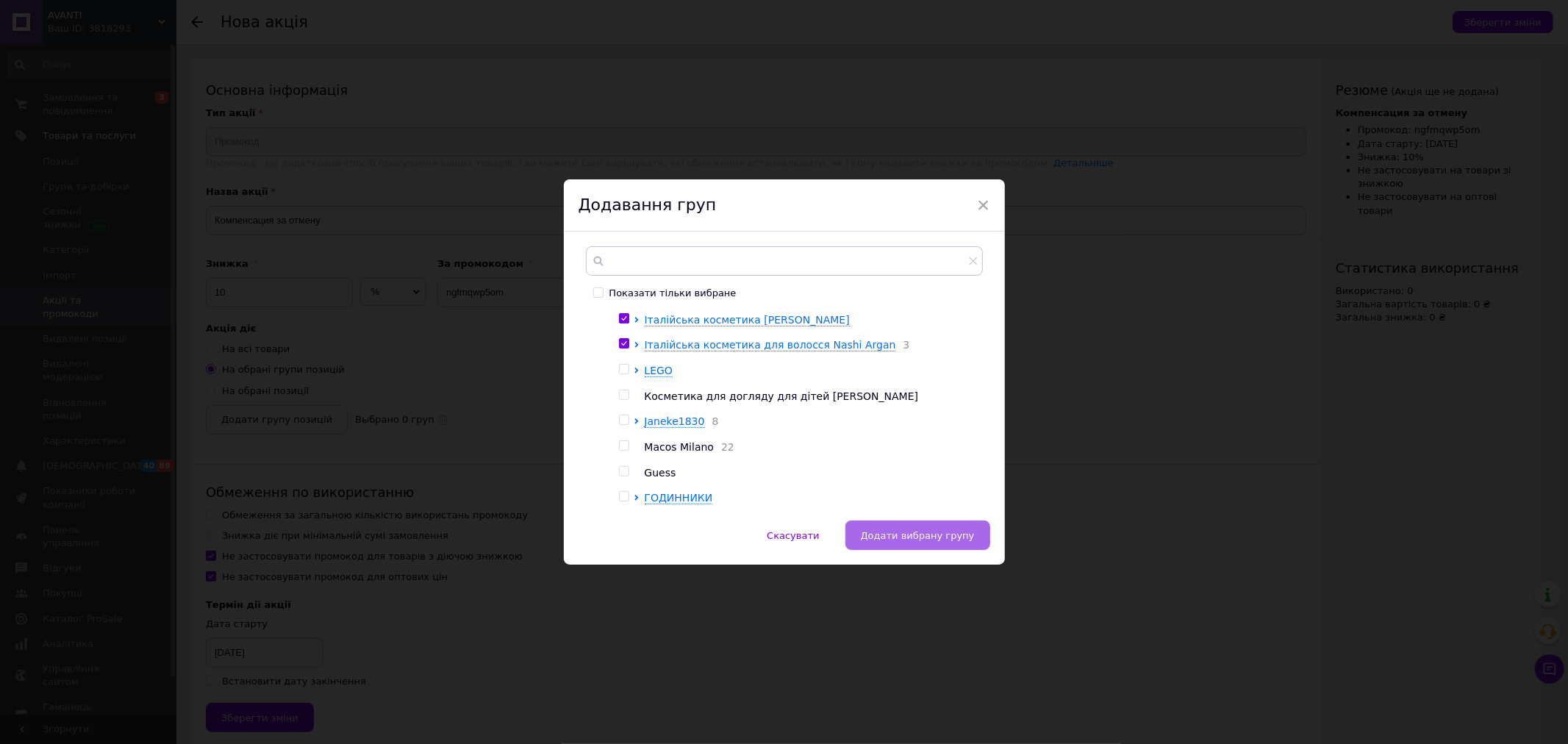
click at [920, 538] on span "Додати вибрану групу" at bounding box center [918, 536] width 114 height 11
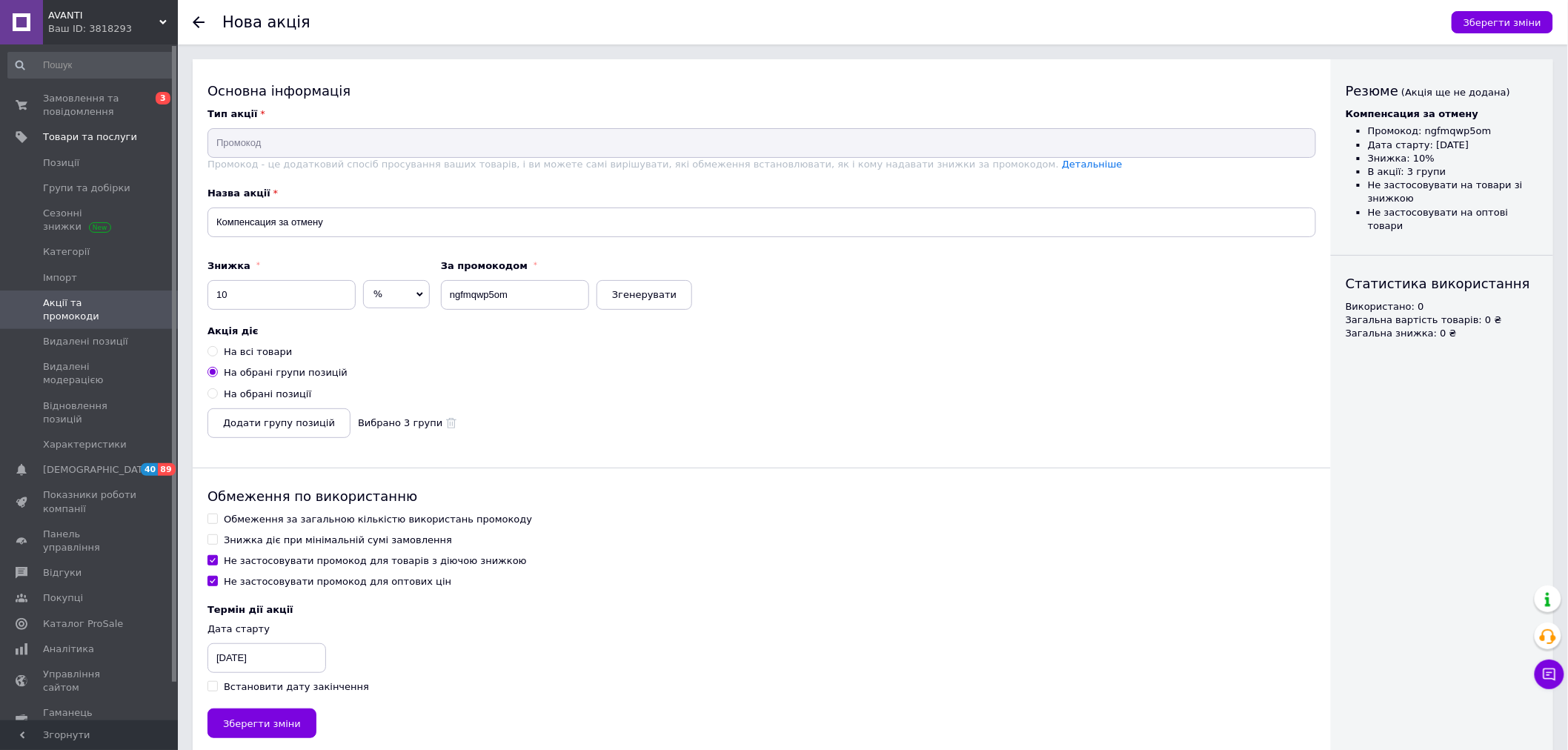
scroll to position [27, 0]
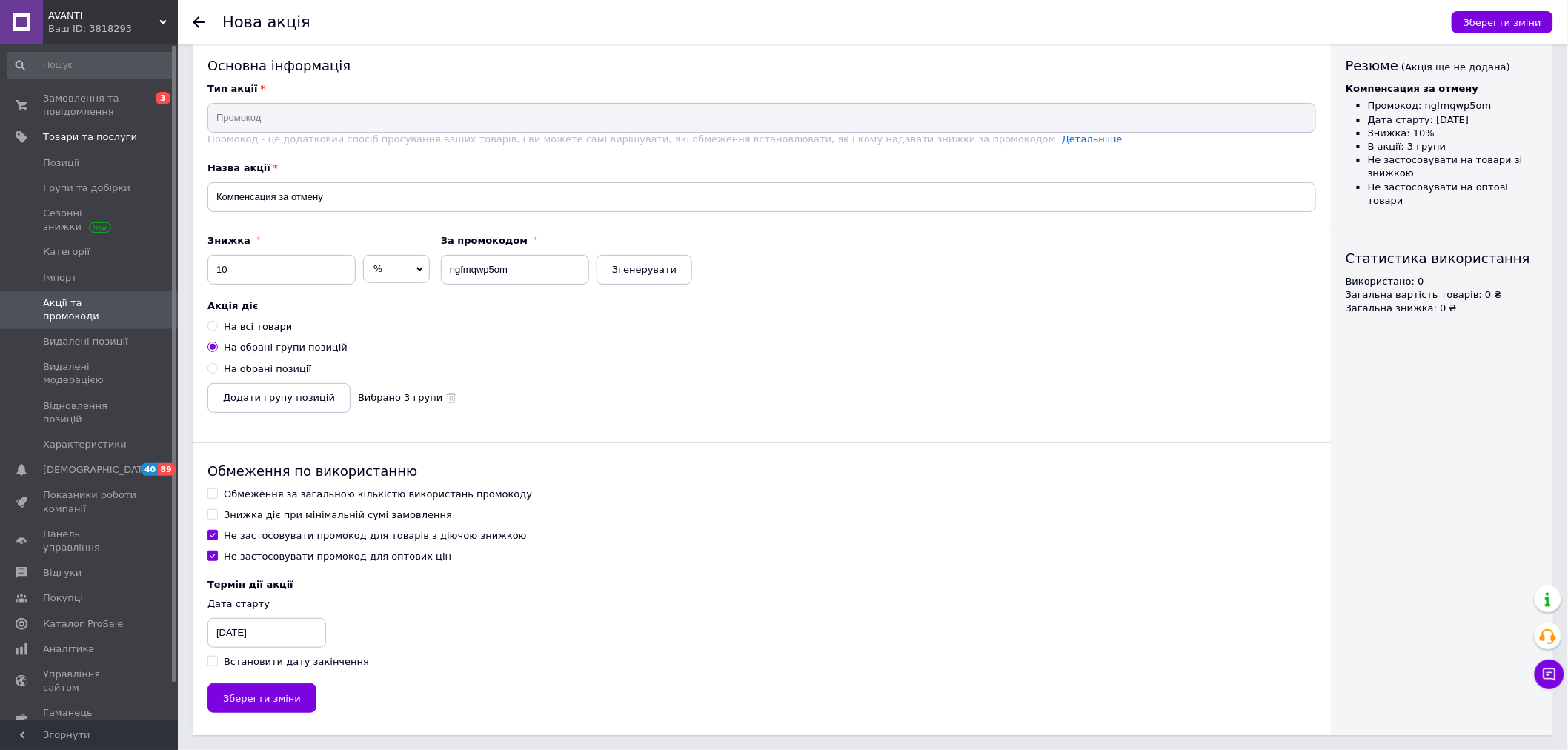
click at [212, 661] on input "Встановити дату закінчення" at bounding box center [212, 661] width 10 height 10
checkbox input "true"
click at [331, 630] on div "12.08.2025" at bounding box center [340, 634] width 74 height 30
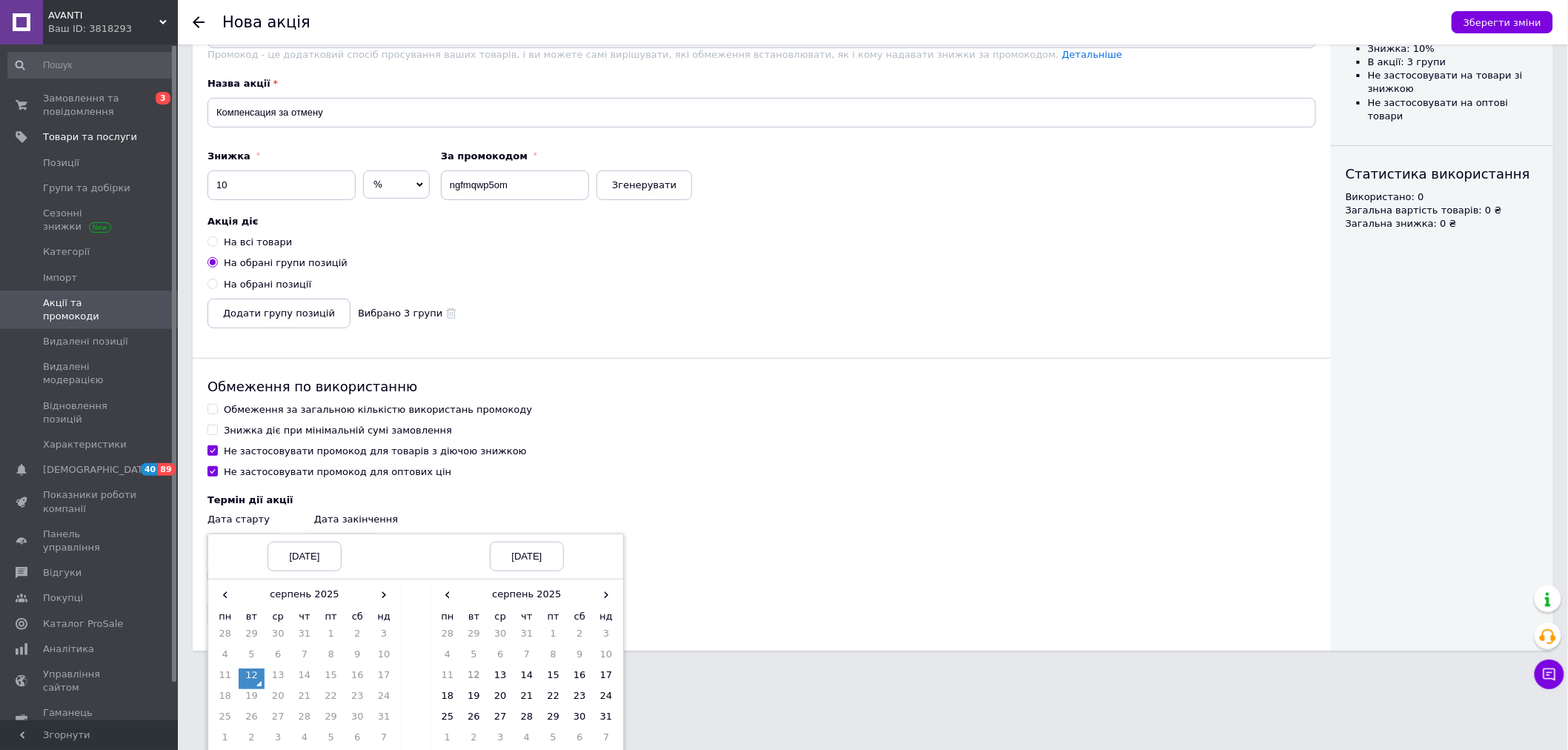
scroll to position [164, 0]
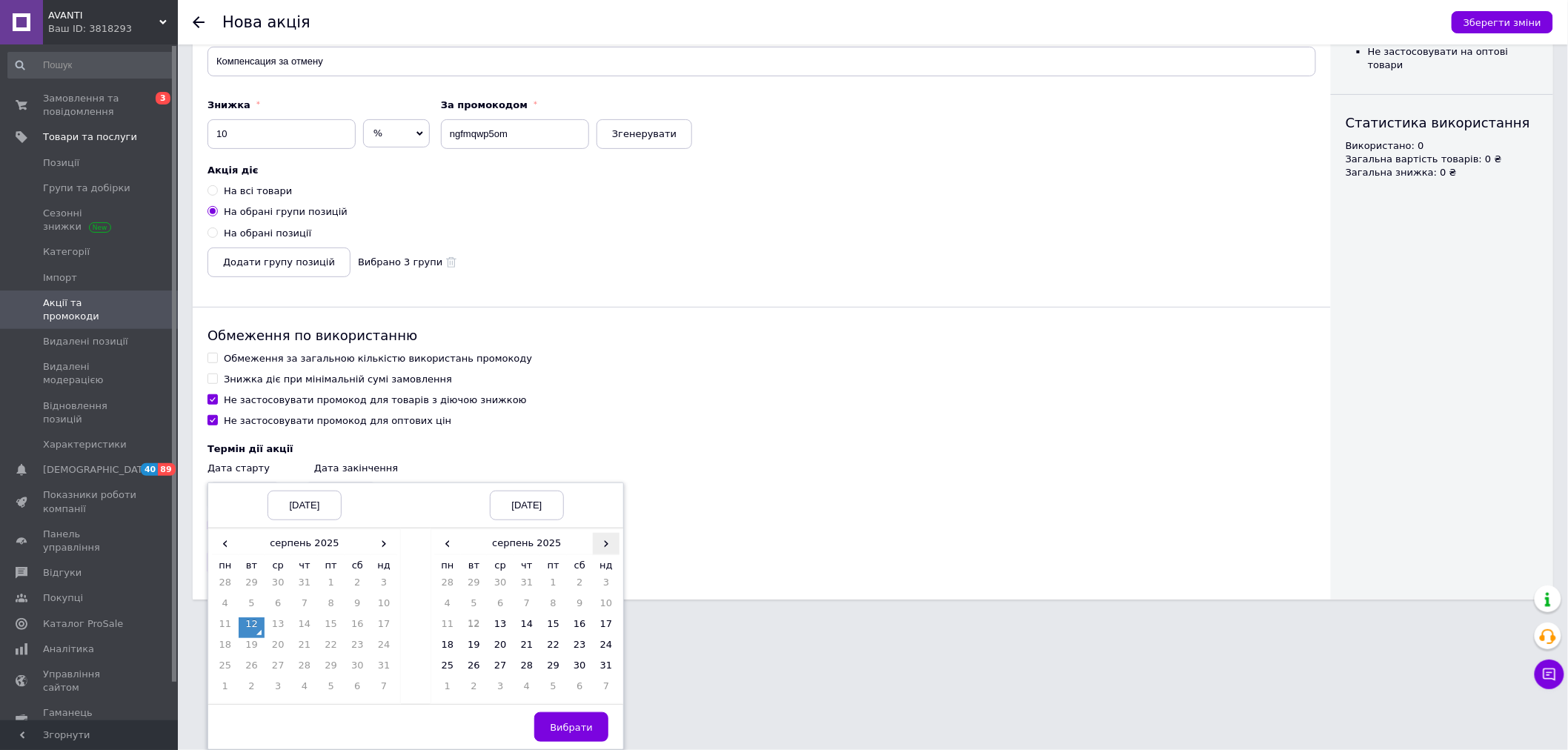
click at [608, 543] on span "›" at bounding box center [606, 544] width 26 height 21
click at [605, 543] on span "›" at bounding box center [606, 544] width 26 height 21
click at [611, 603] on td "12" at bounding box center [606, 607] width 26 height 21
click at [582, 731] on span "Вибрати" at bounding box center [571, 727] width 43 height 11
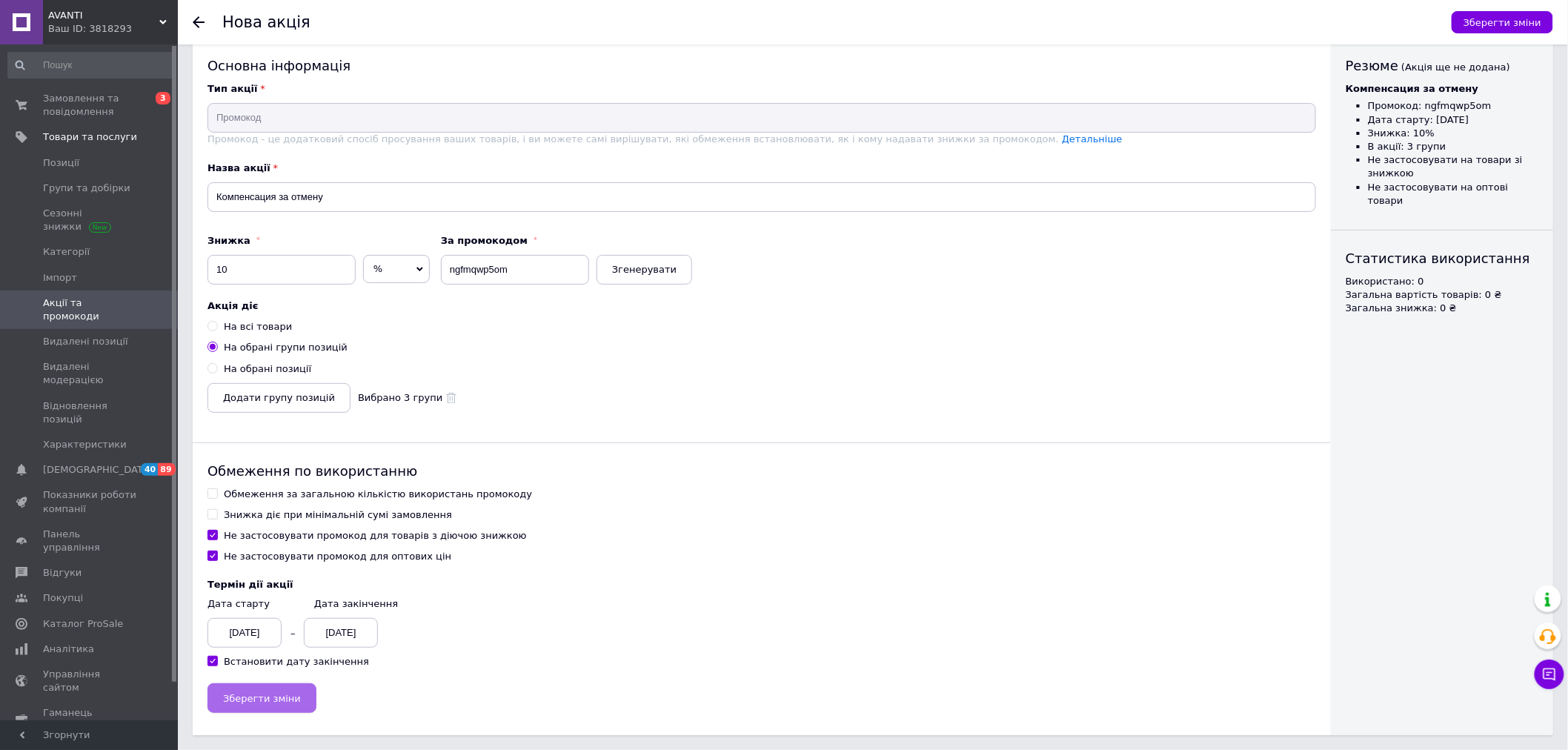
click at [294, 695] on button "Зберегти зміни" at bounding box center [262, 699] width 109 height 30
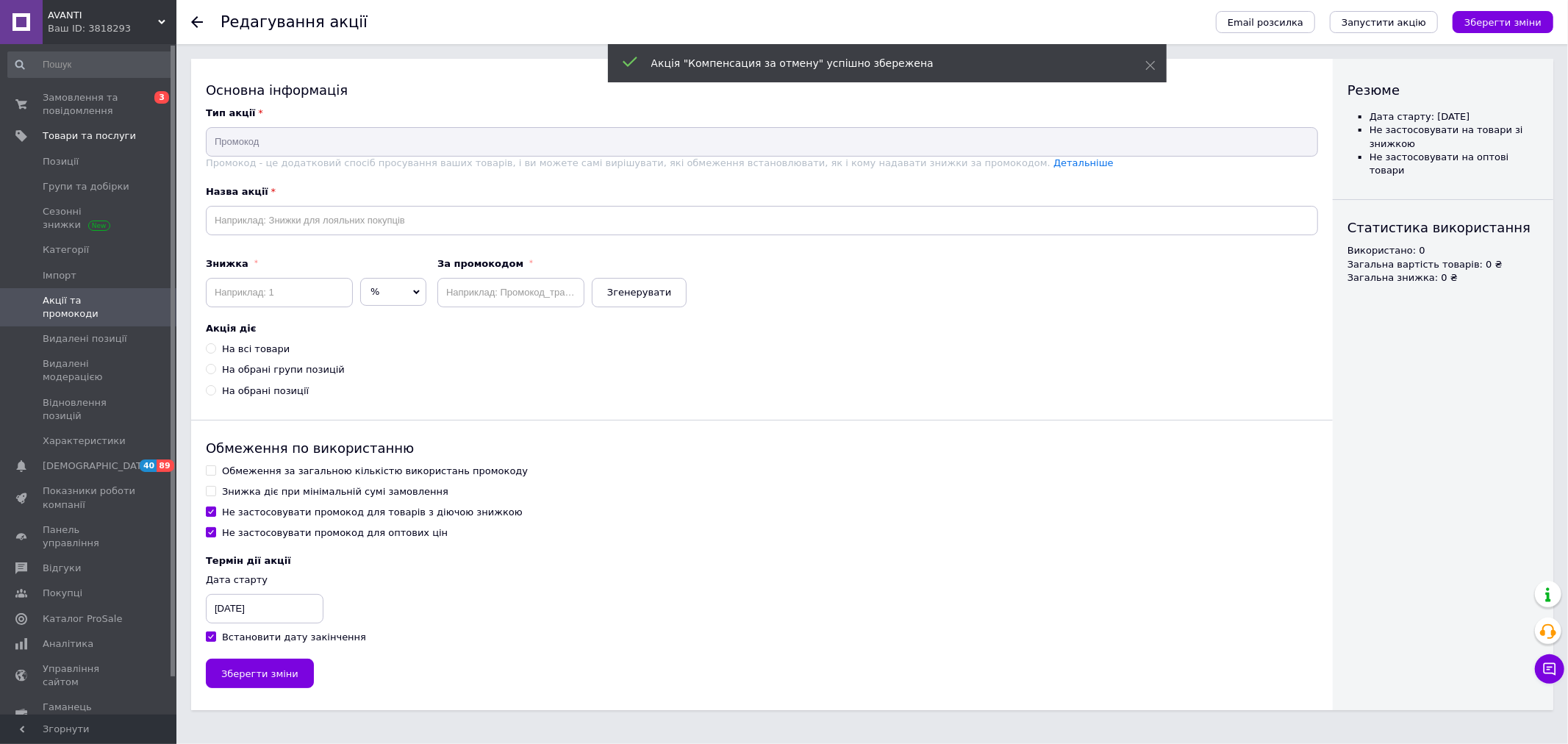
type input "Компенсация за отмену"
type input "10"
type input "ngfmqwp5om"
radio input "true"
checkbox input "true"
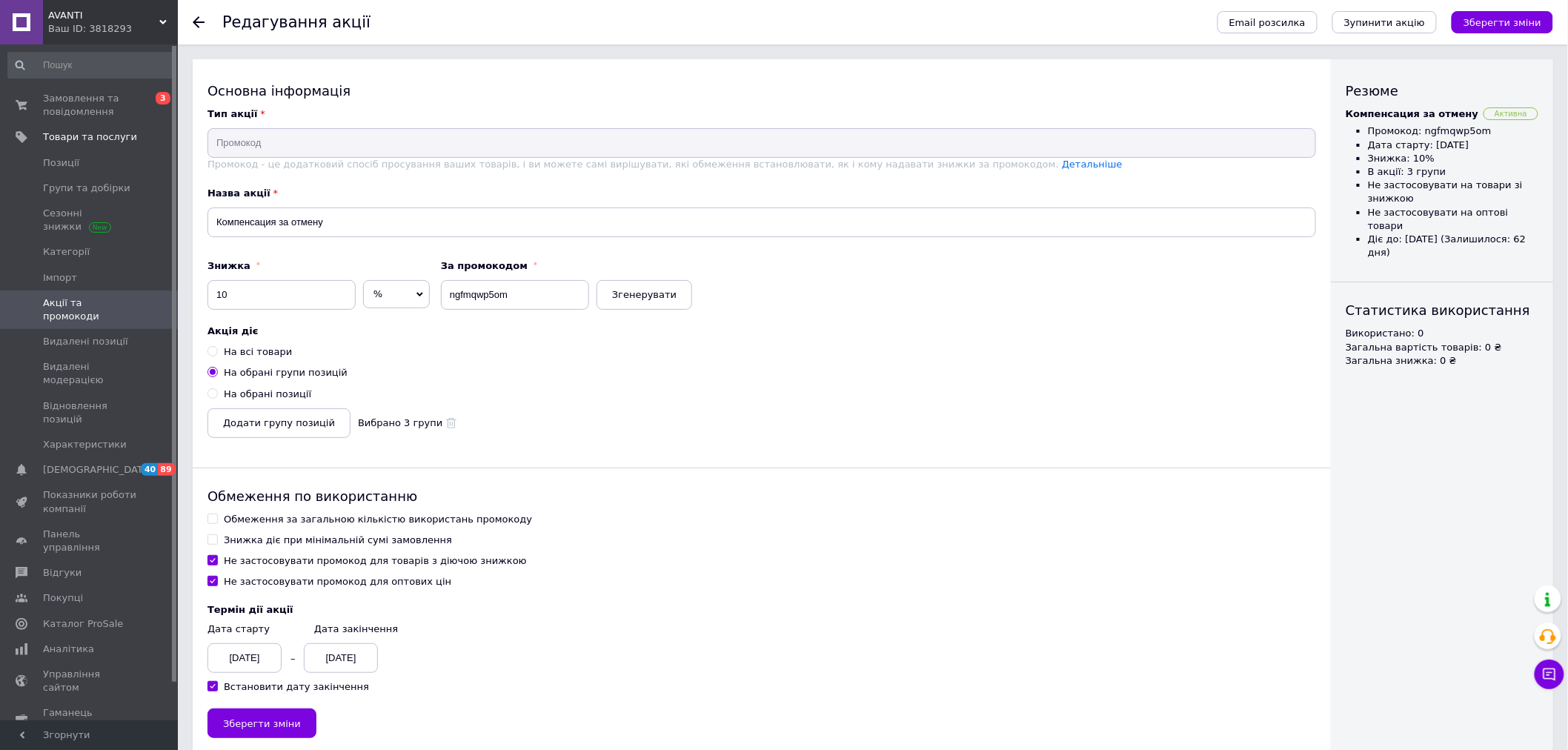
click at [98, 302] on span "Акції та промокоди" at bounding box center [90, 310] width 94 height 26
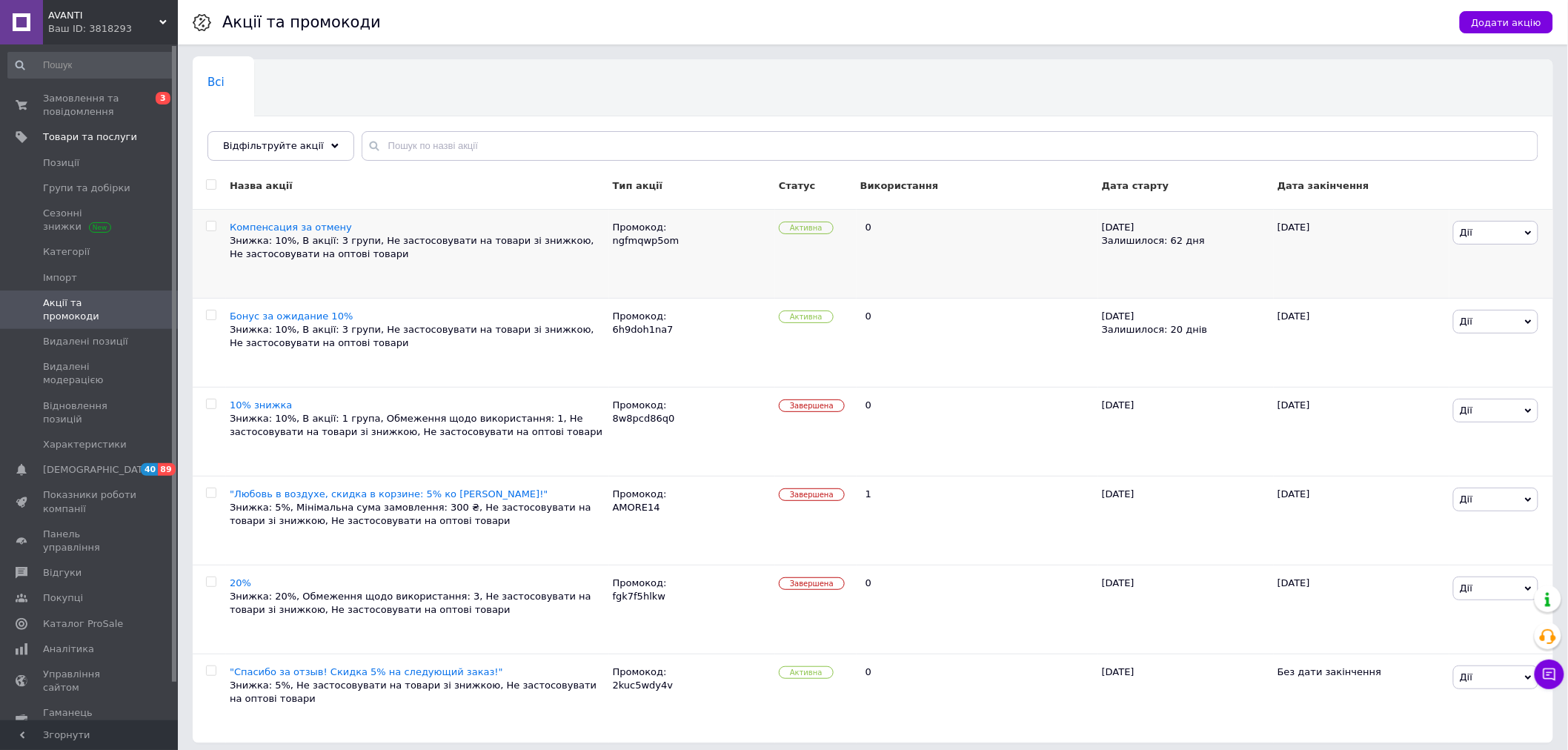
click at [545, 245] on div "Знижка: 10%, В акції: 3 групи, Не застосовувати на товари зі знижкою, Не застос…" at bounding box center [417, 247] width 376 height 26
click at [70, 109] on span "Замовлення та повідомлення" at bounding box center [90, 105] width 94 height 26
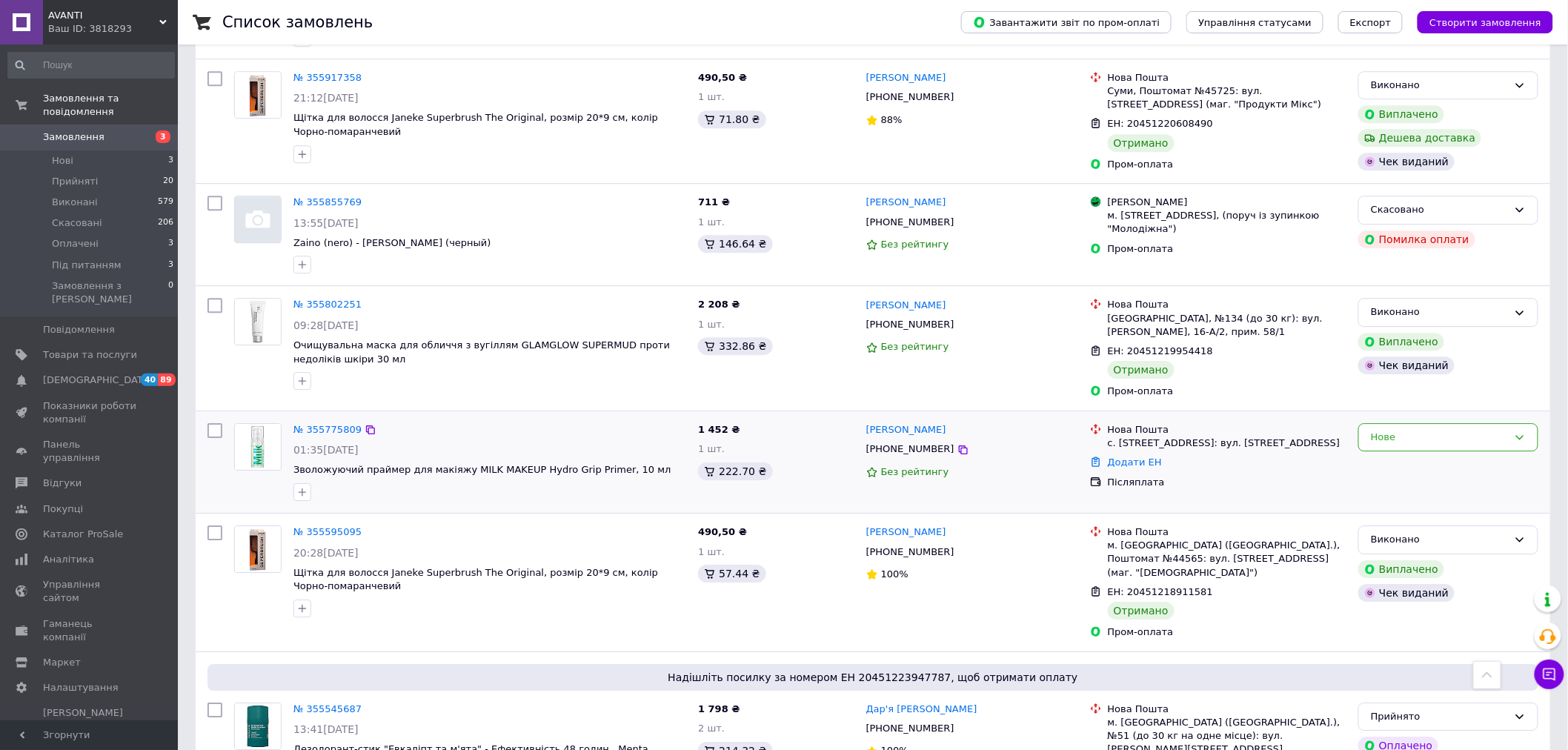
scroll to position [1811, 0]
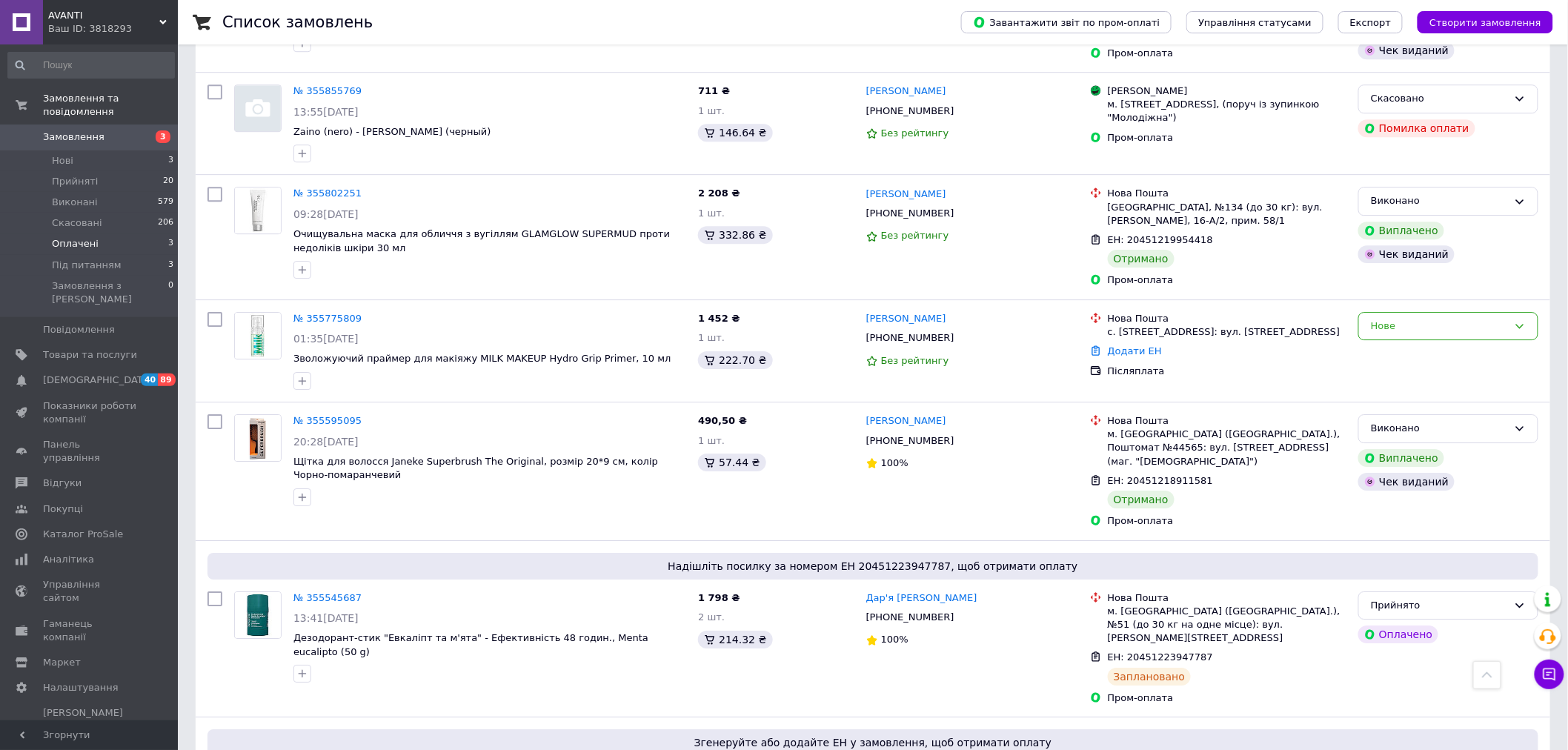
click at [87, 237] on span "Оплачені" at bounding box center [75, 244] width 47 height 13
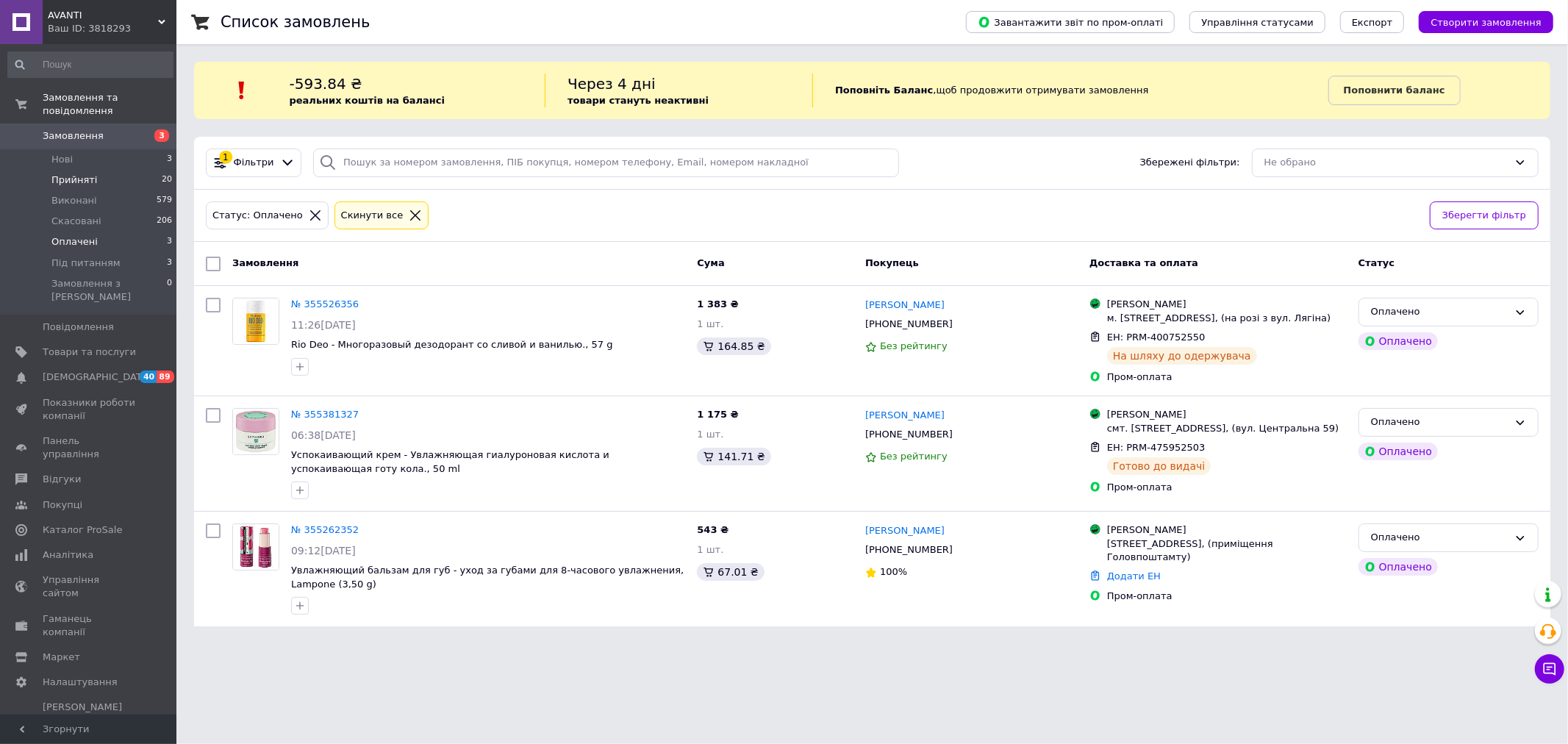
click at [66, 173] on span "Прийняті" at bounding box center [74, 179] width 46 height 13
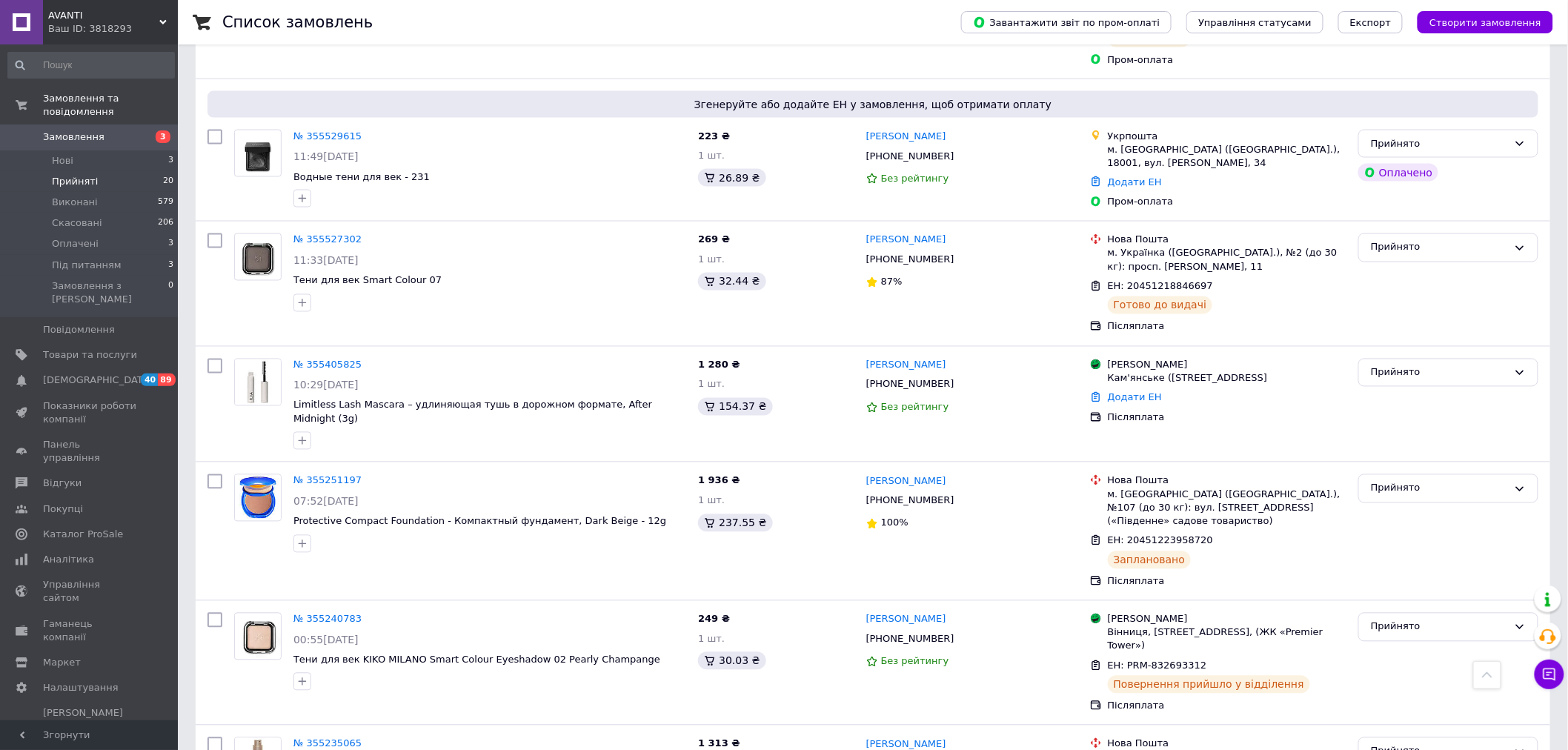
scroll to position [823, 0]
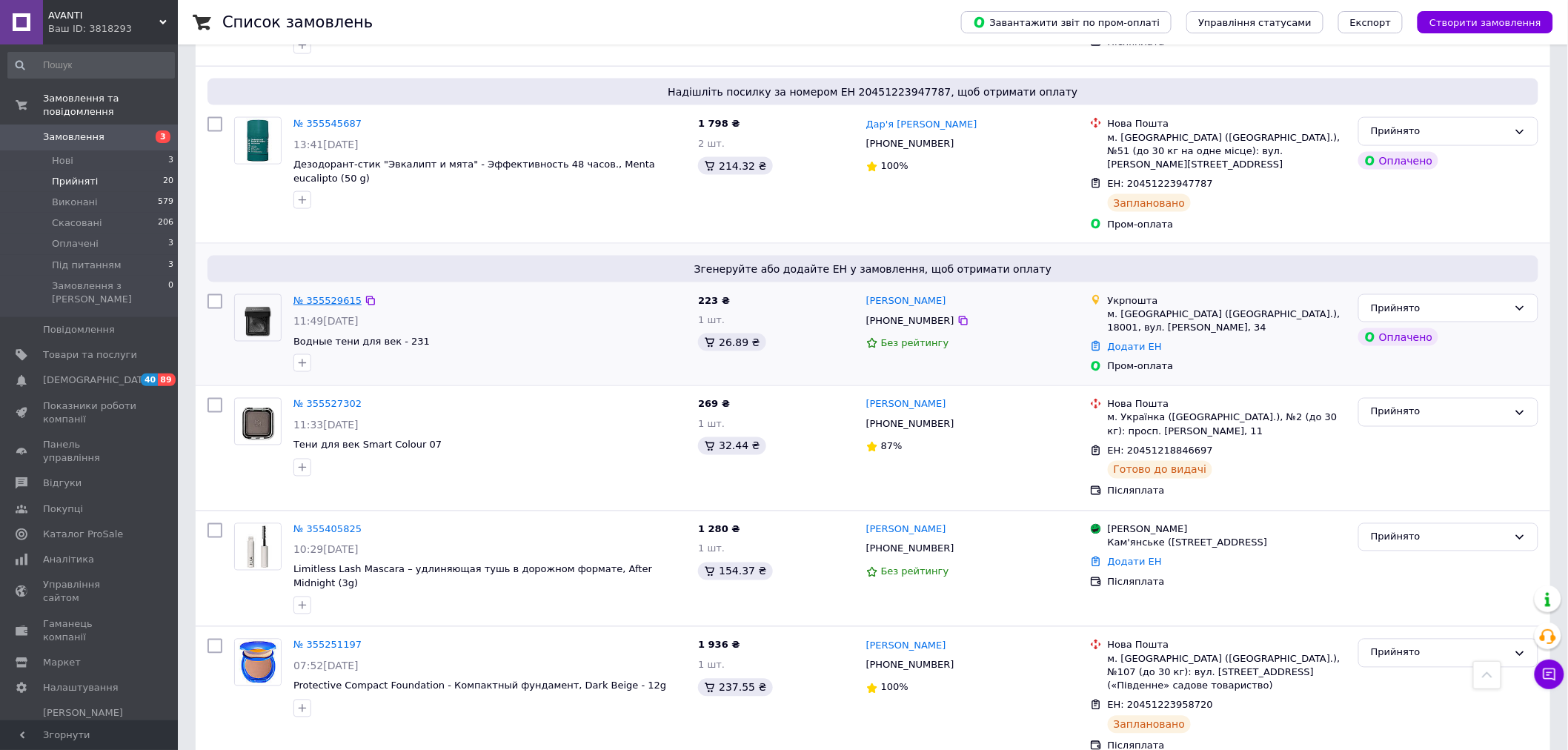
click at [309, 295] on link "№ 355529615" at bounding box center [327, 300] width 68 height 11
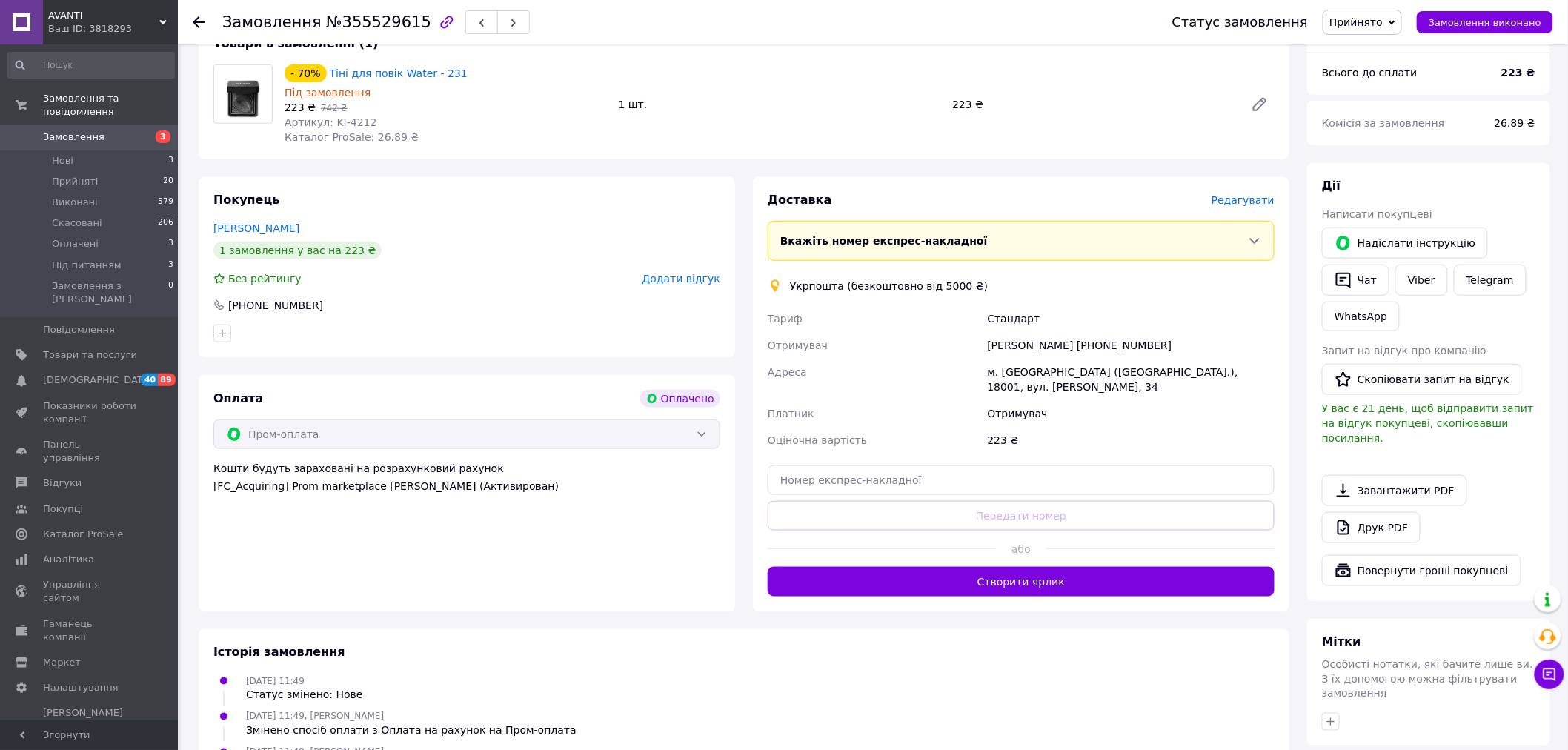
scroll to position [494, 0]
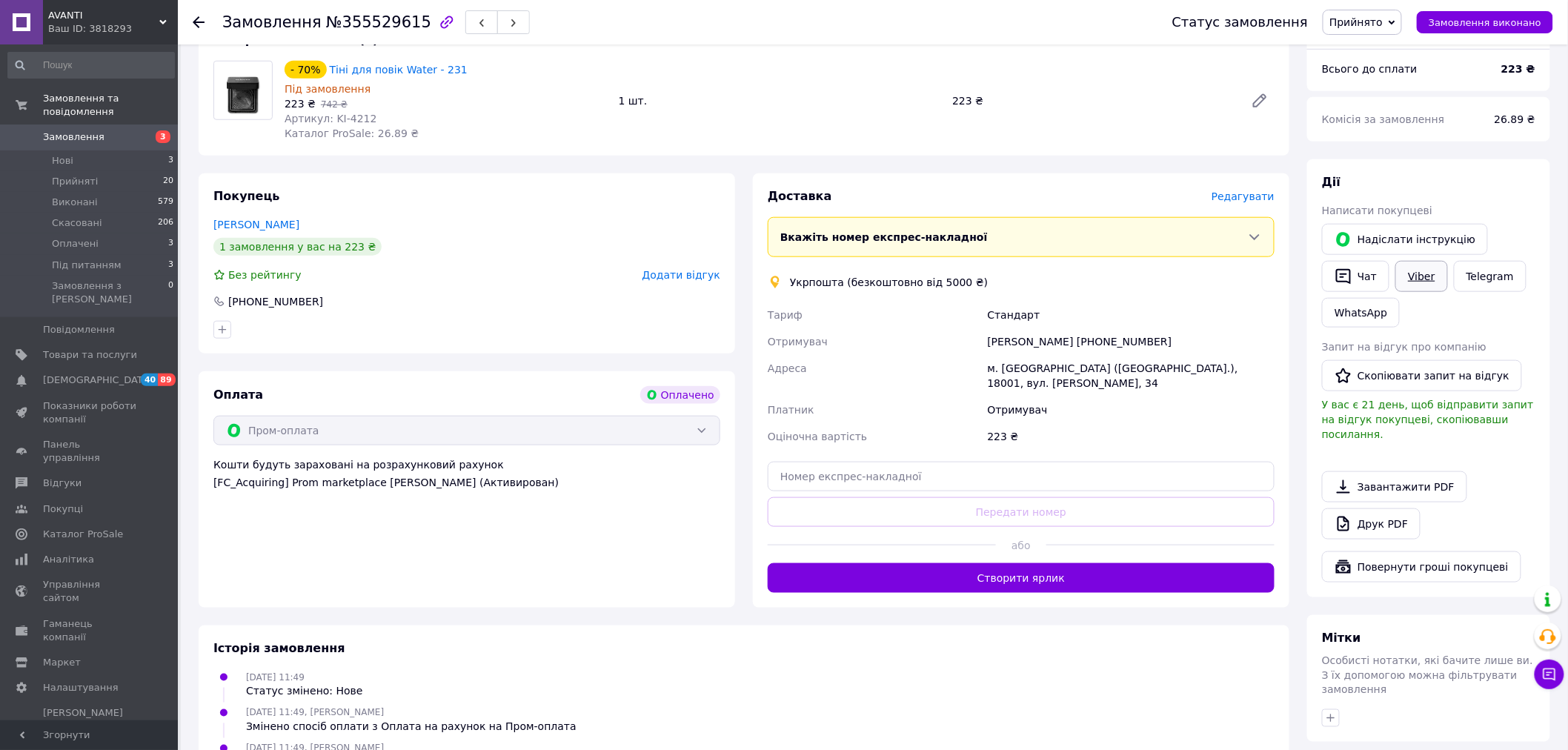
click at [1424, 261] on link "Viber" at bounding box center [1421, 276] width 52 height 31
drag, startPoint x: 1166, startPoint y: 70, endPoint x: 1137, endPoint y: 76, distance: 29.6
click at [1166, 70] on div "- 70% Тіні для повік Water - 231 Під замовлення 223 ₴   742 ₴ Артикул: KI-4212 …" at bounding box center [780, 101] width 1002 height 86
click at [79, 349] on span "Товари та послуги" at bounding box center [90, 355] width 94 height 13
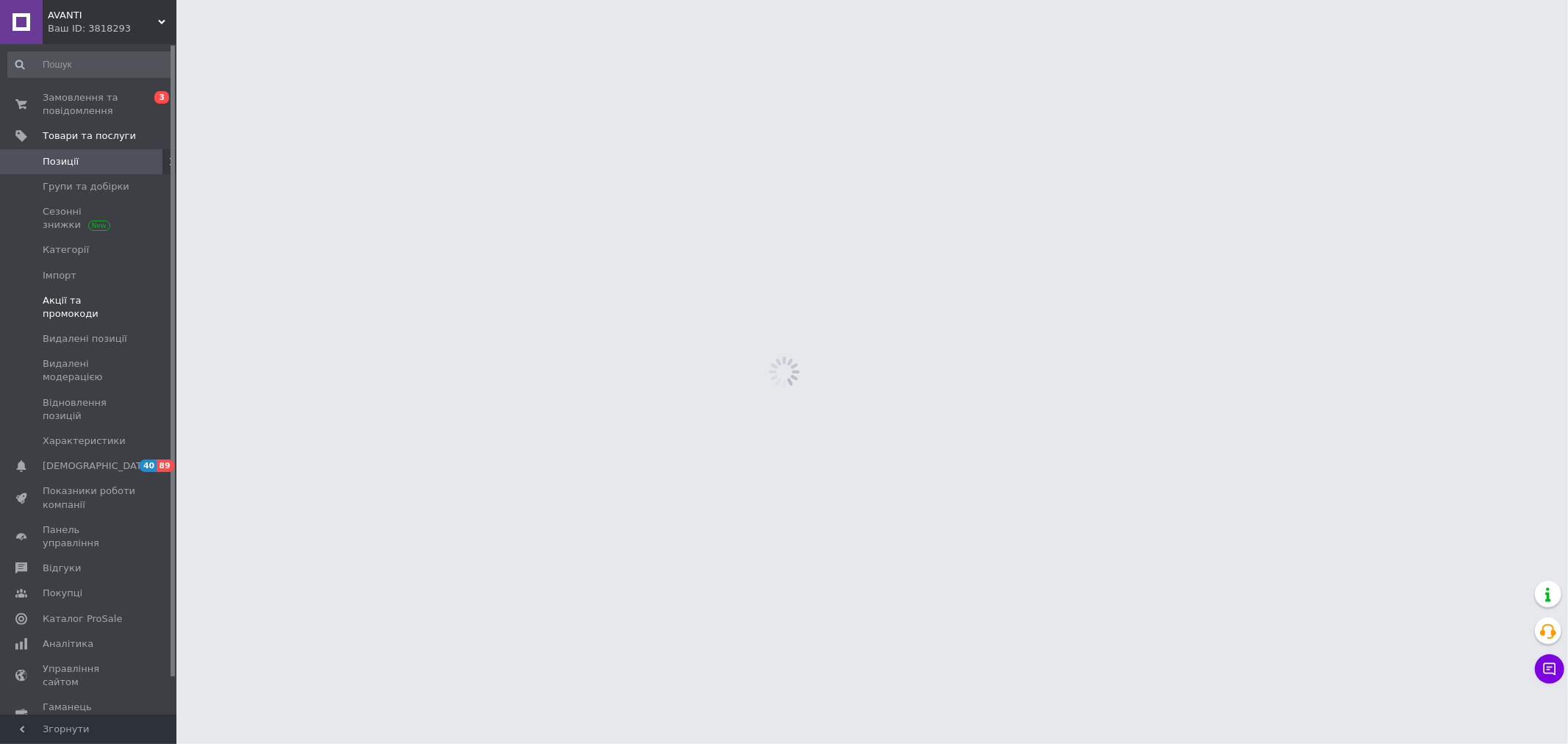
click at [74, 306] on link "Акції та промокоди" at bounding box center [90, 307] width 181 height 39
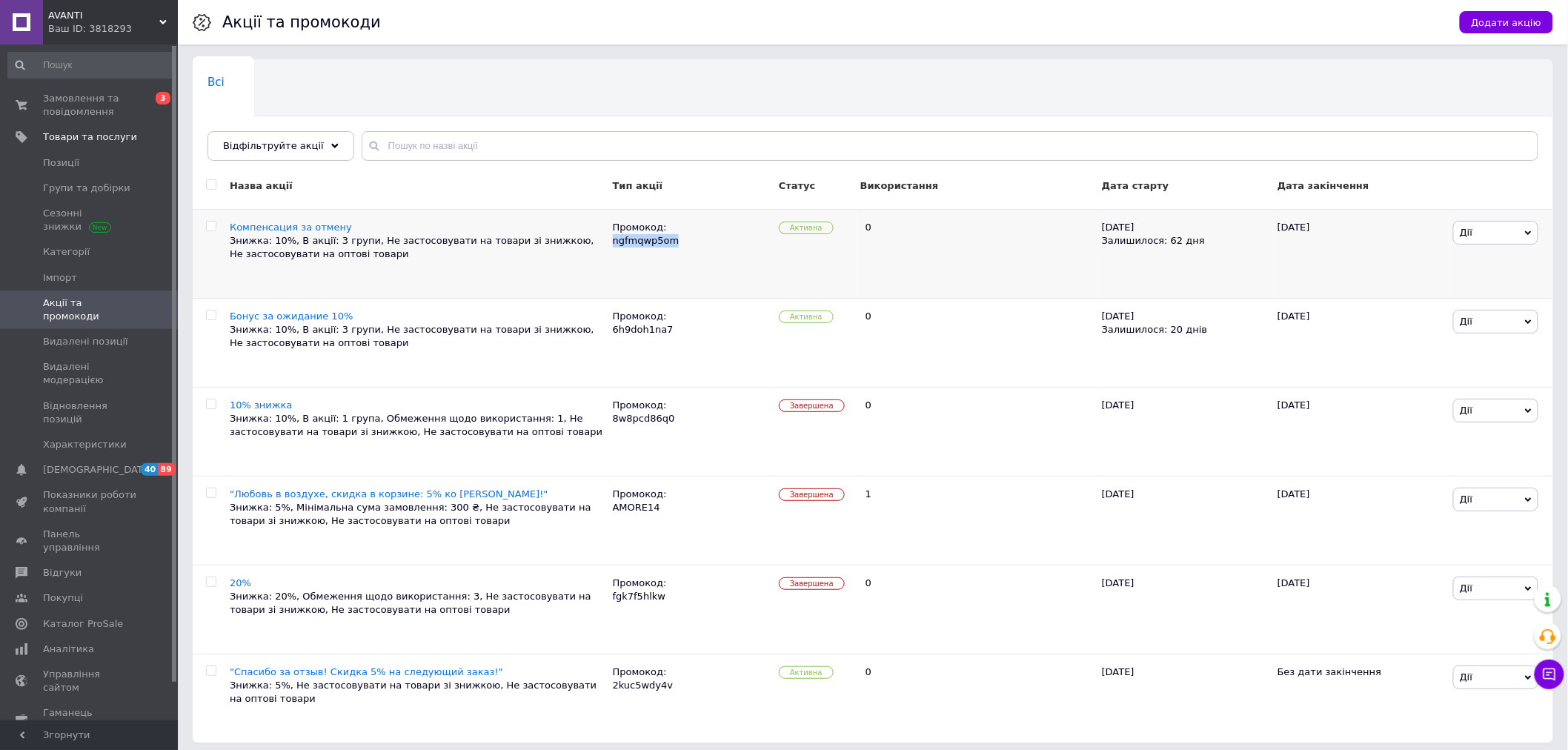
drag, startPoint x: 611, startPoint y: 241, endPoint x: 675, endPoint y: 241, distance: 64.0
click at [675, 241] on div "Промокод: ngfmqwp5om" at bounding box center [692, 253] width 166 height 89
copy div "ngfmqwp5om"
click at [78, 101] on span "Замовлення та повідомлення" at bounding box center [90, 105] width 94 height 26
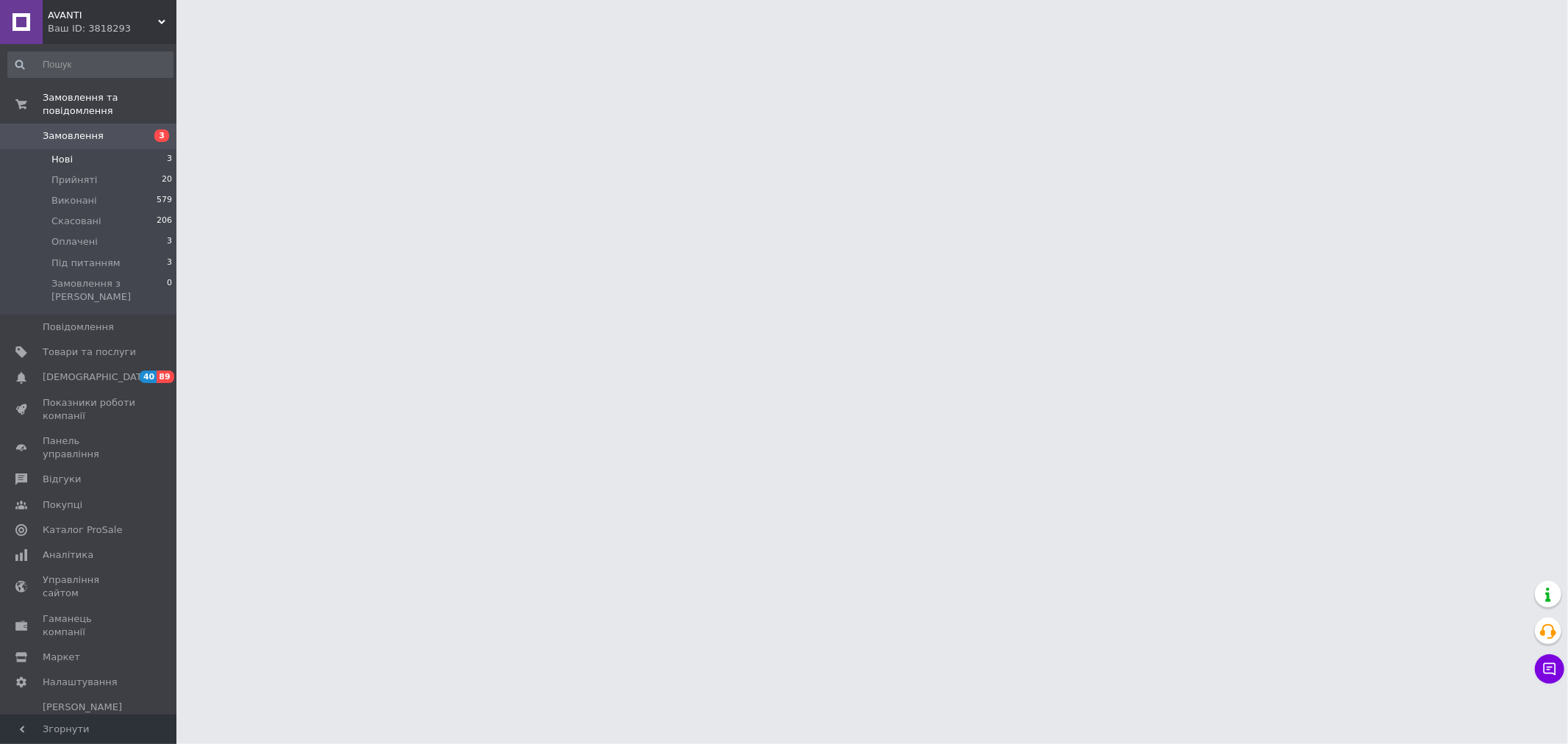
click at [74, 150] on li "Нові 3" at bounding box center [90, 160] width 181 height 21
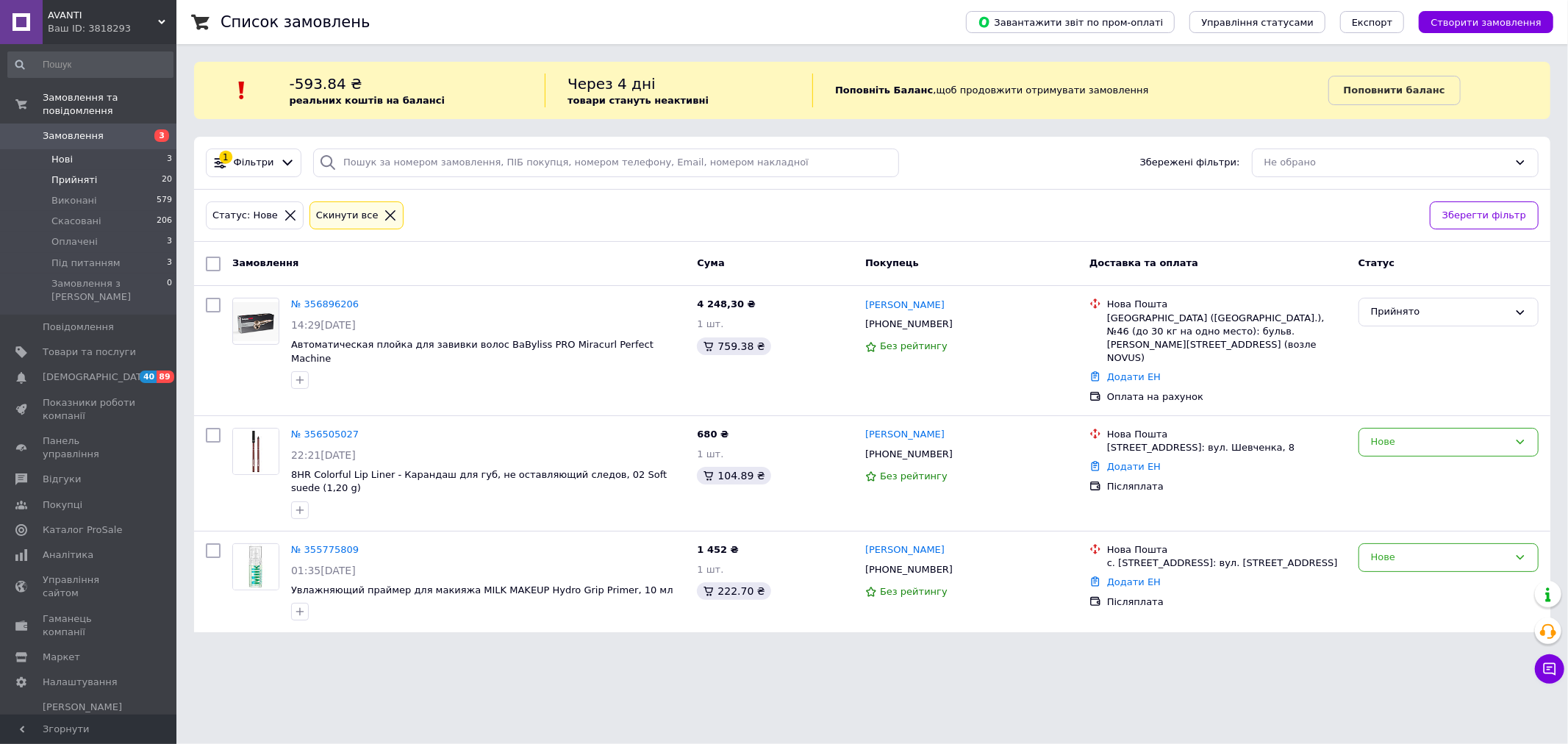
click at [84, 173] on span "Прийняті" at bounding box center [74, 179] width 46 height 13
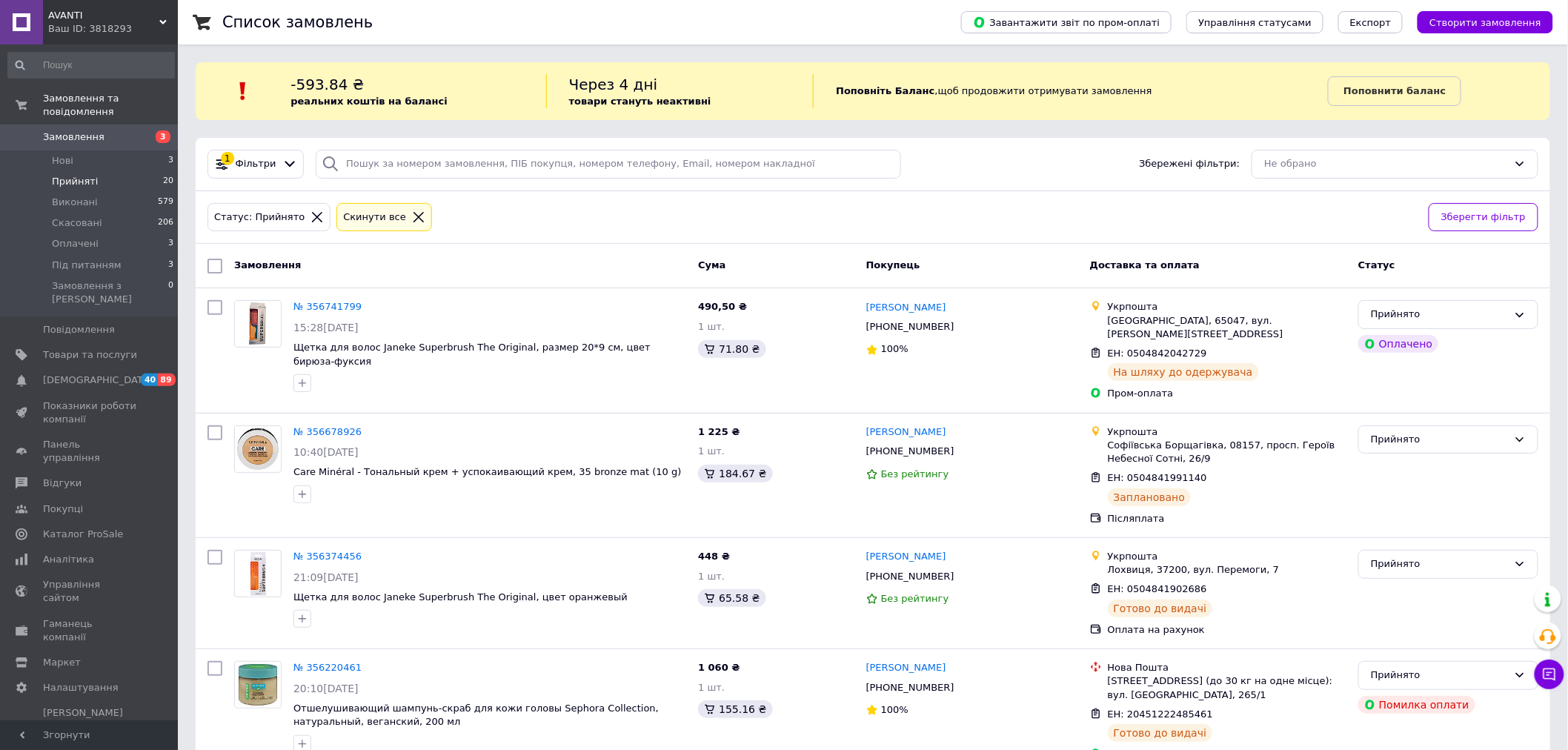
click at [74, 175] on span "Прийняті" at bounding box center [75, 181] width 46 height 13
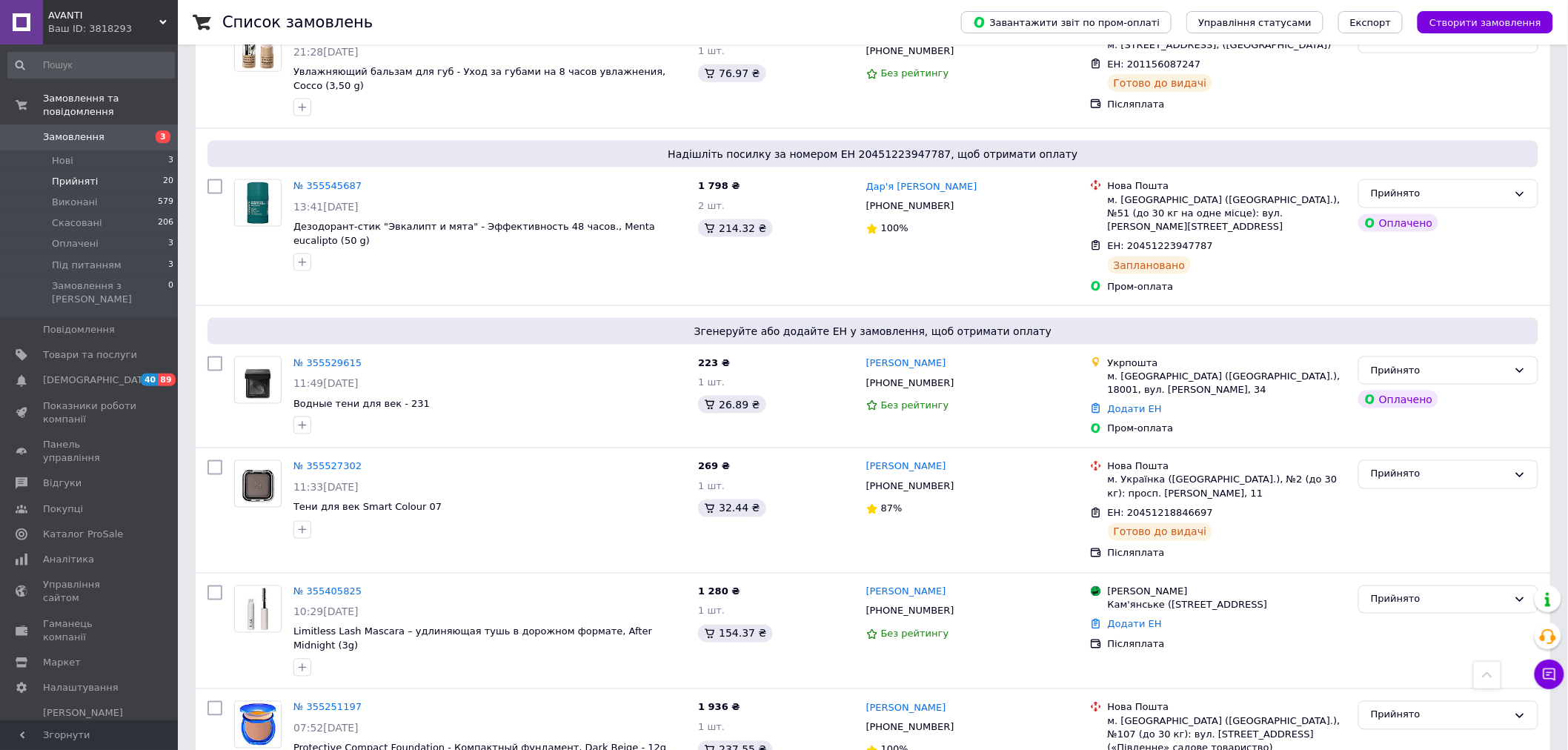
scroll to position [741, 0]
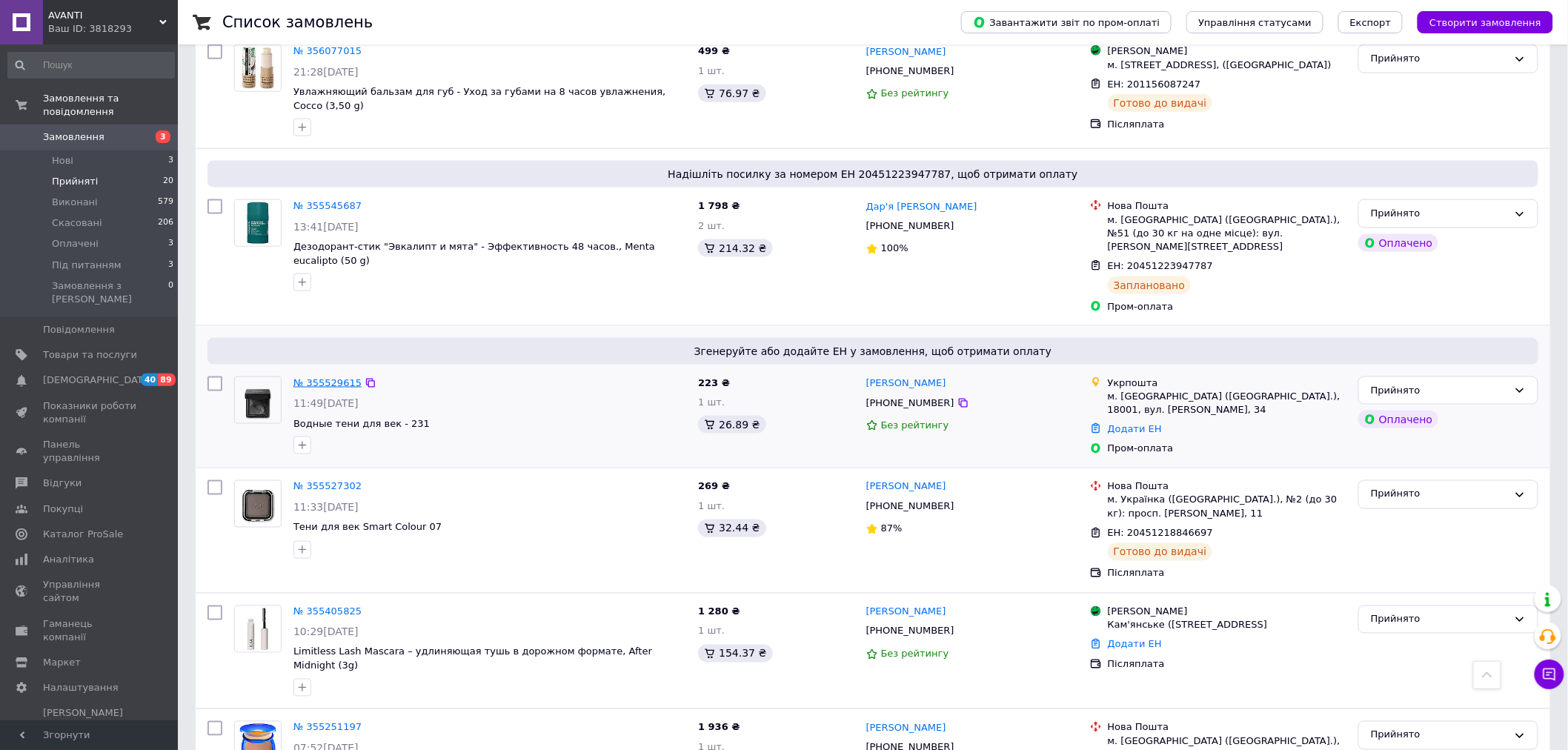
click at [331, 378] on link "№ 355529615" at bounding box center [327, 383] width 68 height 11
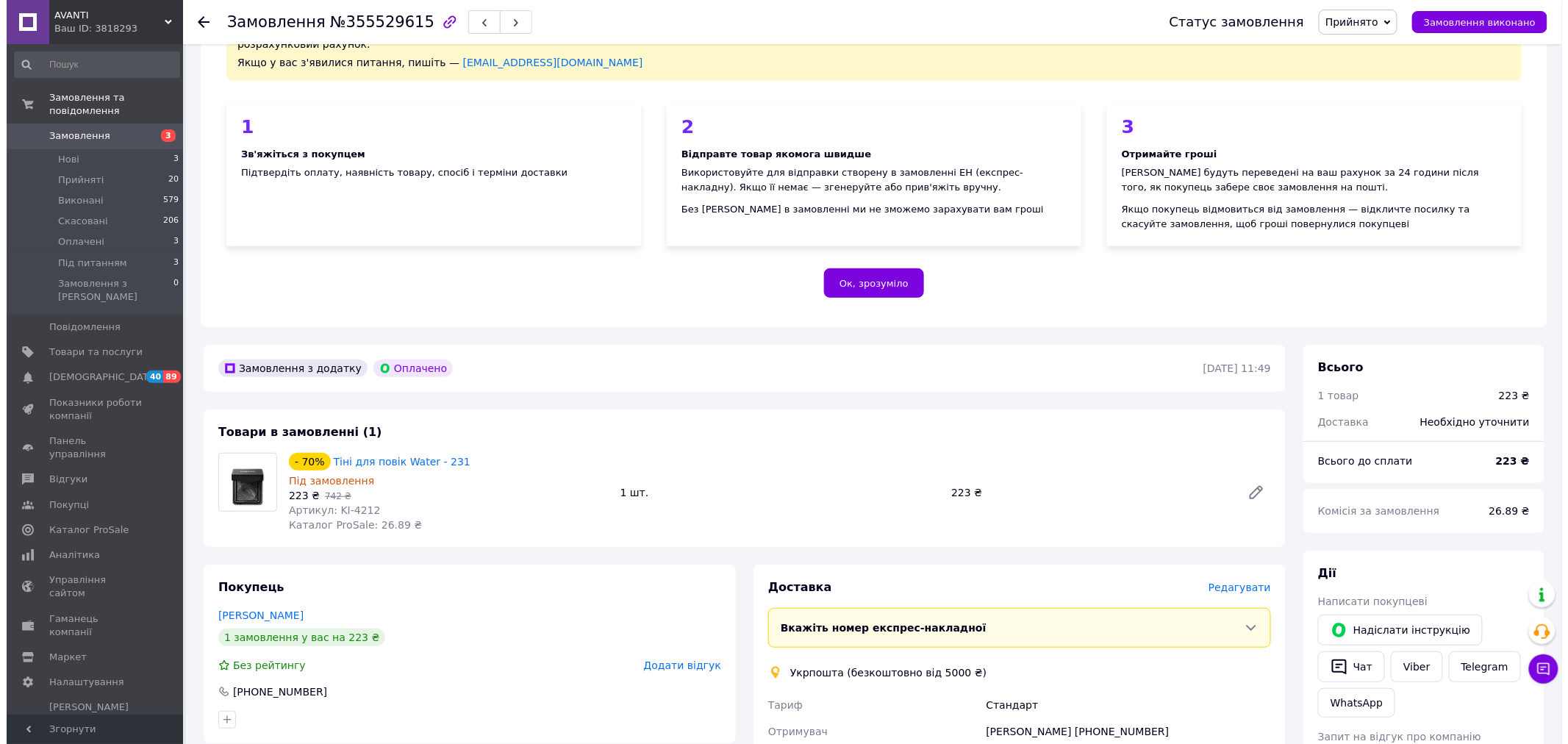
scroll to position [164, 0]
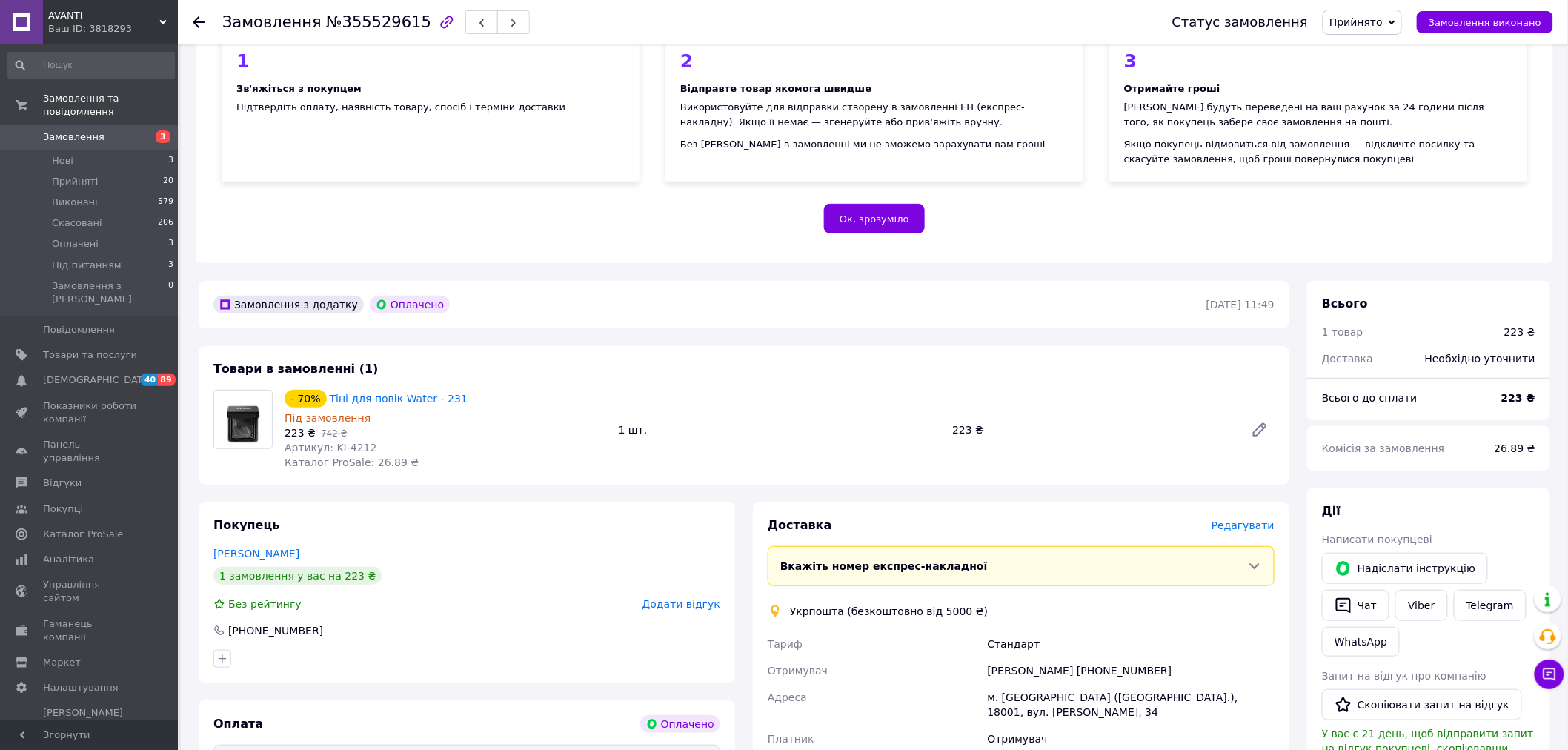
click at [1254, 559] on icon at bounding box center [1254, 566] width 15 height 15
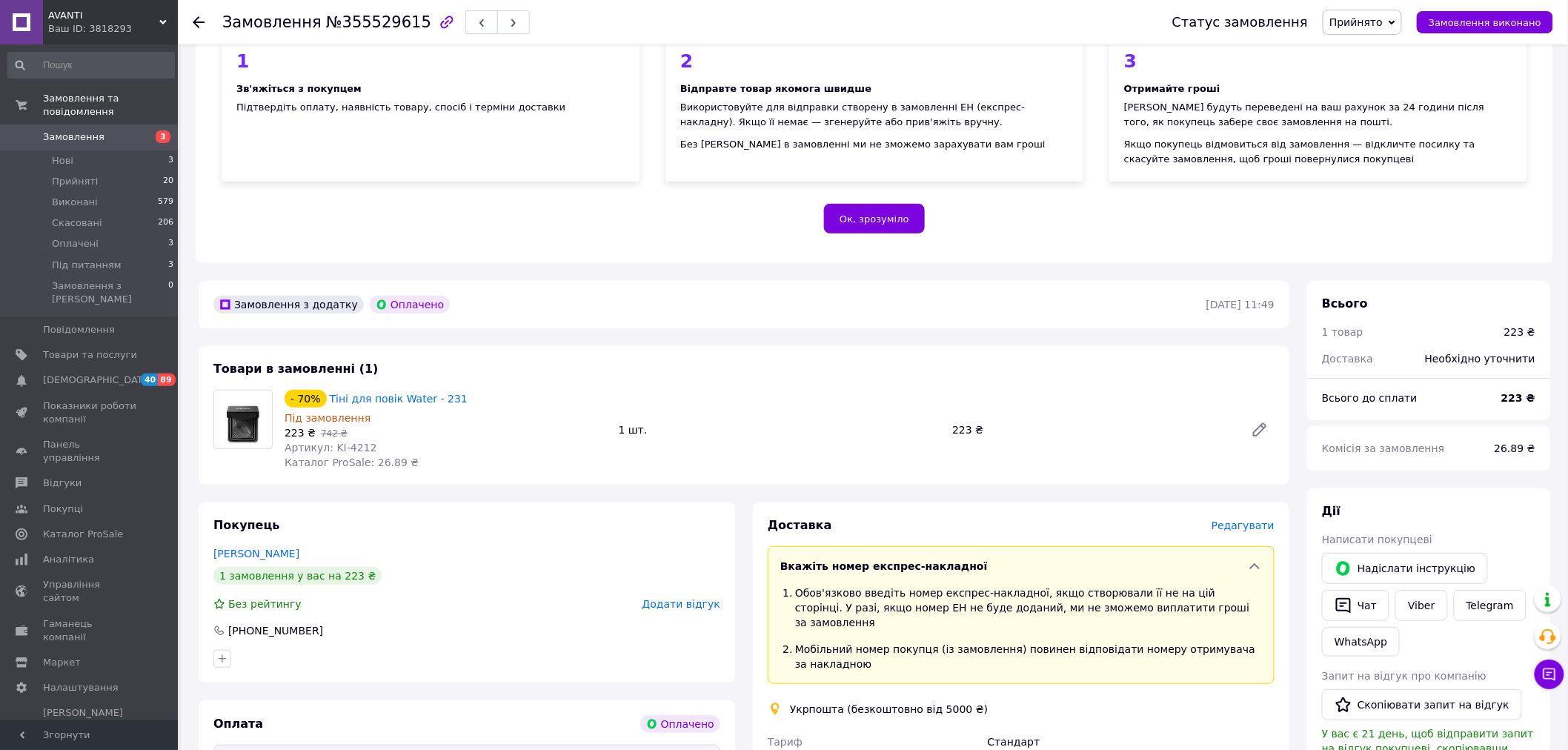
click at [1398, 26] on span "Прийнято" at bounding box center [1363, 22] width 79 height 26
click at [1377, 76] on li "Скасовано" at bounding box center [1366, 73] width 85 height 22
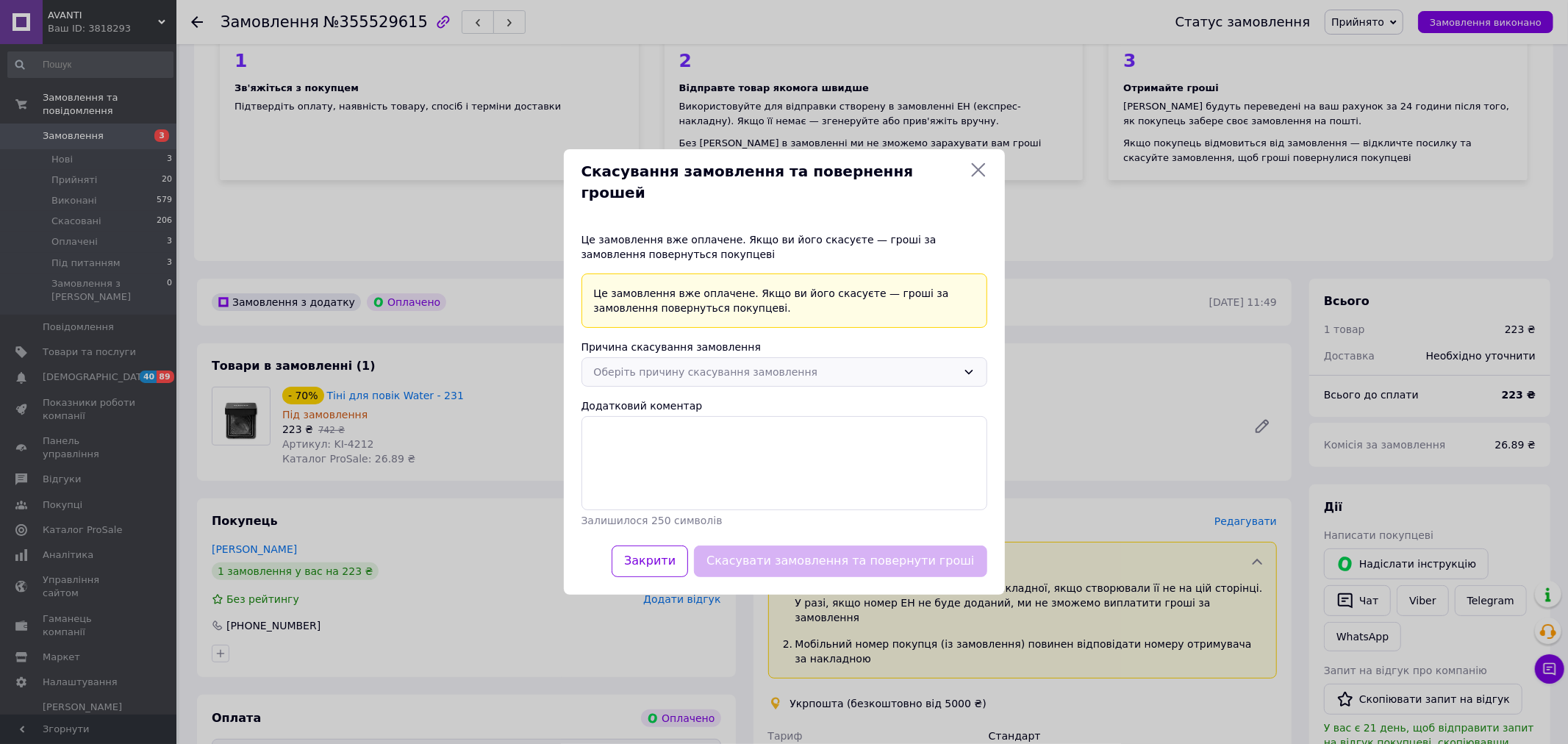
click at [799, 357] on div "Оберіть причину скасування замовлення" at bounding box center [785, 372] width 406 height 30
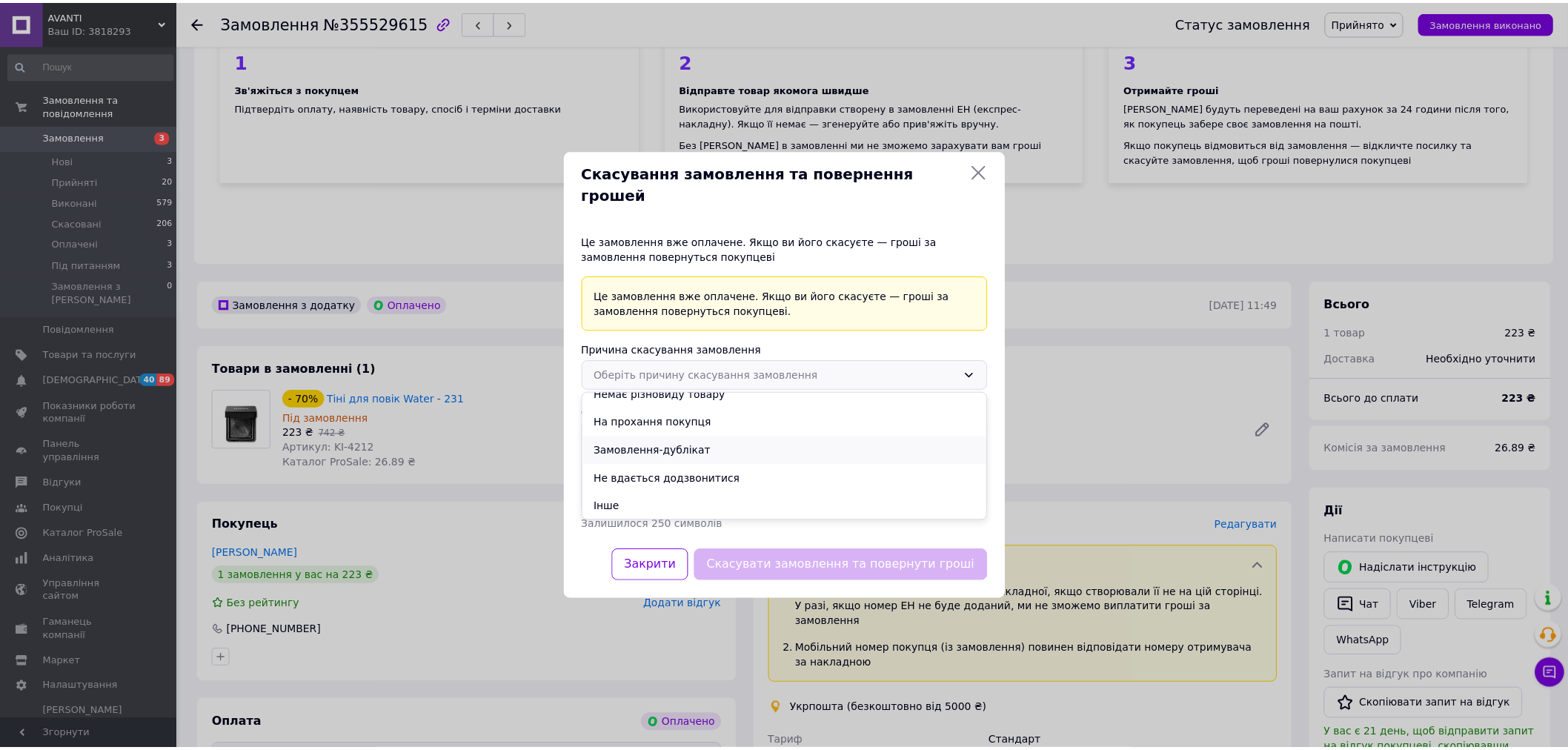
scroll to position [0, 0]
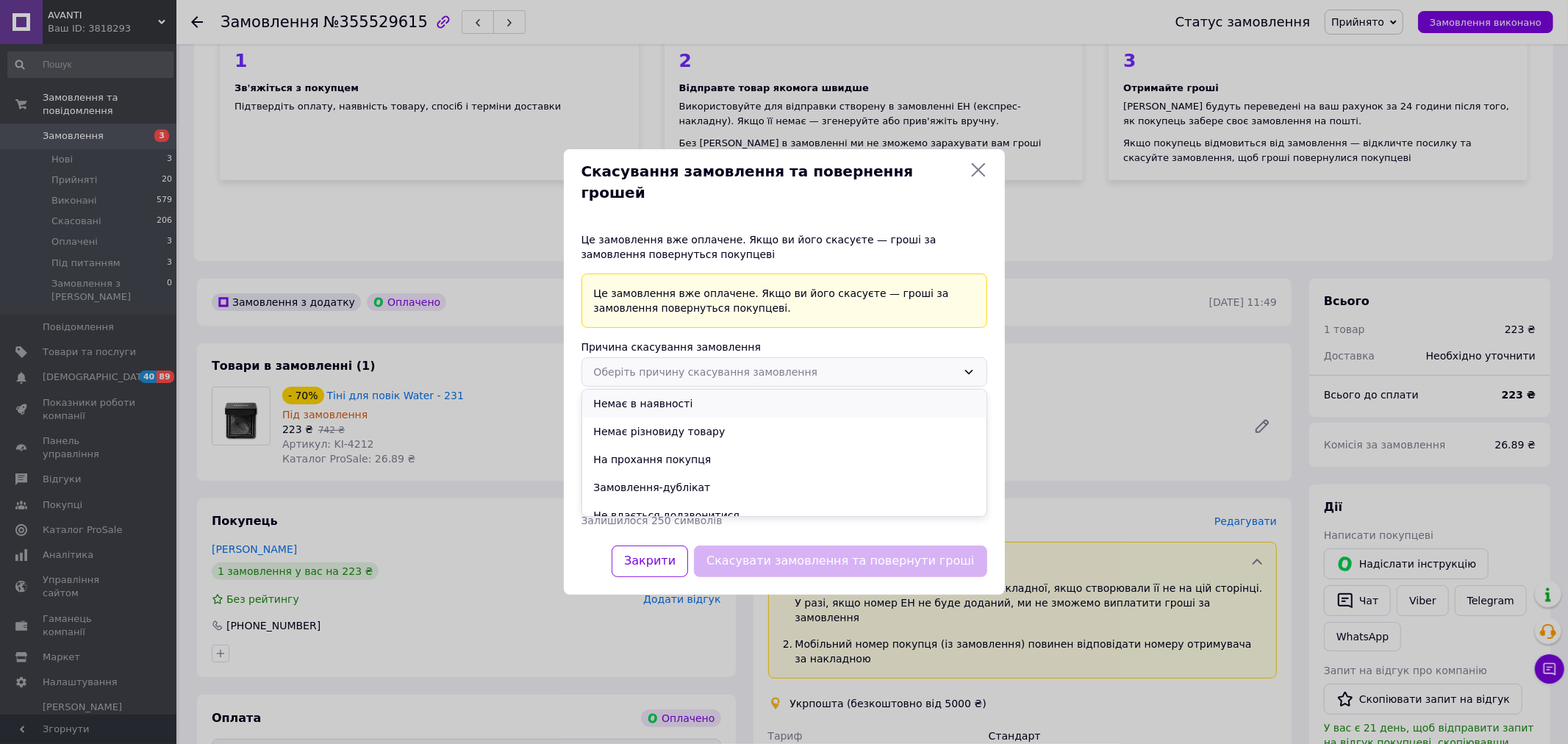
click at [668, 390] on li "Немає в наявності" at bounding box center [784, 404] width 404 height 28
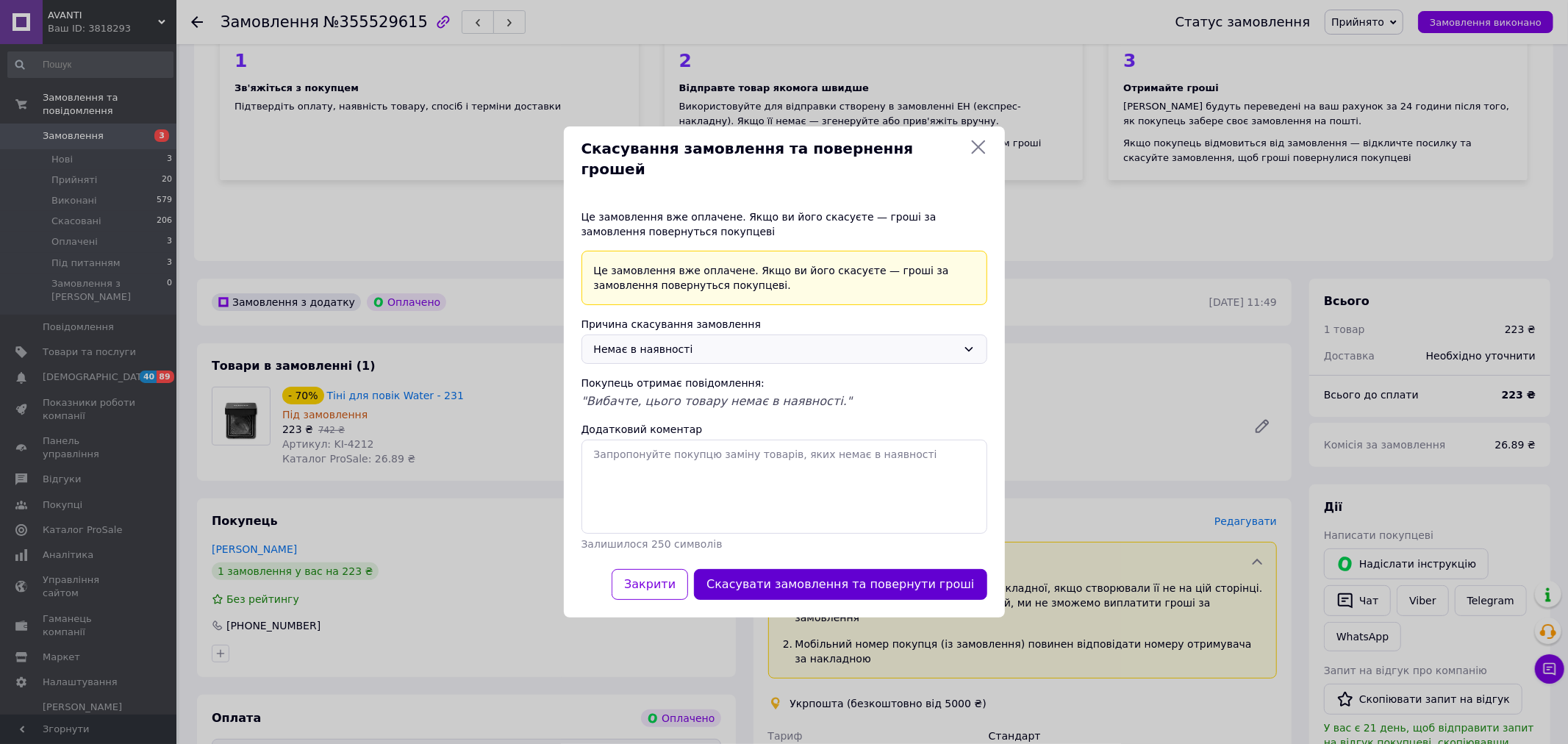
click at [845, 570] on button "Скасувати замовлення та повернути гроші" at bounding box center [840, 585] width 292 height 32
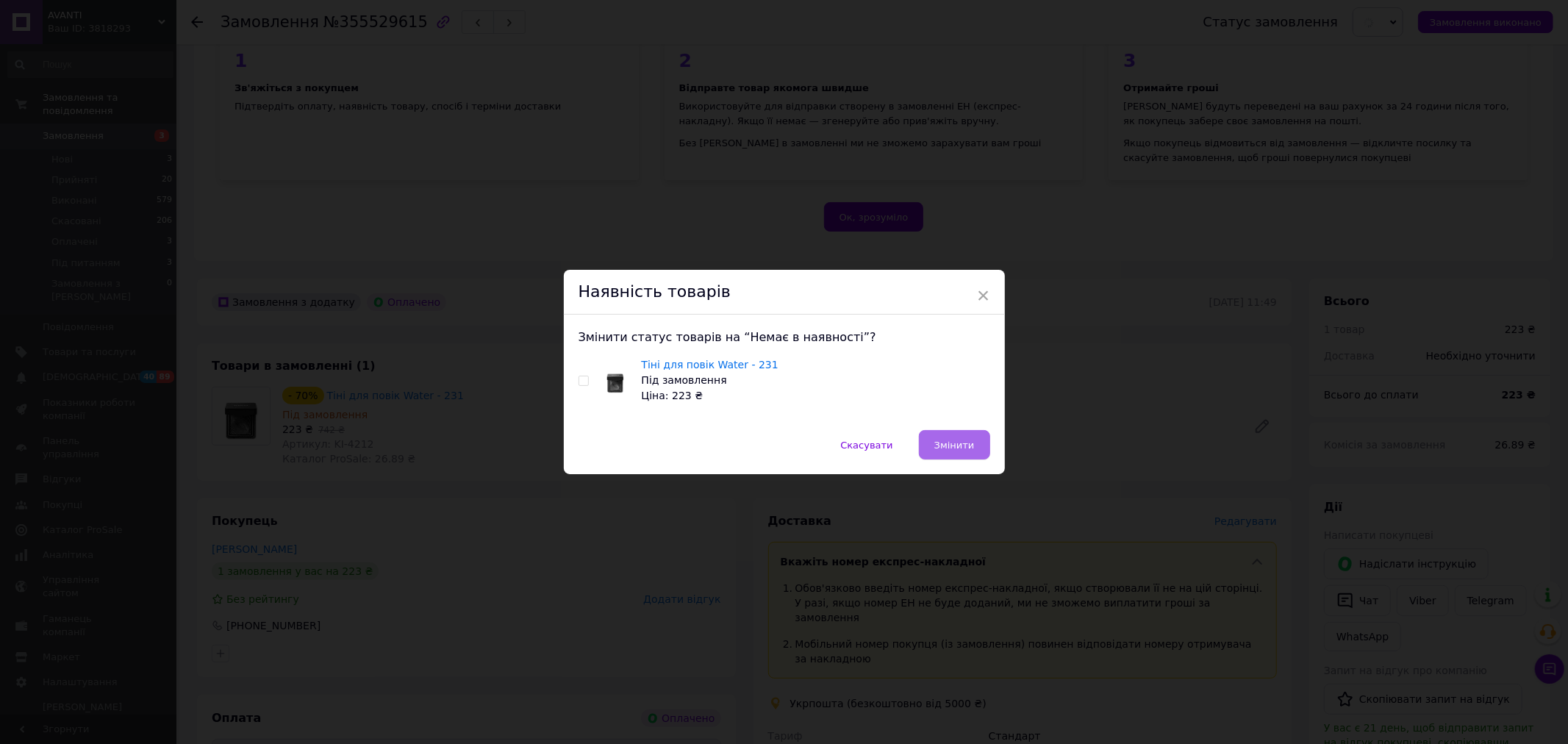
click at [942, 446] on span "Змінити" at bounding box center [955, 445] width 40 height 11
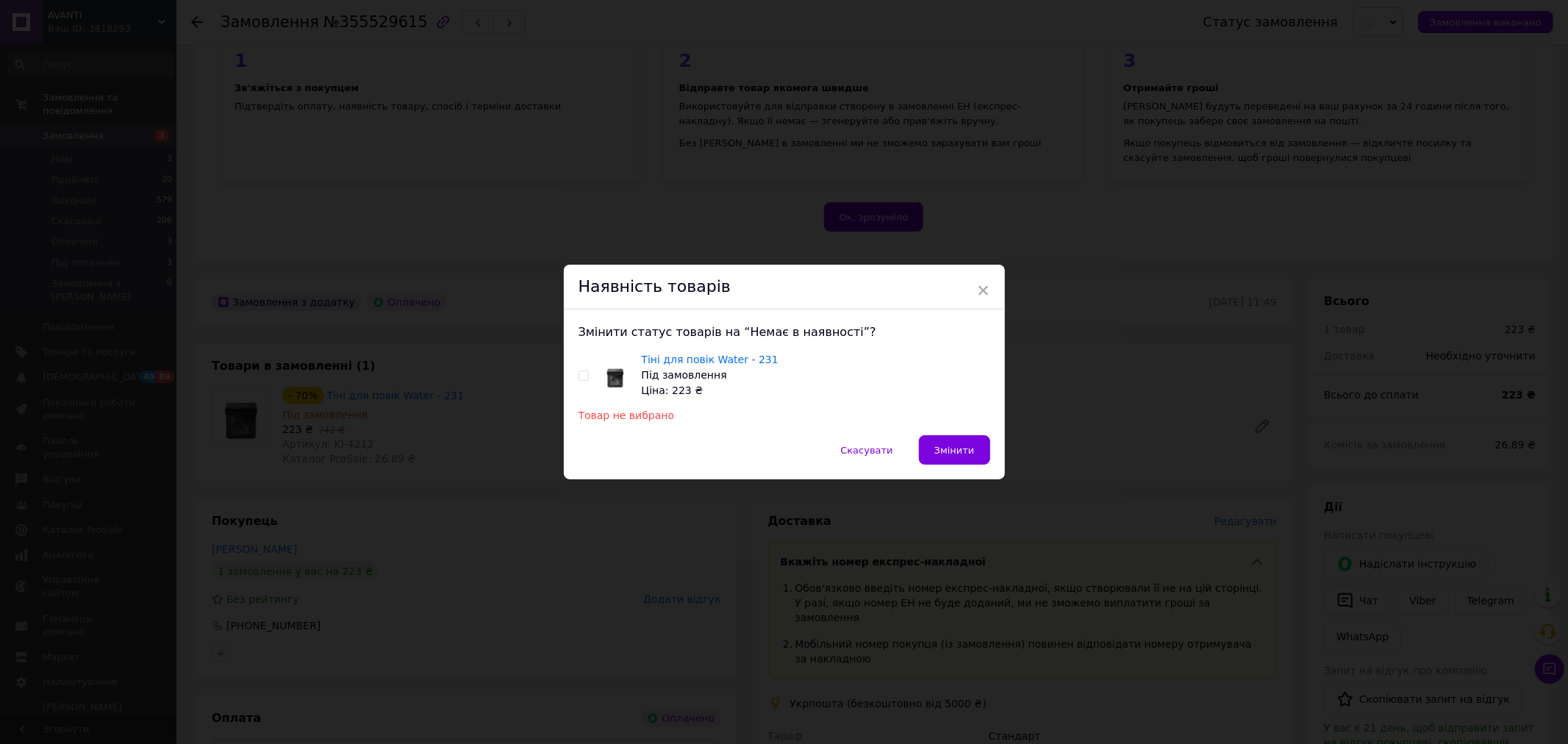
click at [582, 370] on span at bounding box center [584, 376] width 10 height 11
click at [582, 371] on input "checkbox" at bounding box center [583, 376] width 10 height 10
checkbox input "true"
click at [959, 450] on span "Змінити" at bounding box center [955, 450] width 40 height 11
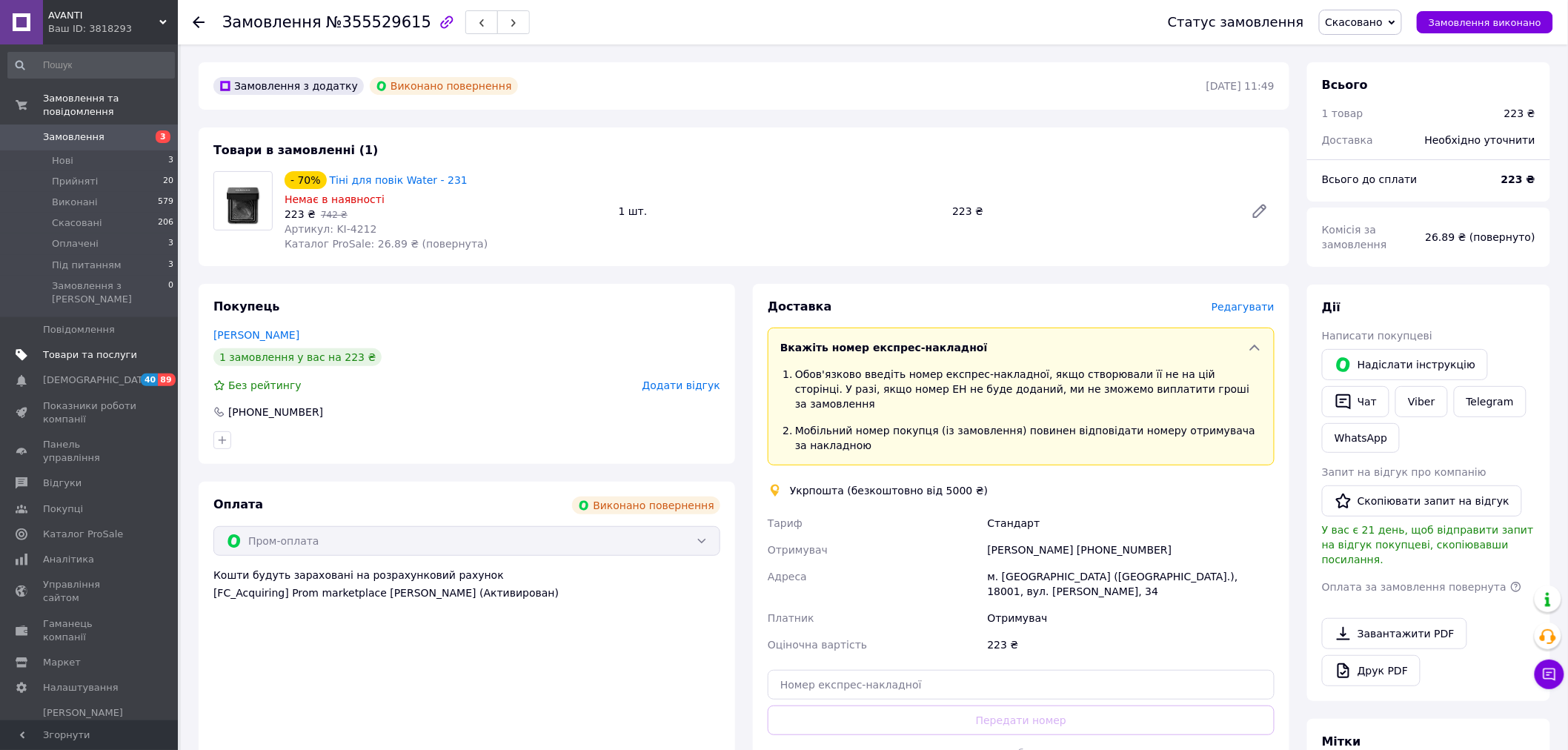
click at [89, 349] on span "Товари та послуги" at bounding box center [90, 355] width 94 height 13
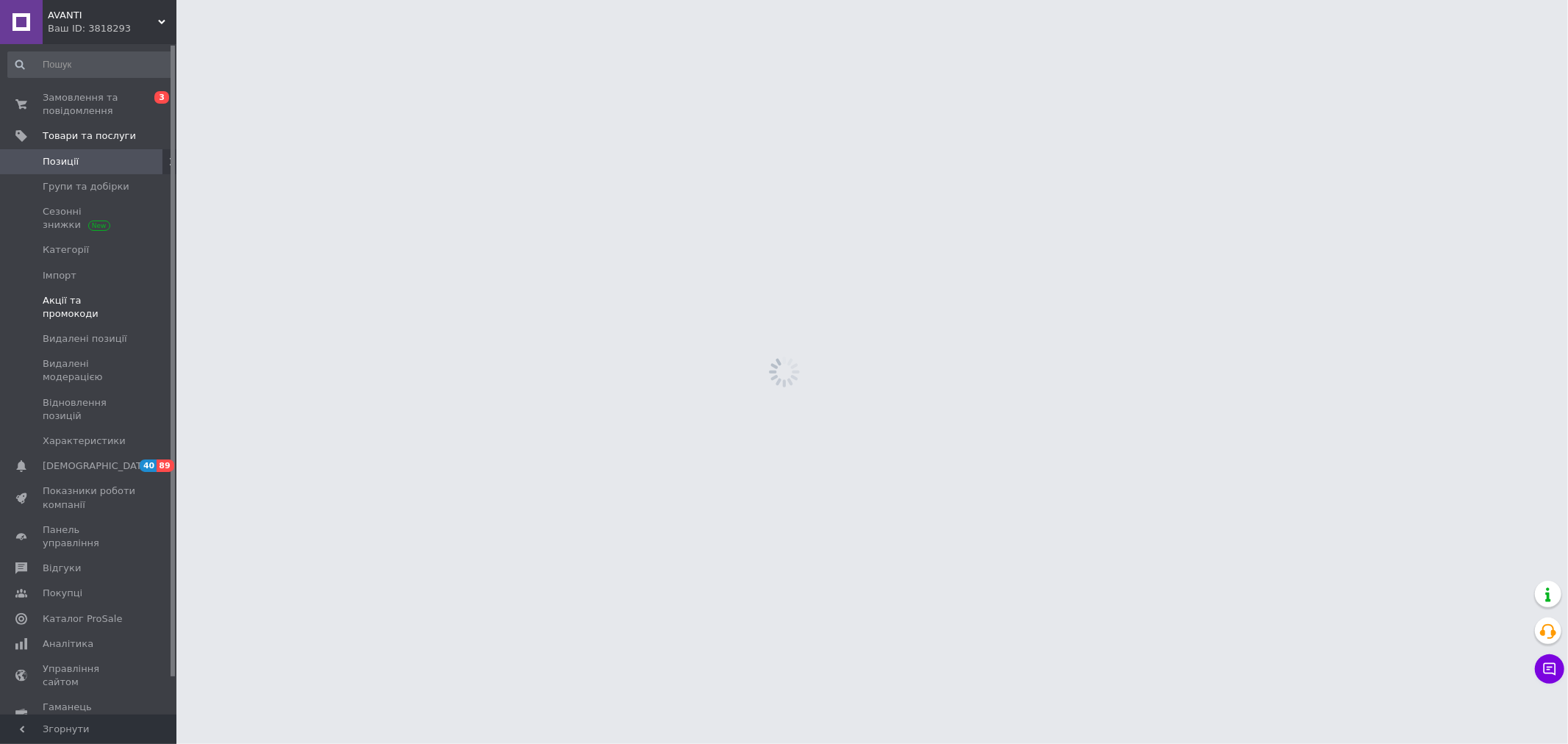
click at [108, 306] on span "Акції та промокоди" at bounding box center [89, 307] width 94 height 26
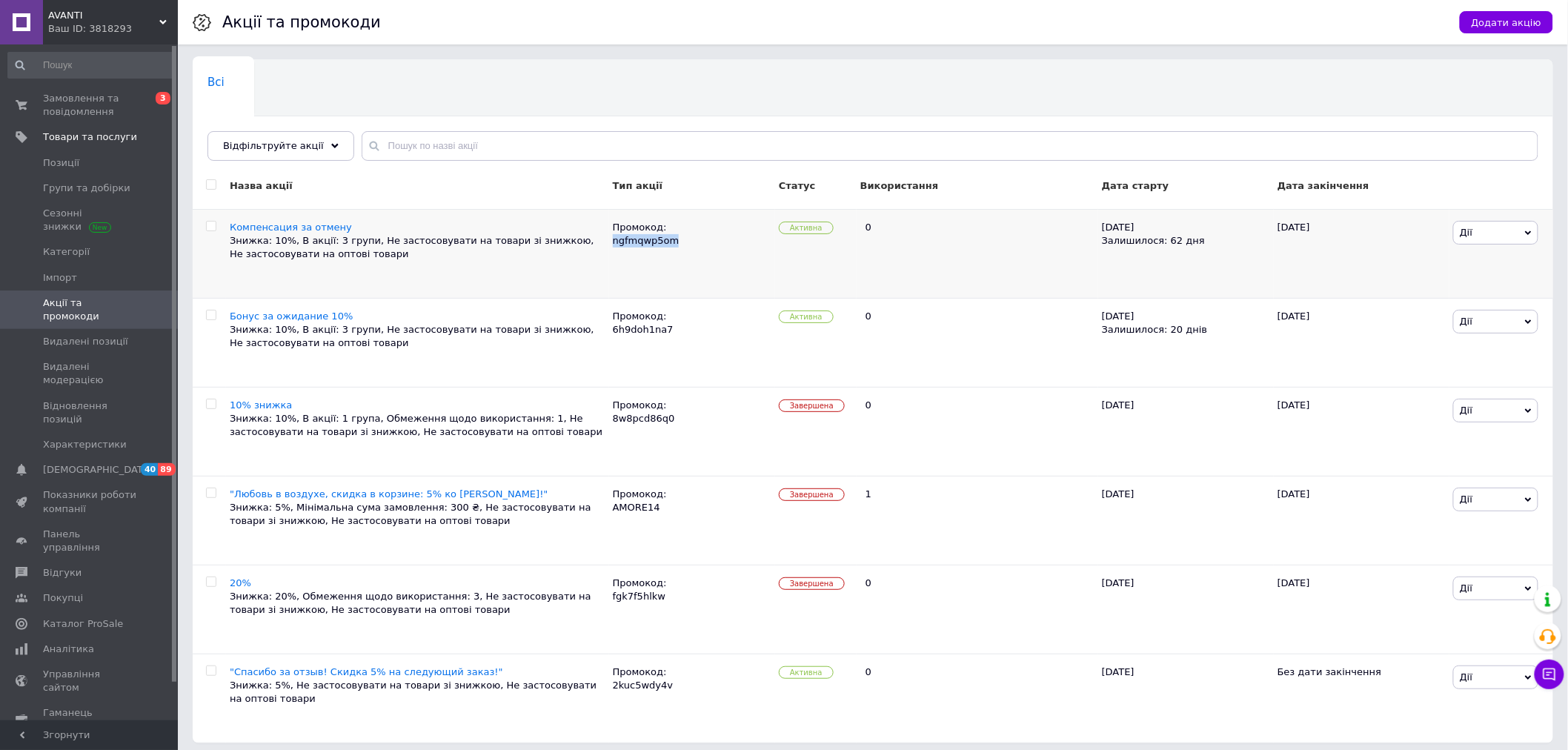
drag, startPoint x: 614, startPoint y: 240, endPoint x: 675, endPoint y: 240, distance: 61.0
click at [675, 240] on div "Промокод: ngfmqwp5om" at bounding box center [692, 253] width 166 height 89
copy div "ngfmqwp5om"
click at [80, 618] on span "Каталог ProSale" at bounding box center [83, 624] width 80 height 13
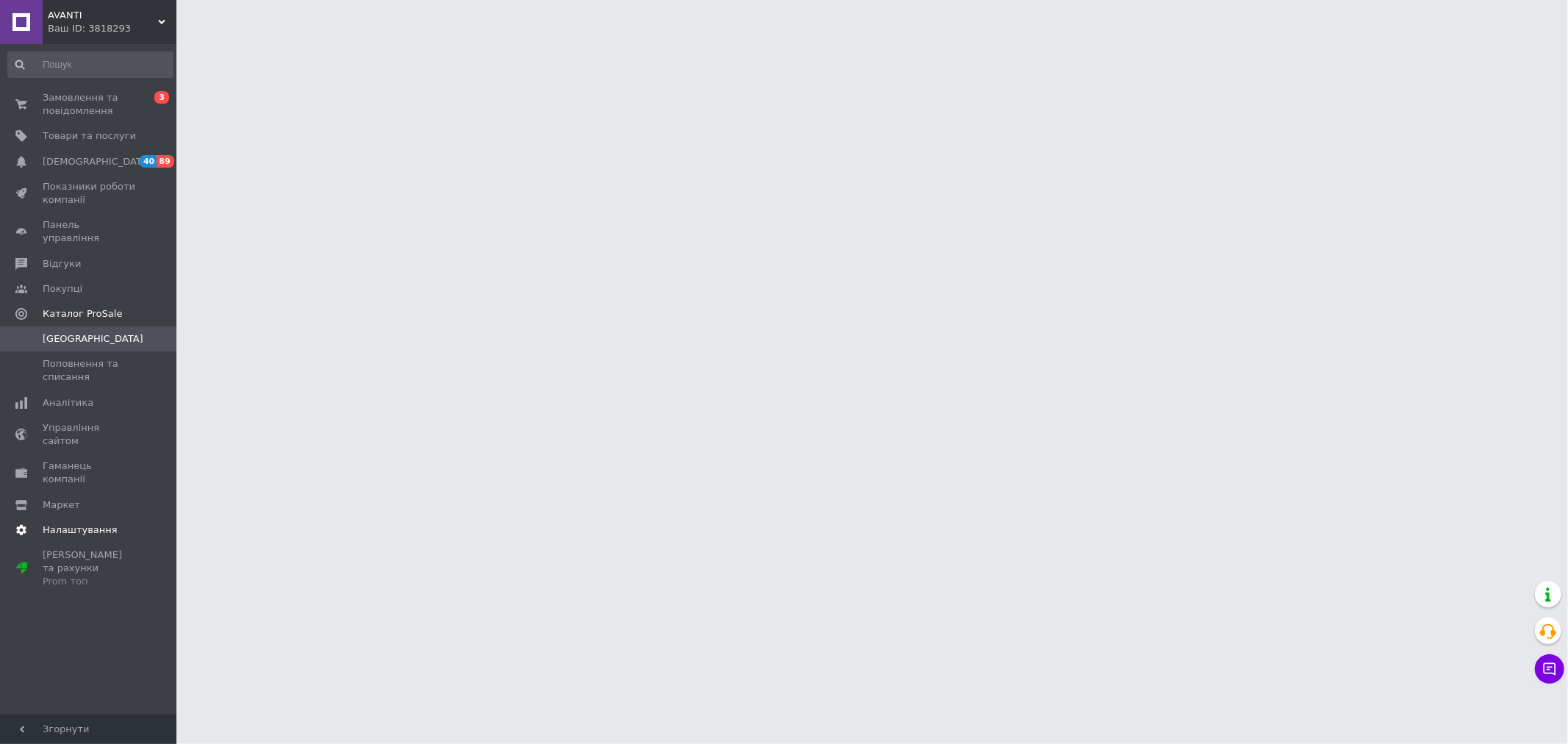
click at [85, 523] on span "Налаштування" at bounding box center [80, 530] width 75 height 13
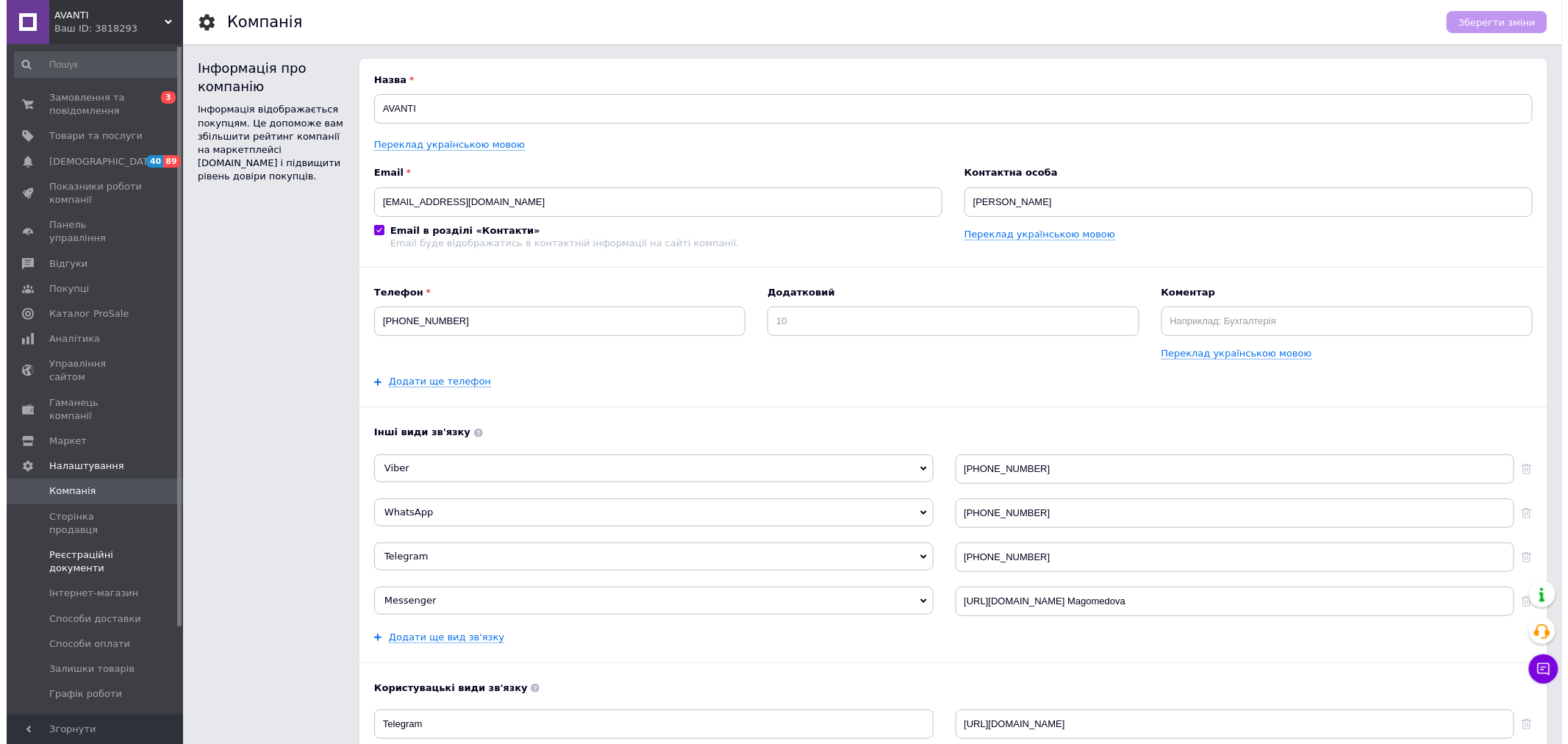
scroll to position [81, 0]
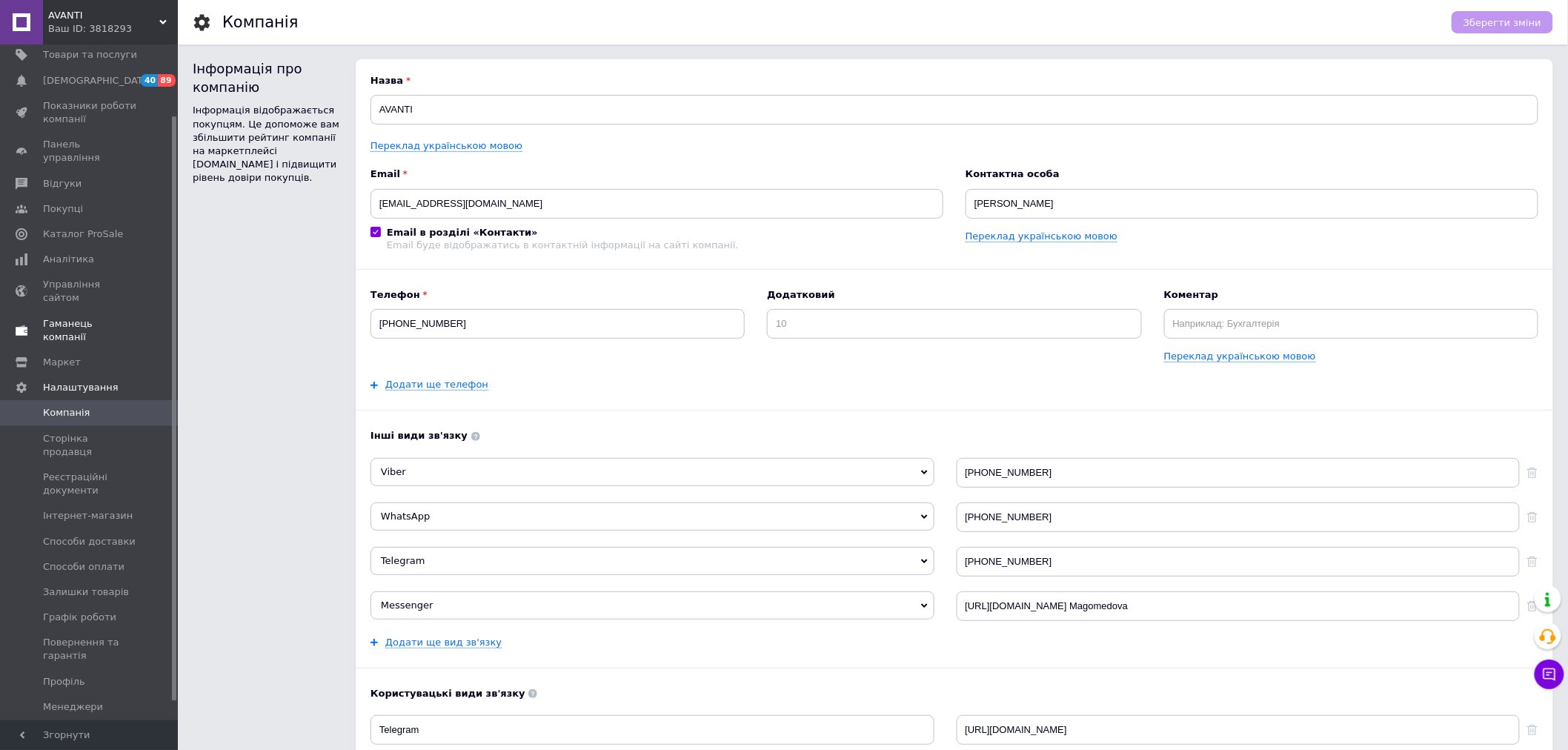
click at [108, 318] on span "Гаманець компанії" at bounding box center [90, 331] width 94 height 26
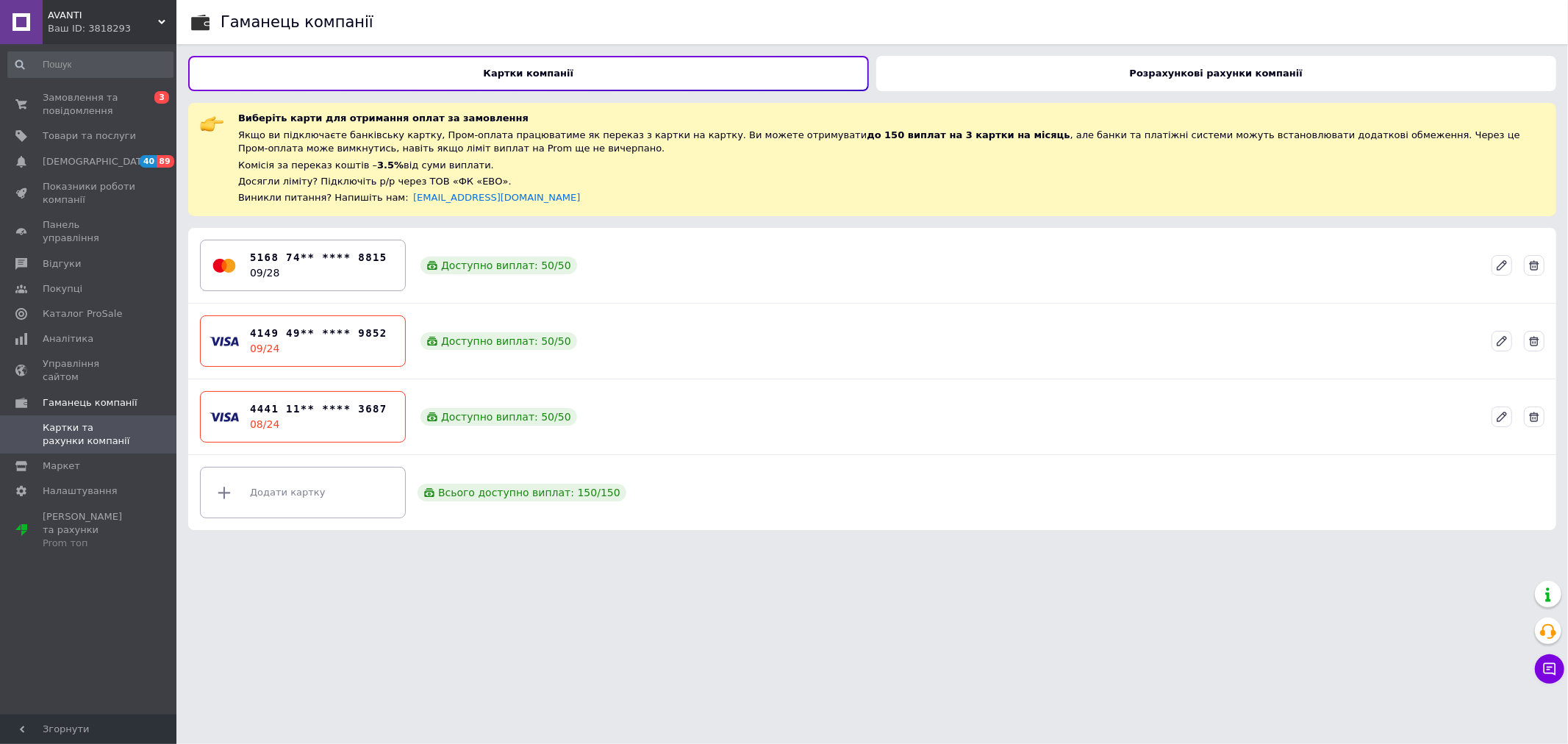
click at [1219, 76] on b "Розрахункові рахунки компанії" at bounding box center [1215, 73] width 172 height 11
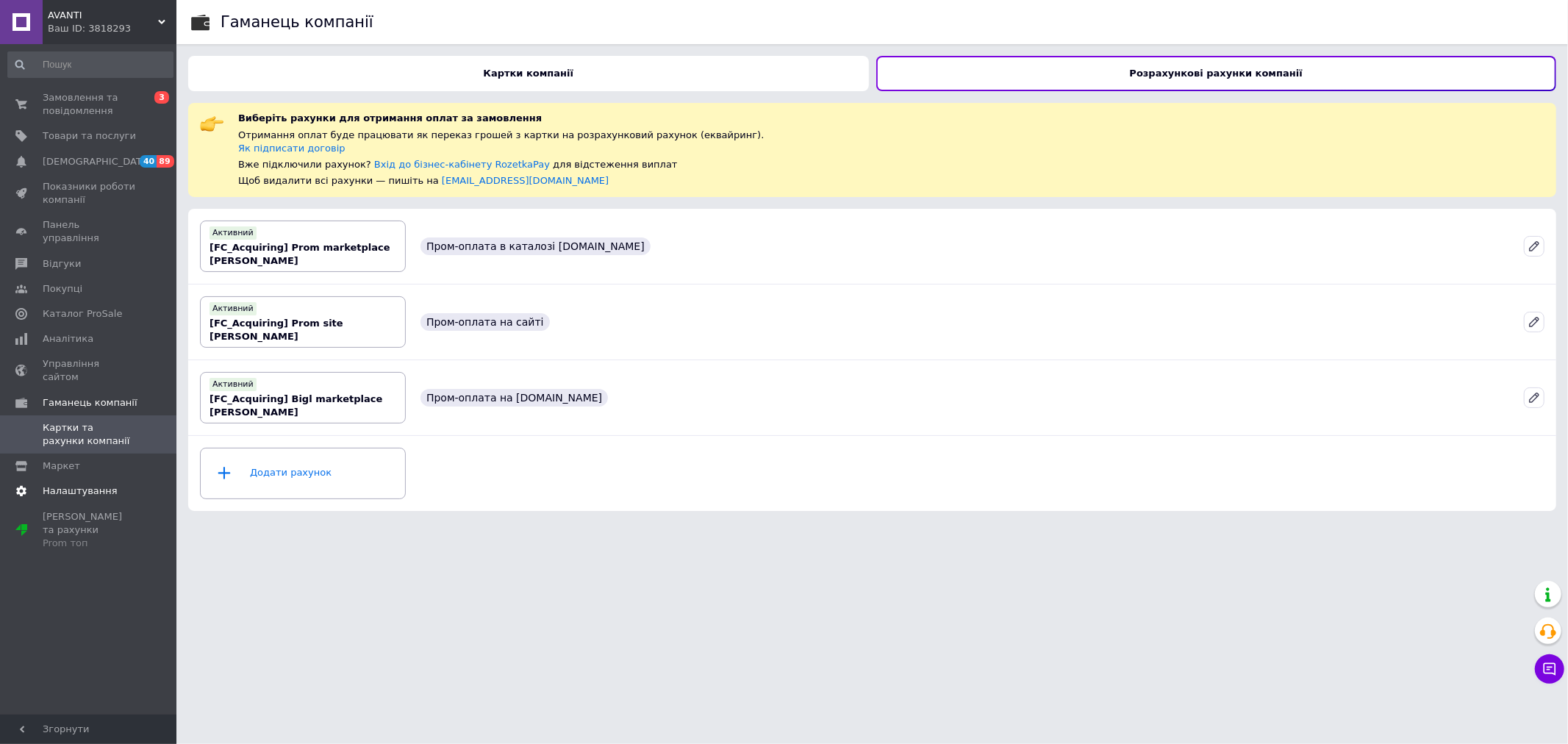
click at [65, 485] on span "Налаштування" at bounding box center [80, 491] width 75 height 13
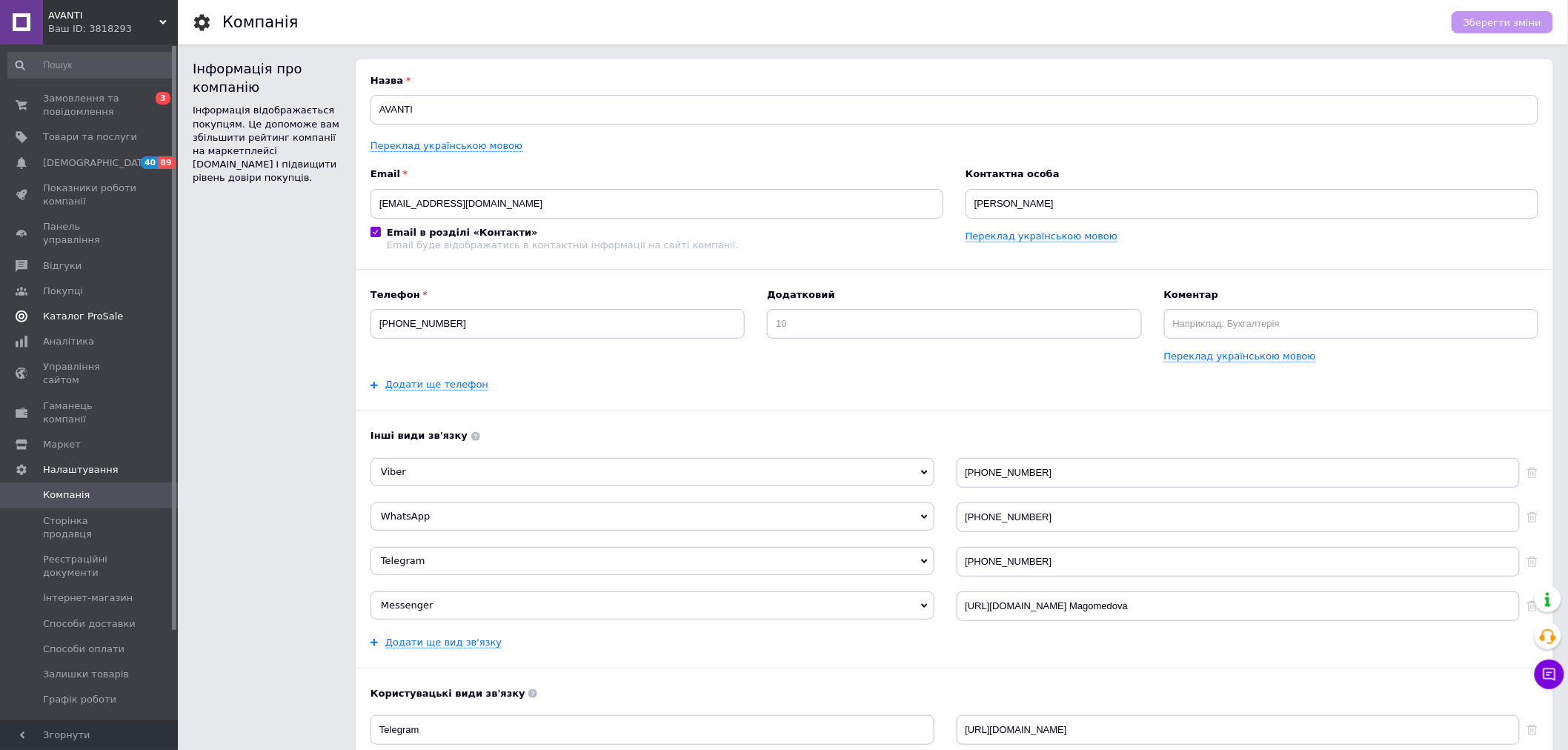
click at [83, 310] on span "Каталог ProSale" at bounding box center [83, 316] width 80 height 13
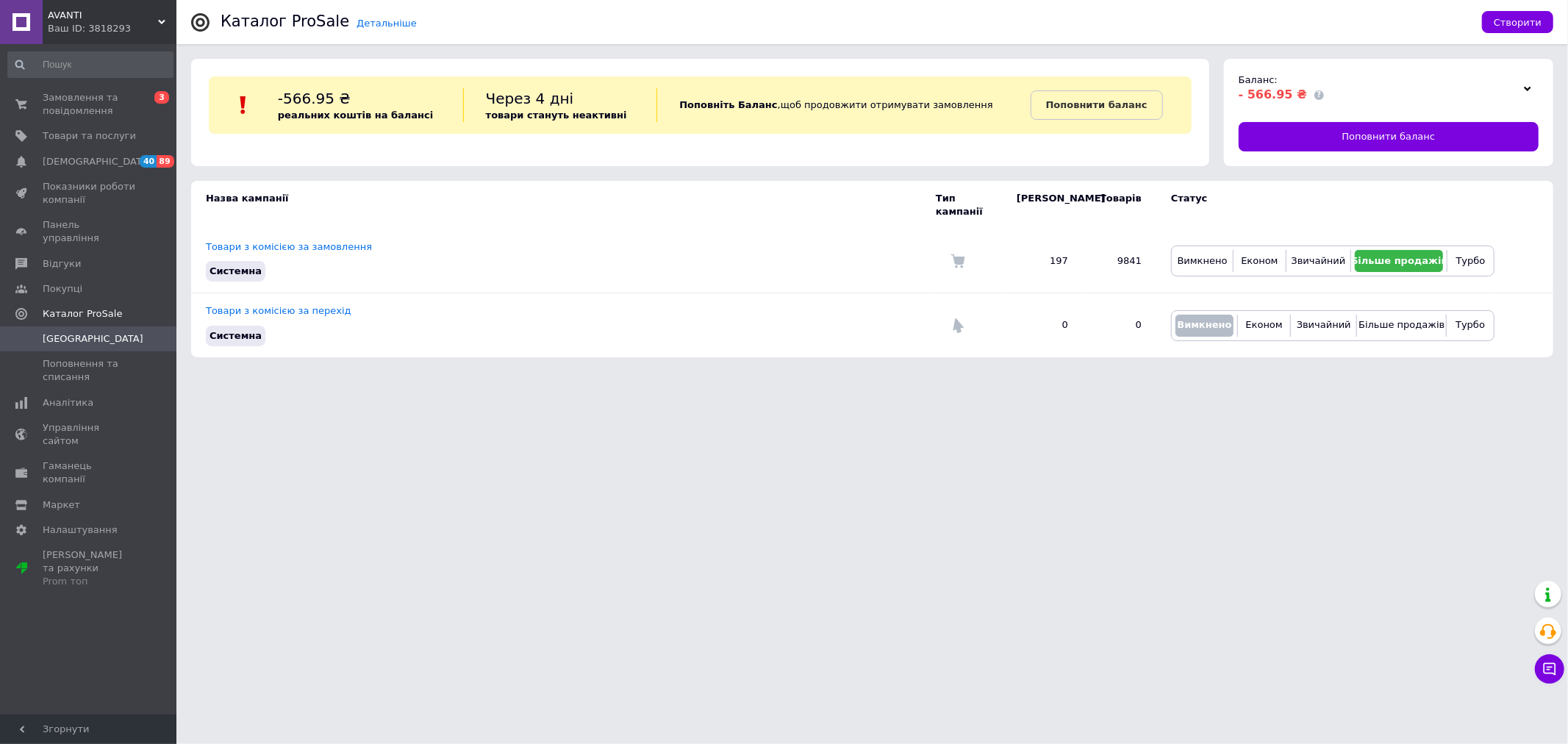
click at [1525, 89] on use at bounding box center [1528, 88] width 7 height 4
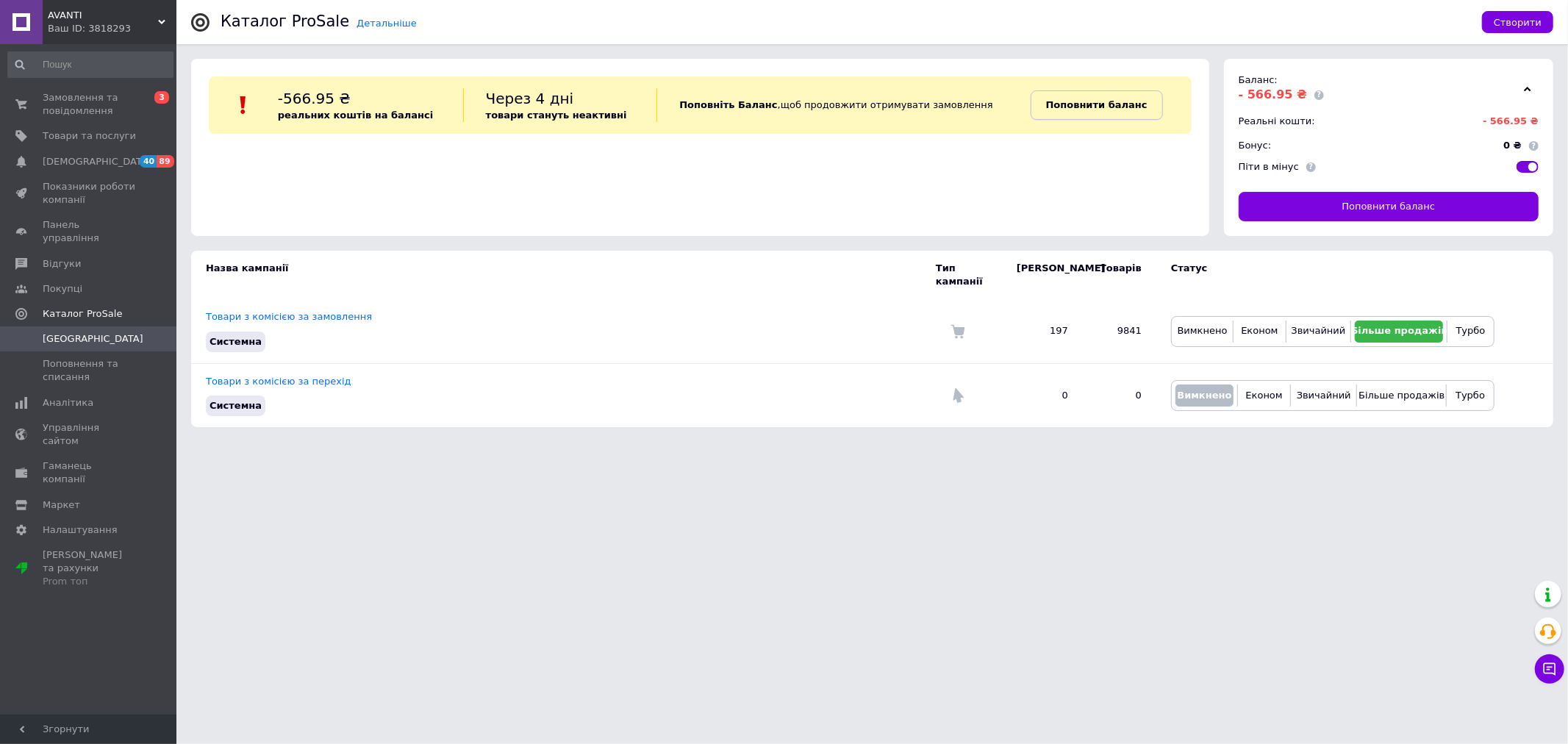
click at [1111, 108] on b "Поповнити баланс" at bounding box center [1097, 104] width 102 height 11
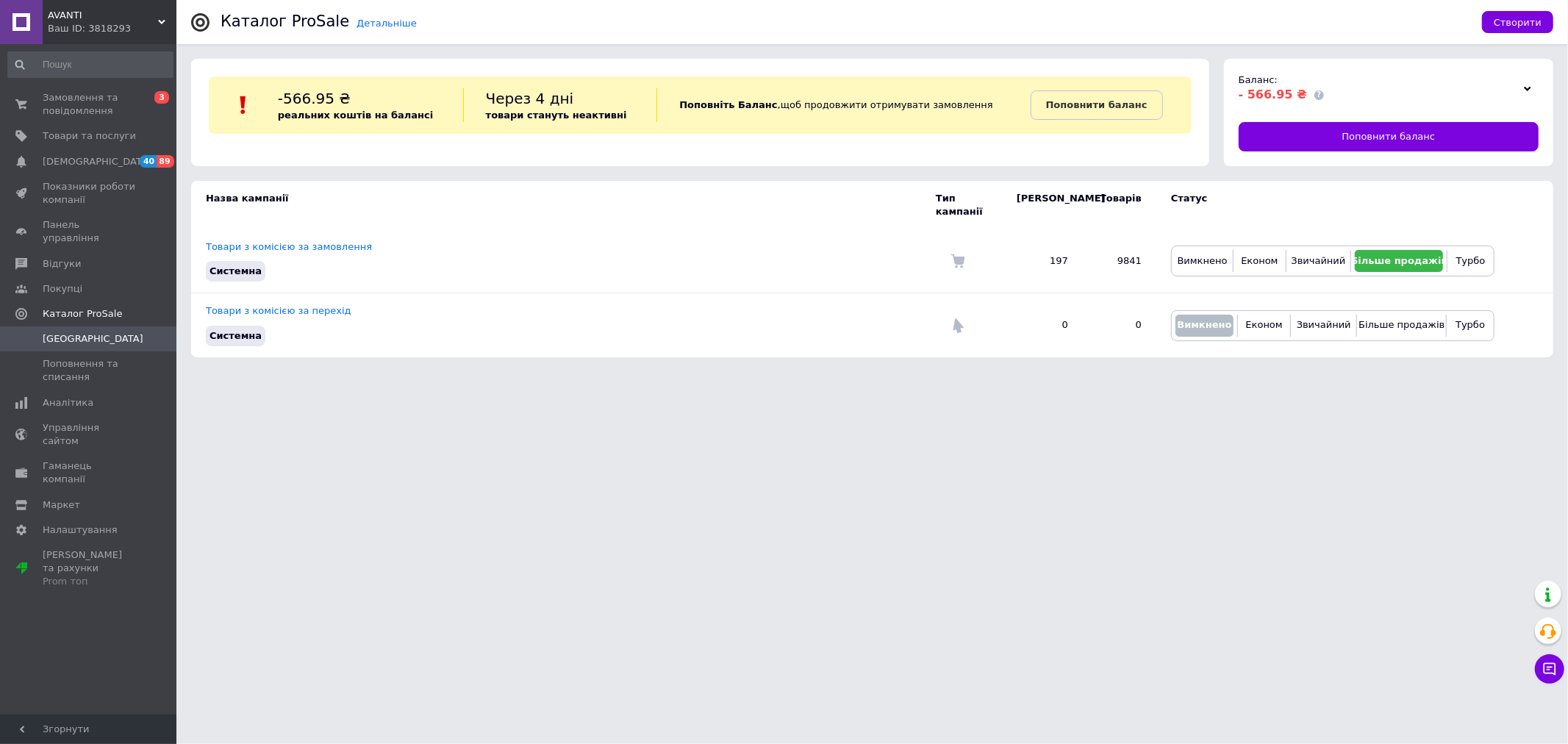
click at [1344, 372] on html "AVANTI Ваш ID: 3818293 Сайт AVANTI Кабінет покупця Перевірити стан системи Стор…" at bounding box center [784, 186] width 1568 height 372
click at [1356, 372] on html "AVANTI Ваш ID: 3818293 Сайт AVANTI Кабінет покупця Перевірити стан системи Стор…" at bounding box center [784, 186] width 1568 height 372
click at [1362, 372] on html "AVANTI Ваш ID: 3818293 Сайт AVANTI Кабінет покупця Перевірити стан системи Стор…" at bounding box center [784, 186] width 1568 height 372
click at [1528, 89] on icon at bounding box center [1528, 88] width 7 height 7
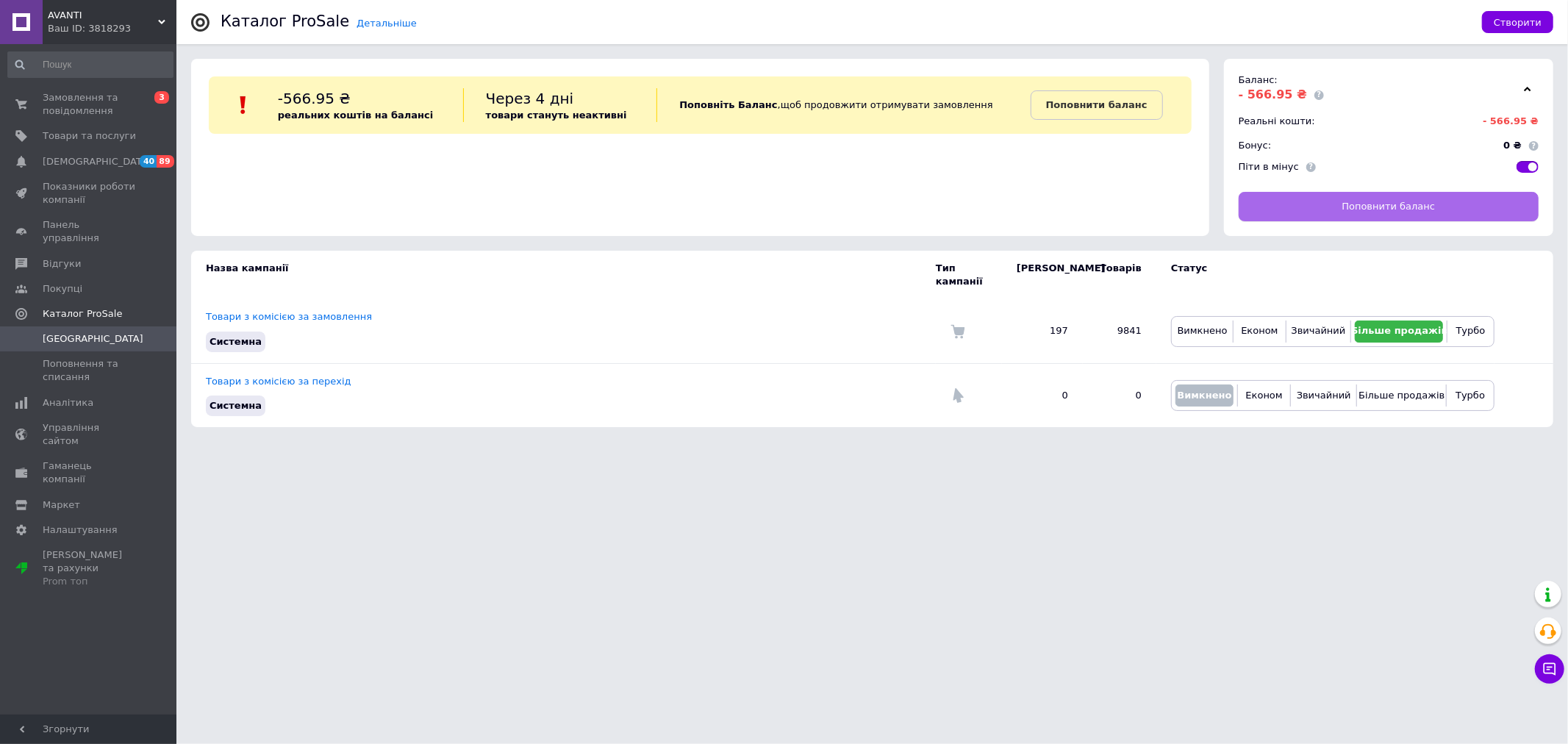
click at [1429, 214] on span "Поповнити баланс" at bounding box center [1388, 207] width 94 height 13
